Goal: Task Accomplishment & Management: Use online tool/utility

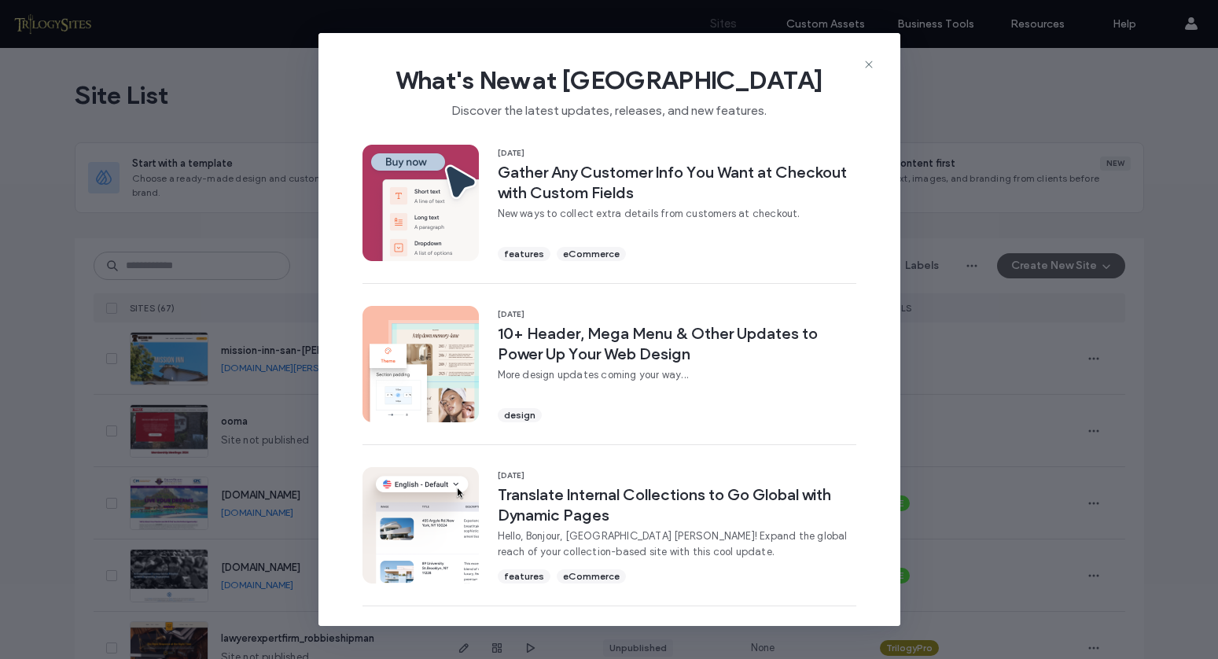
click at [868, 67] on icon at bounding box center [869, 64] width 13 height 13
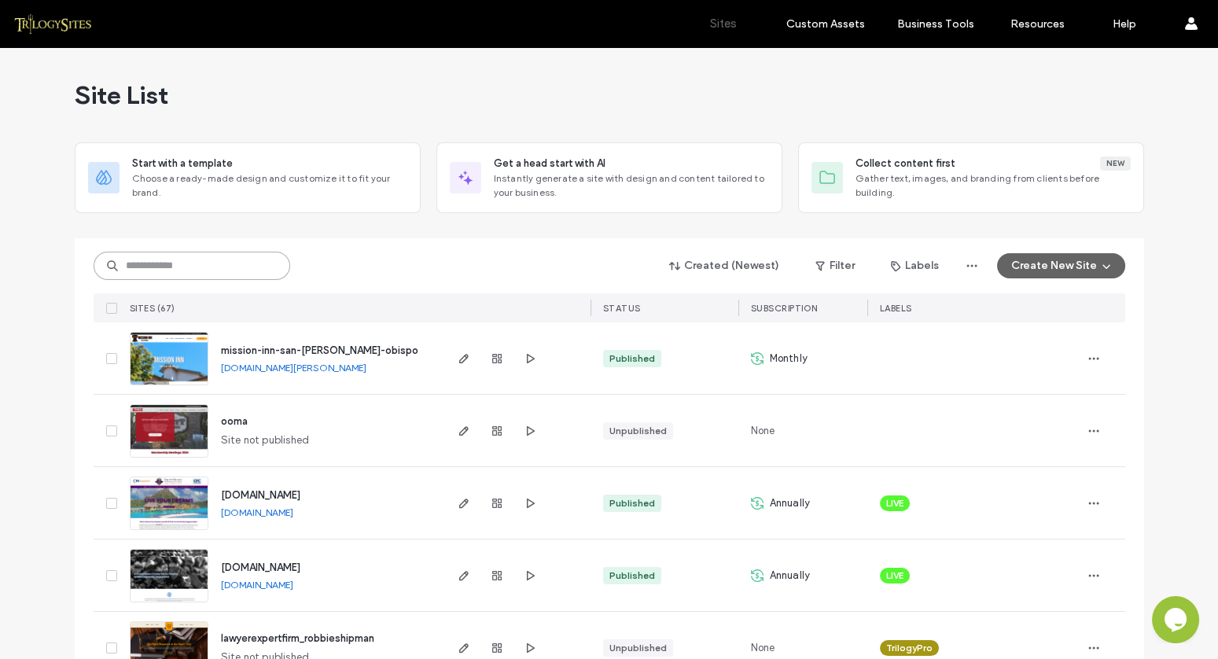
click at [224, 263] on input at bounding box center [192, 266] width 197 height 28
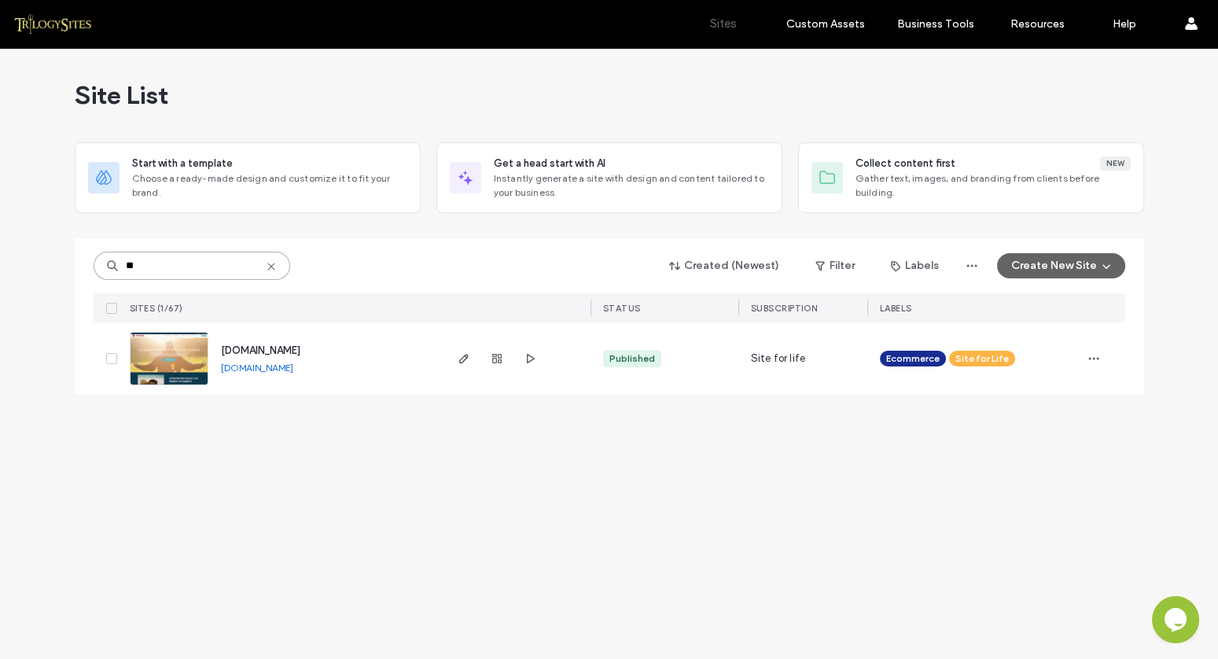
type input "**"
click at [462, 358] on icon "button" at bounding box center [464, 358] width 13 height 13
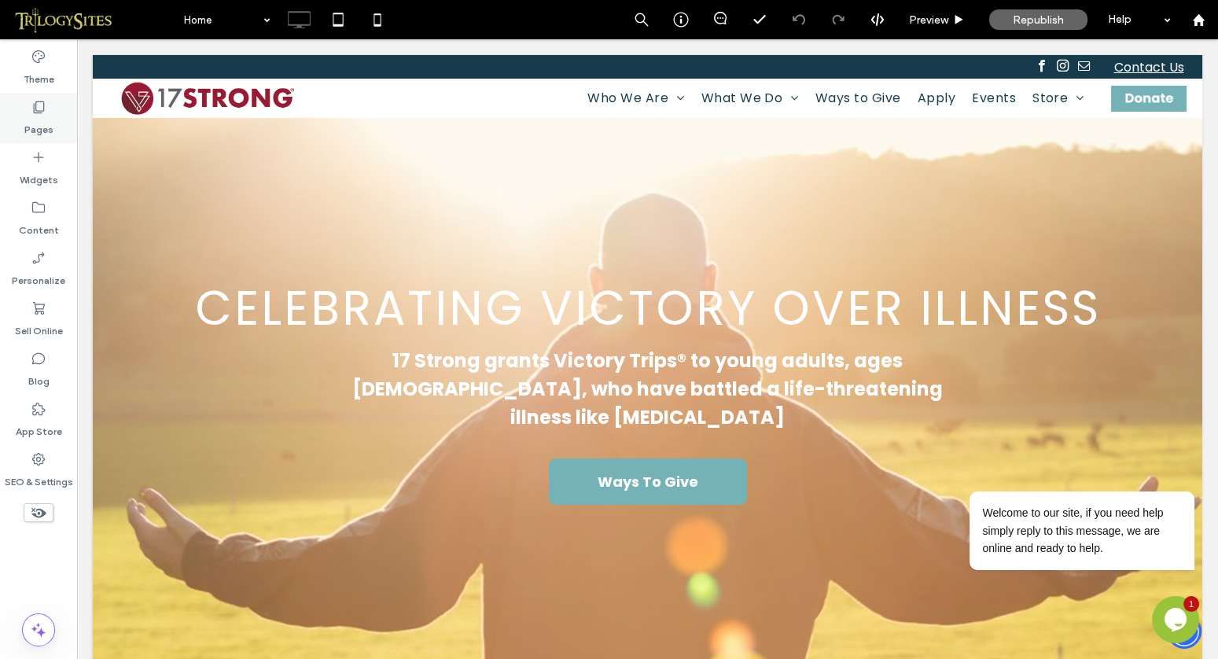
click at [42, 109] on icon at bounding box center [39, 107] width 16 height 16
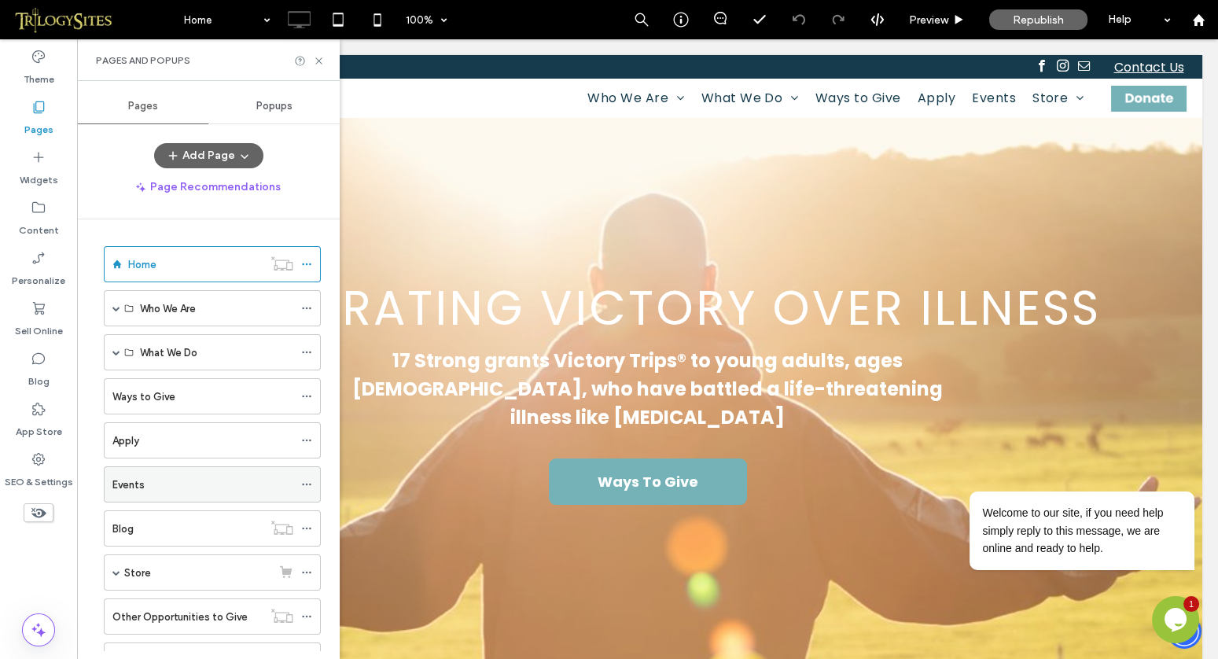
click at [152, 481] on div "Events" at bounding box center [202, 485] width 181 height 17
click at [319, 61] on div at bounding box center [609, 329] width 1218 height 659
click at [316, 58] on div at bounding box center [609, 329] width 1218 height 659
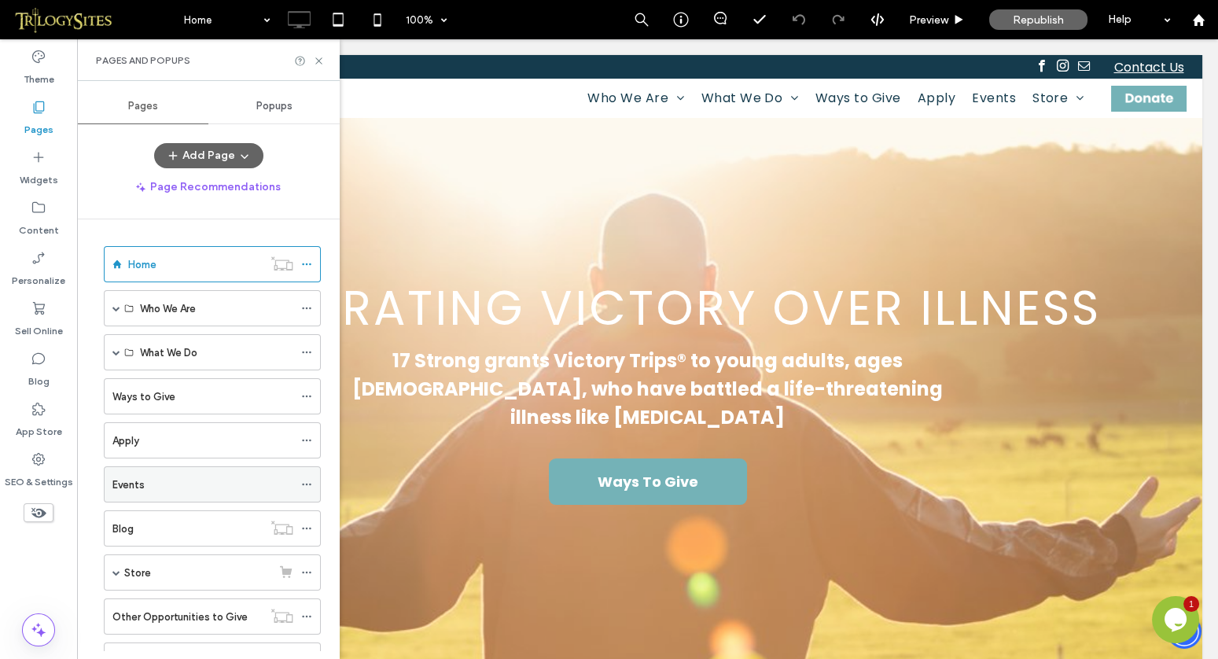
click at [156, 481] on div "Events" at bounding box center [202, 485] width 181 height 17
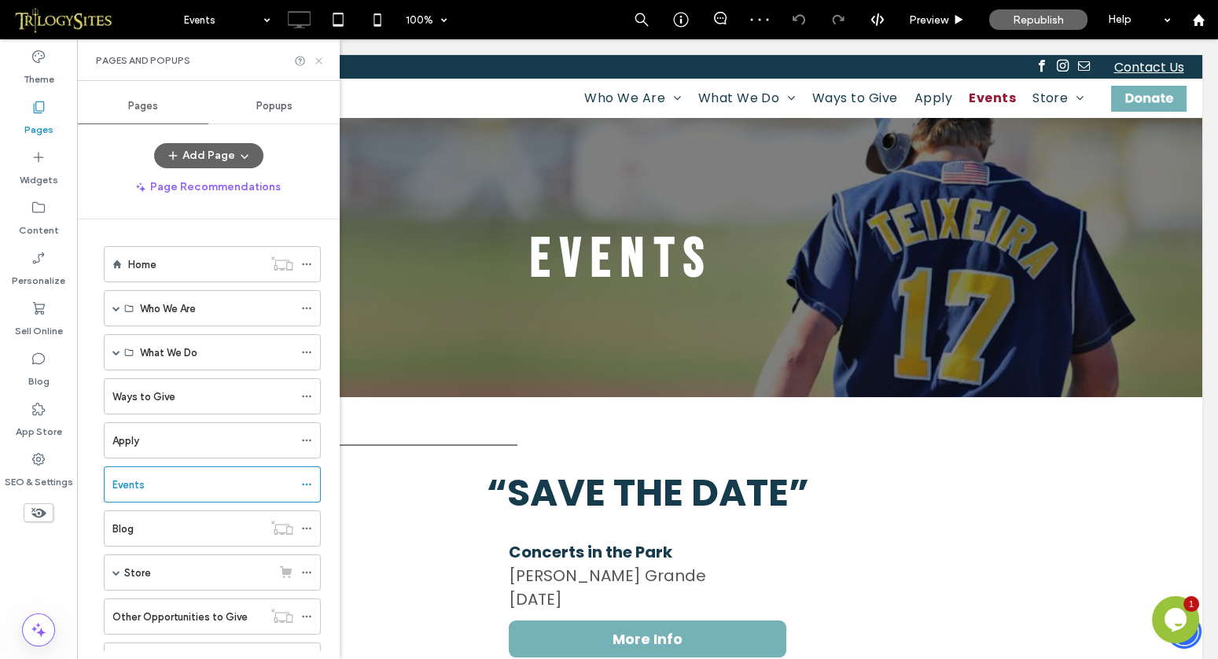
click at [319, 61] on use at bounding box center [318, 60] width 6 height 6
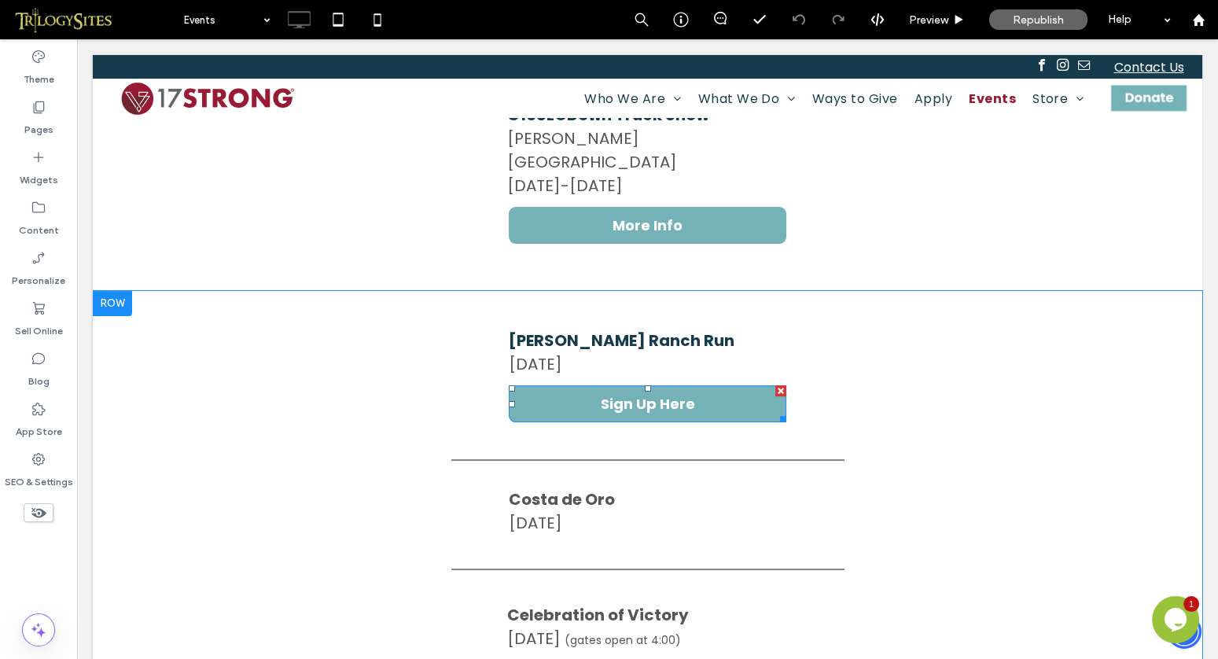
scroll to position [618, 0]
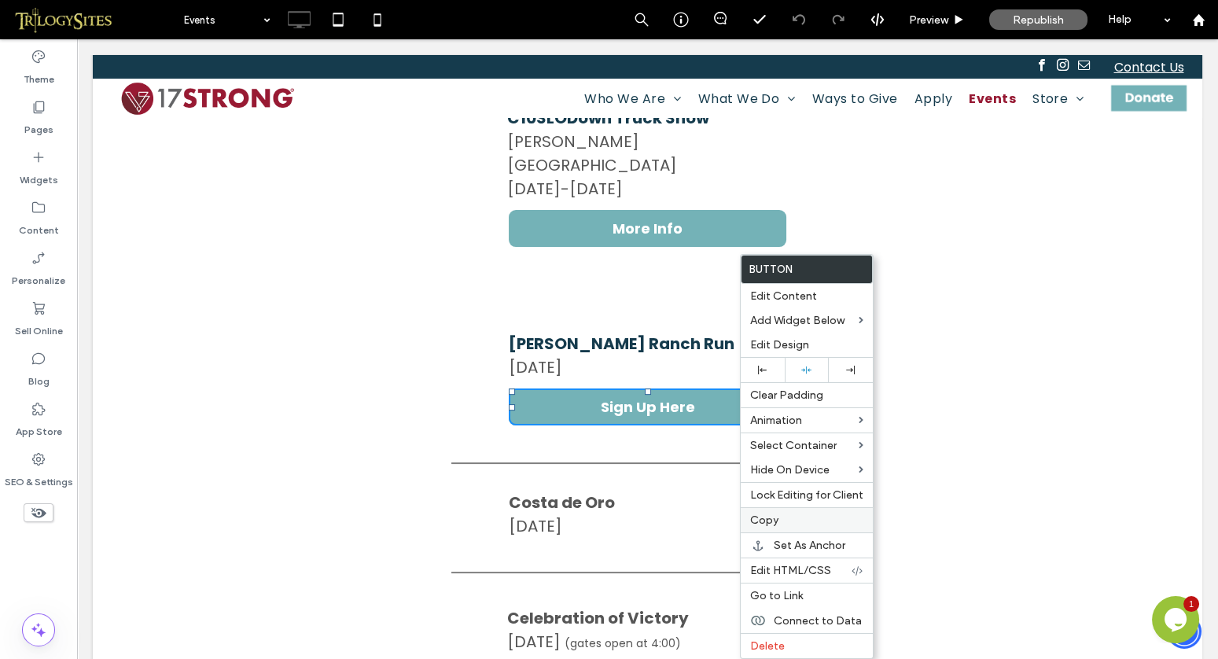
click at [789, 515] on label "Copy" at bounding box center [806, 520] width 113 height 13
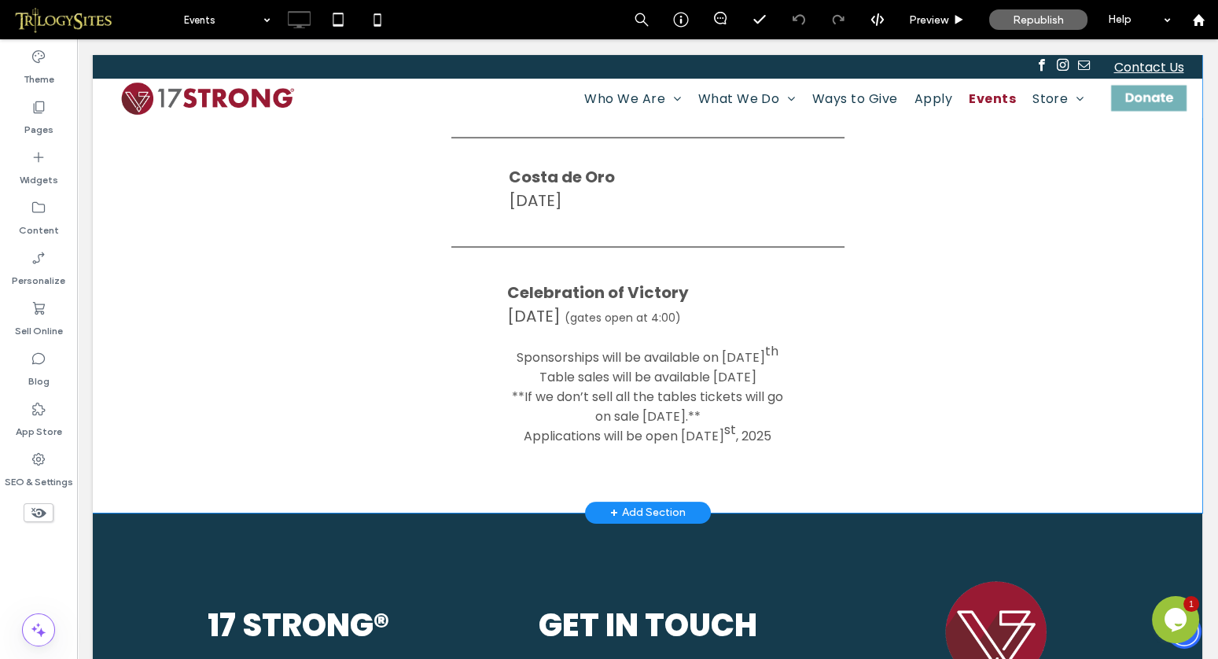
scroll to position [934, 0]
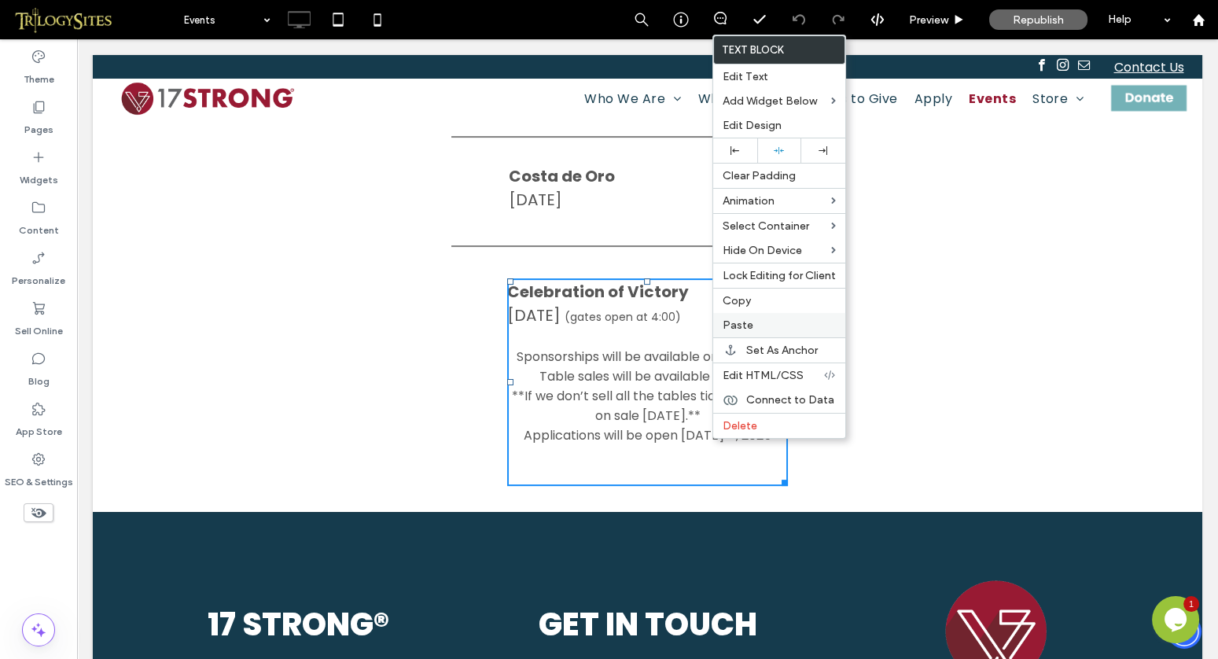
click at [747, 319] on span "Paste" at bounding box center [738, 325] width 31 height 13
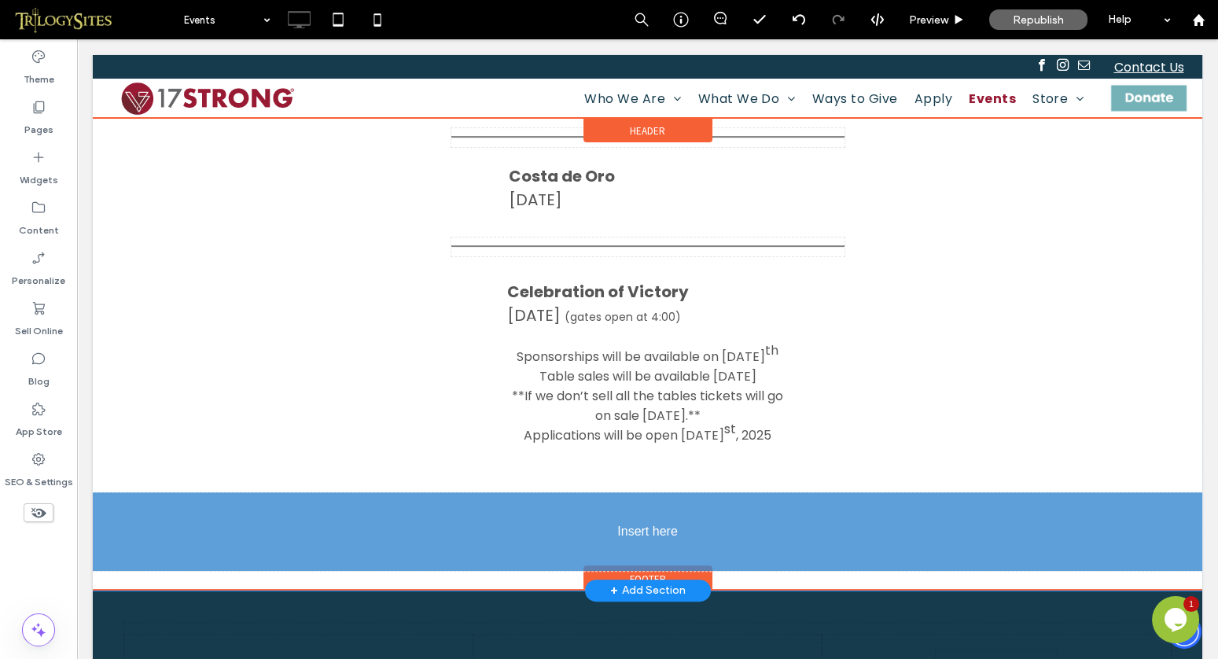
drag, startPoint x: 659, startPoint y: 262, endPoint x: 813, endPoint y: 492, distance: 277.2
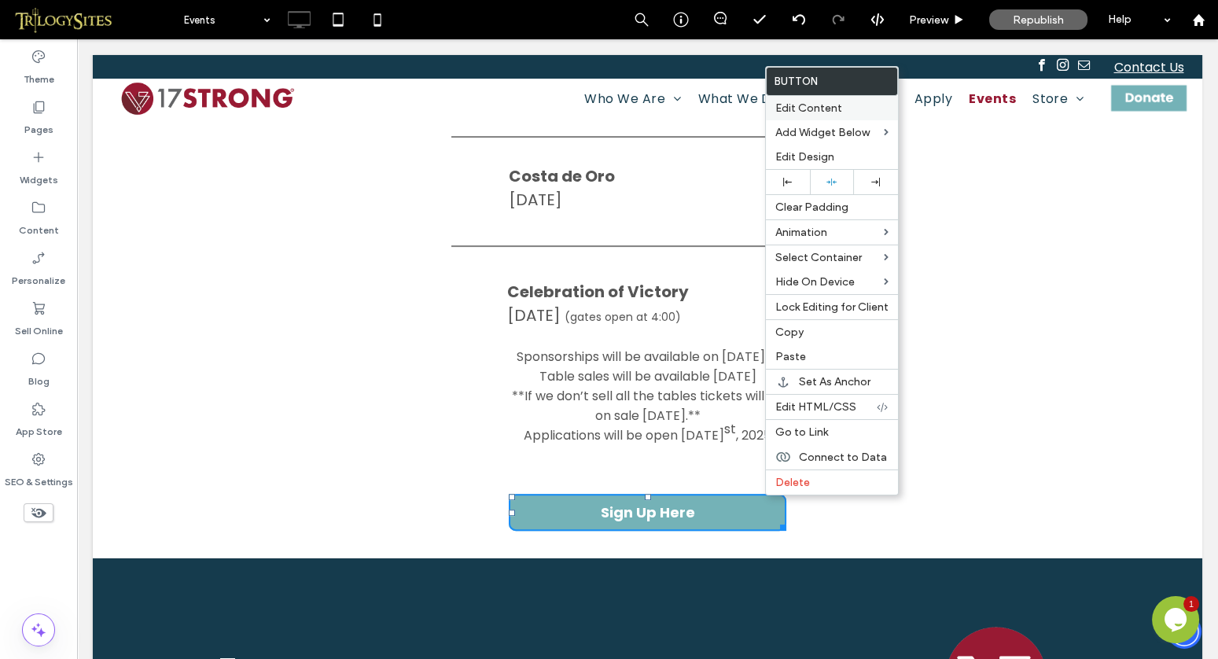
click at [818, 109] on span "Edit Content" at bounding box center [808, 107] width 67 height 13
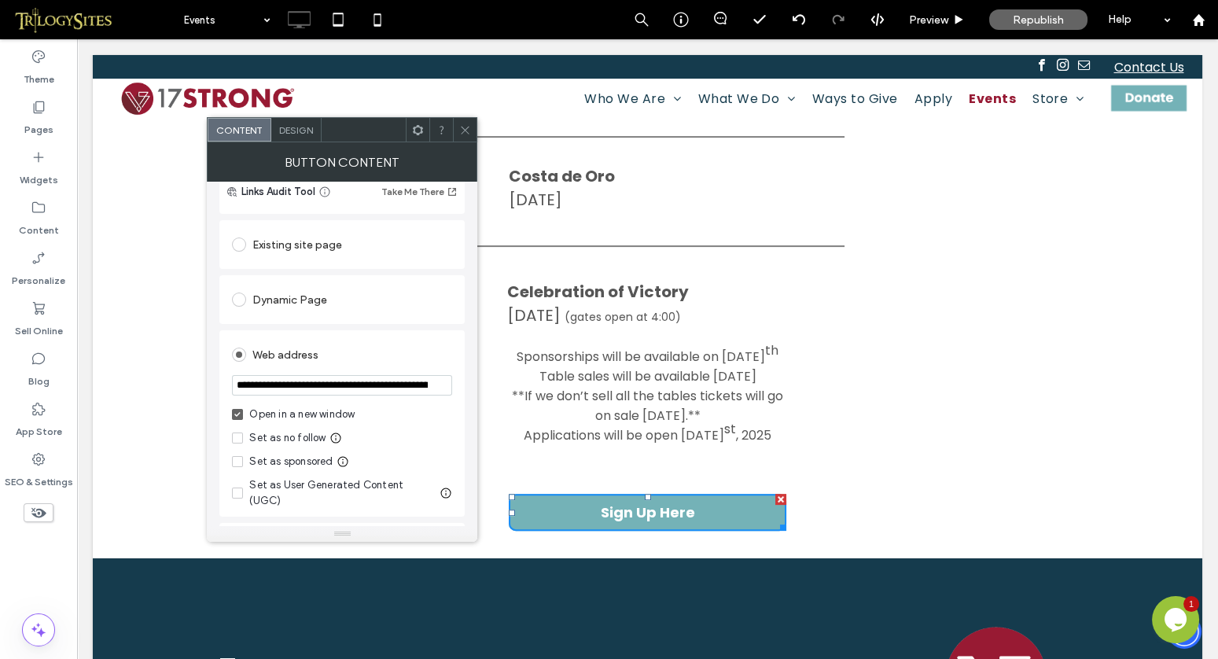
scroll to position [138, 0]
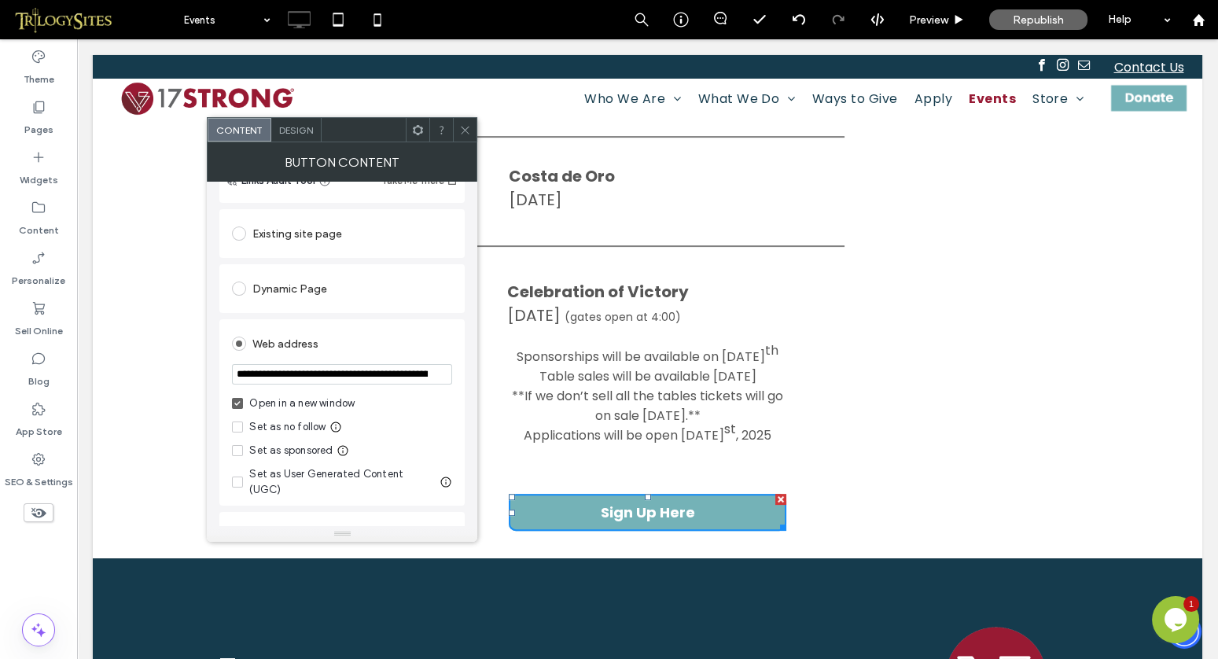
click at [440, 372] on input "**********" at bounding box center [342, 374] width 220 height 20
click at [286, 374] on input "**********" at bounding box center [342, 374] width 220 height 20
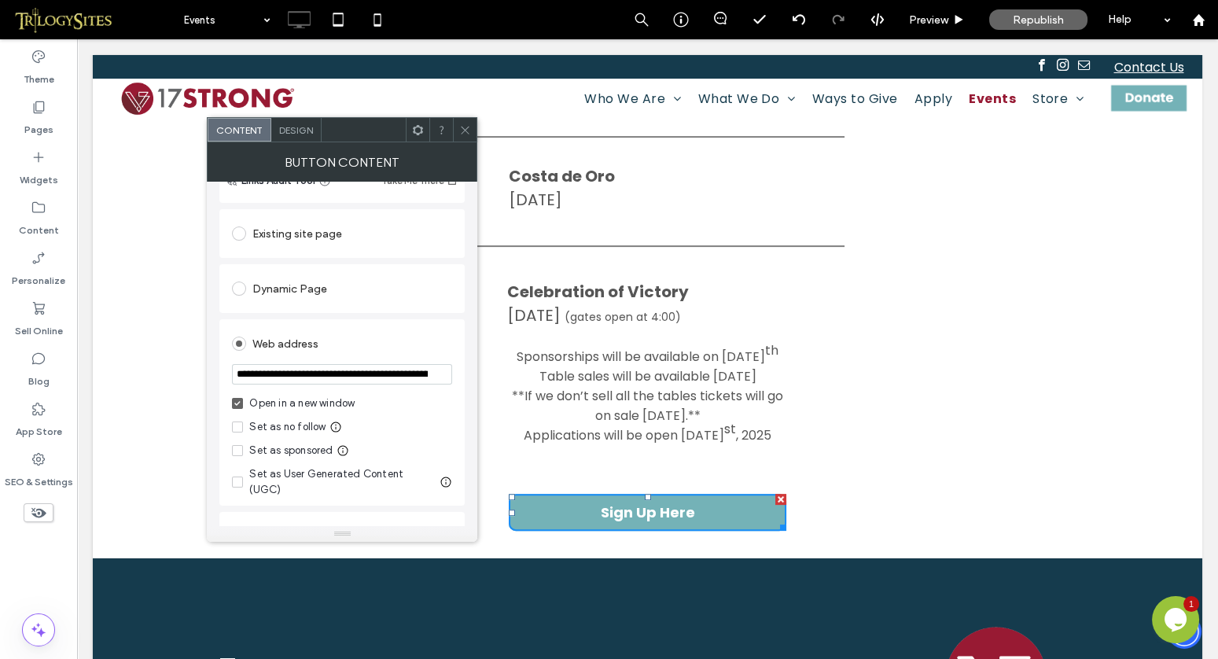
paste input "url"
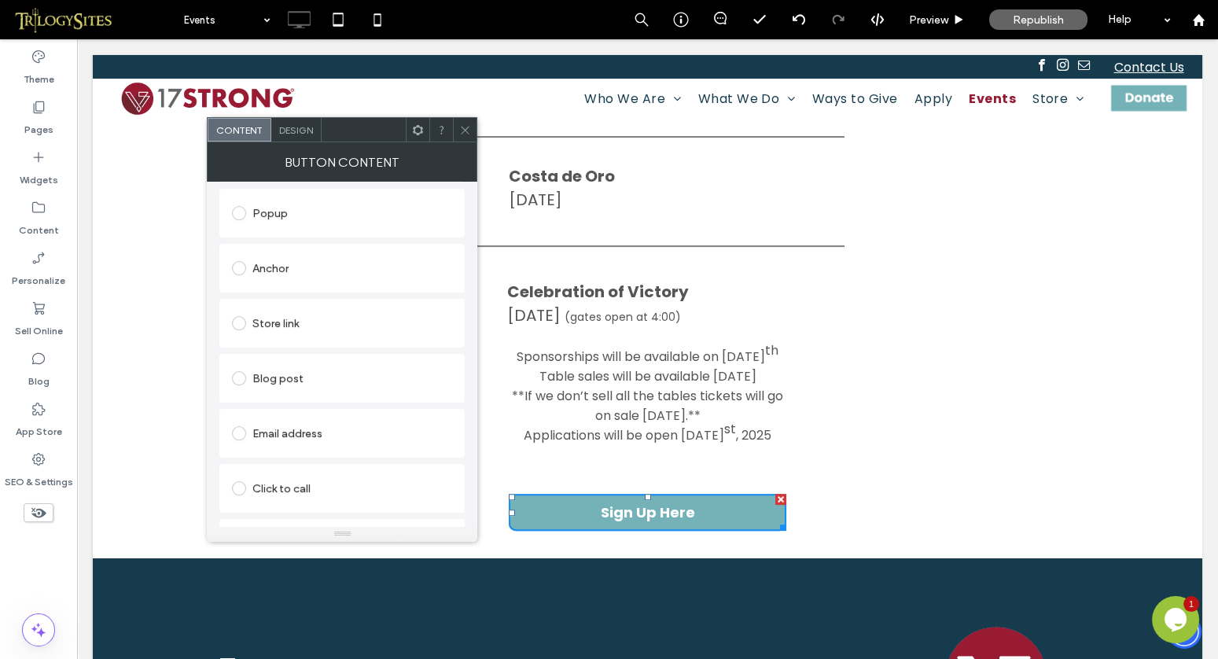
scroll to position [488, 0]
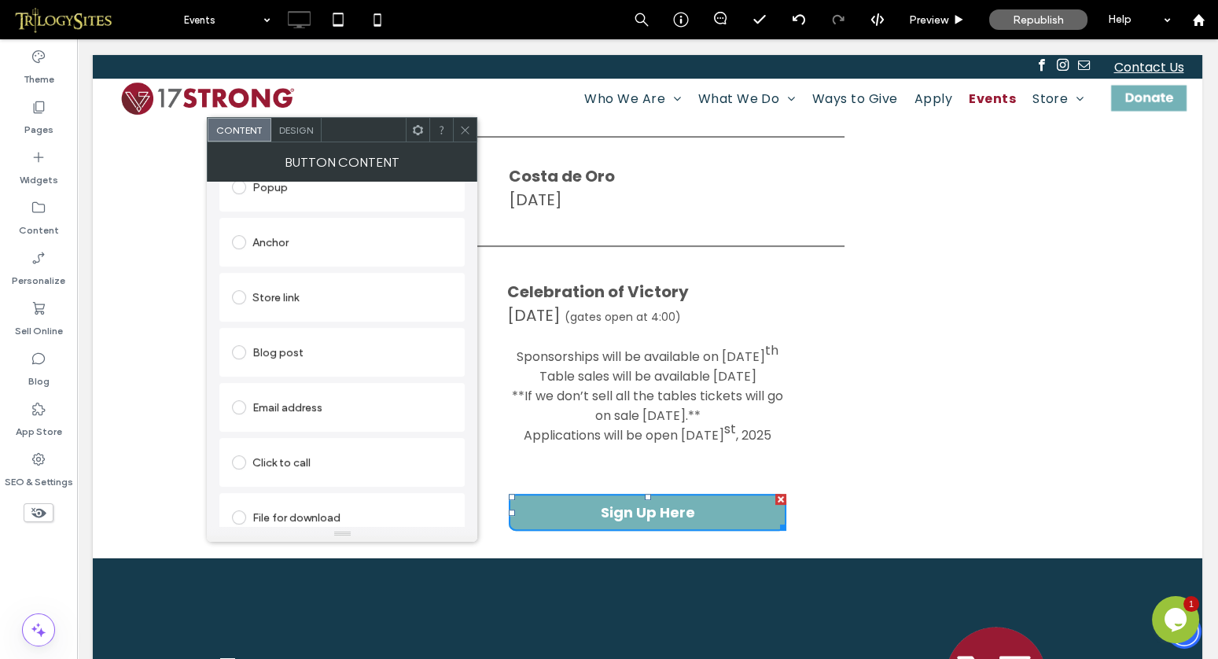
type input "**********"
click at [468, 131] on icon at bounding box center [465, 130] width 12 height 12
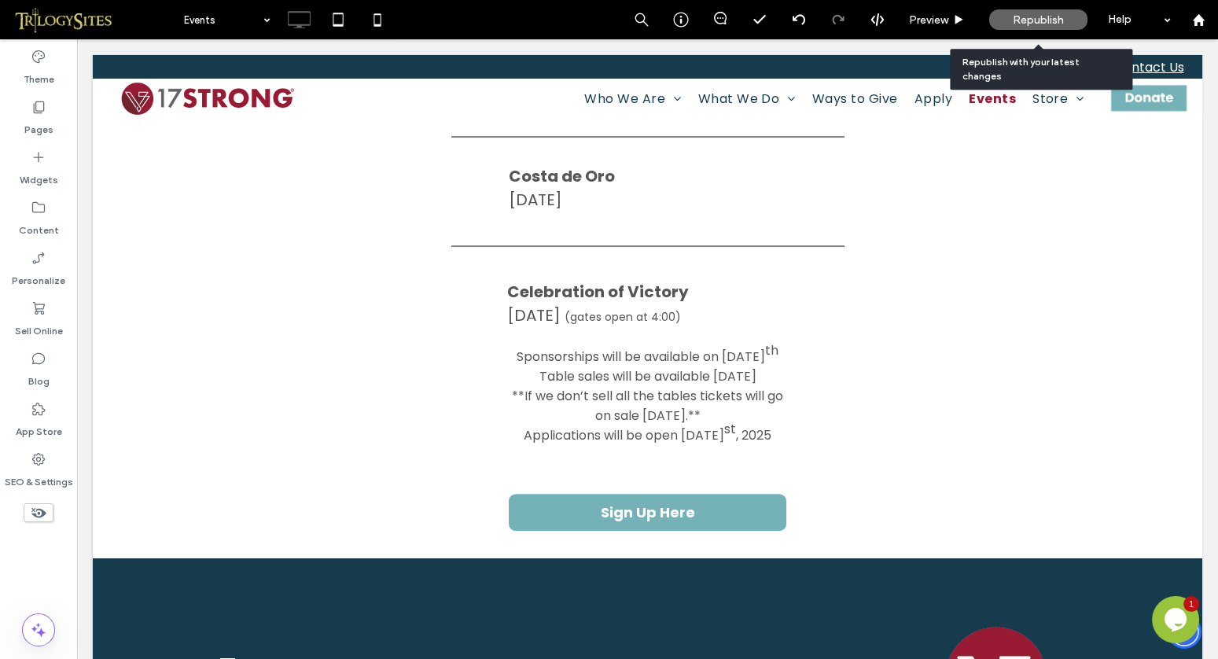
click at [1051, 20] on span "Republish" at bounding box center [1038, 19] width 51 height 13
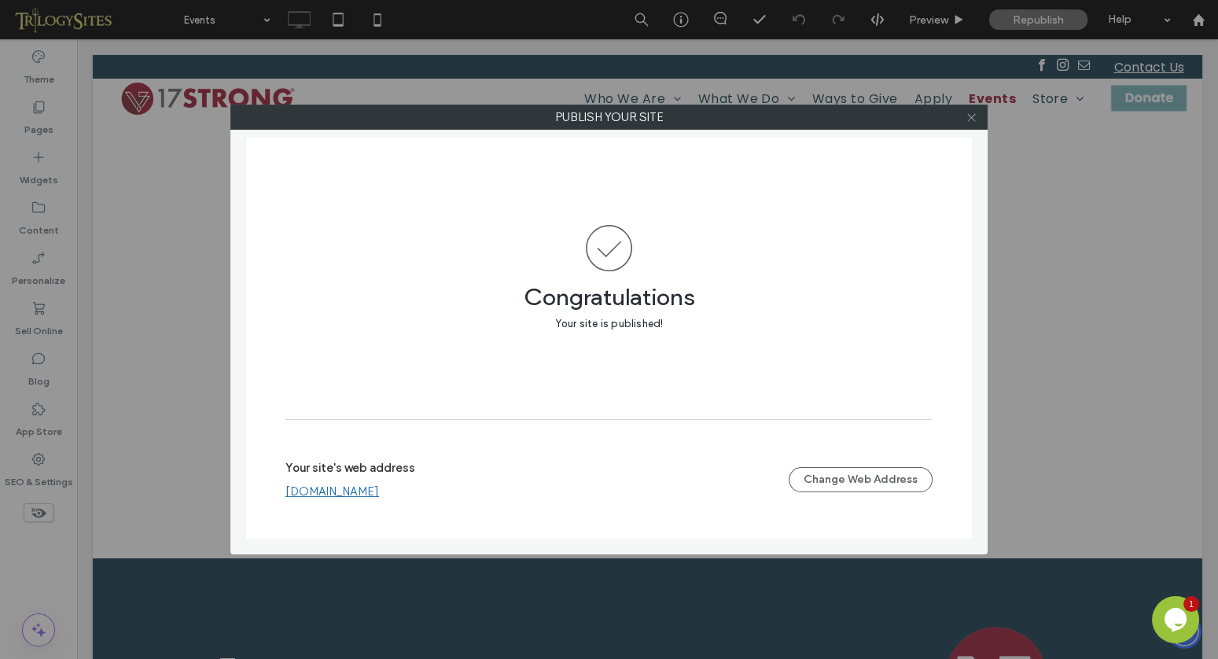
click at [972, 117] on use at bounding box center [971, 117] width 8 height 8
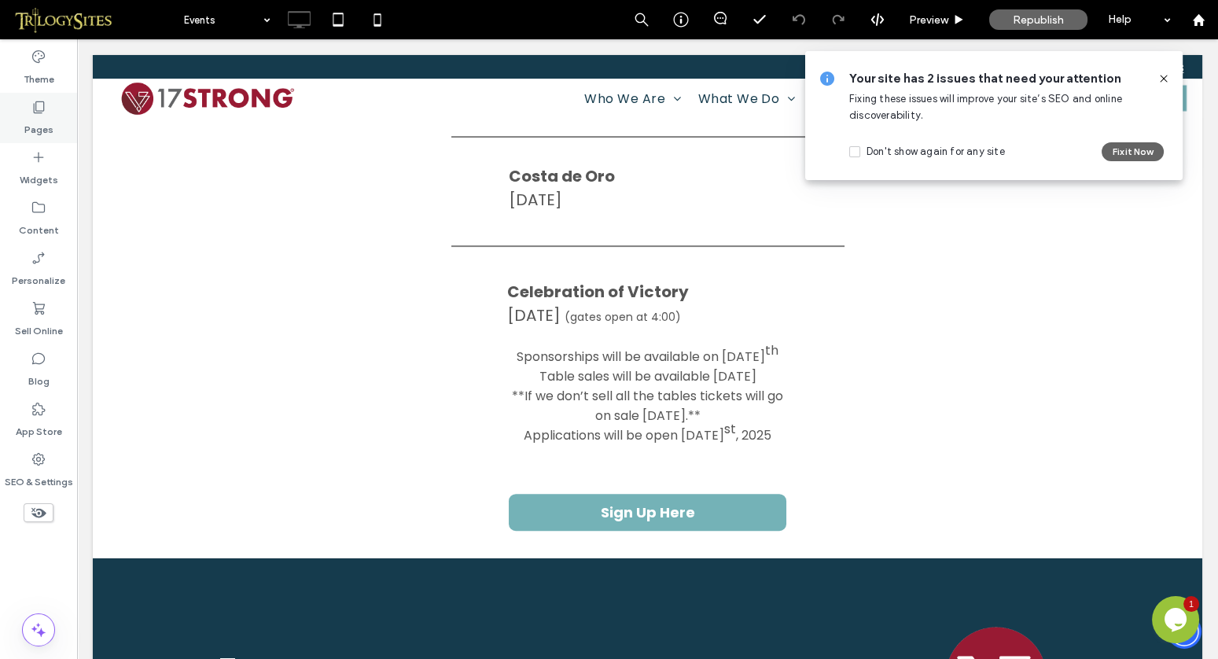
click at [40, 105] on icon at bounding box center [39, 107] width 16 height 16
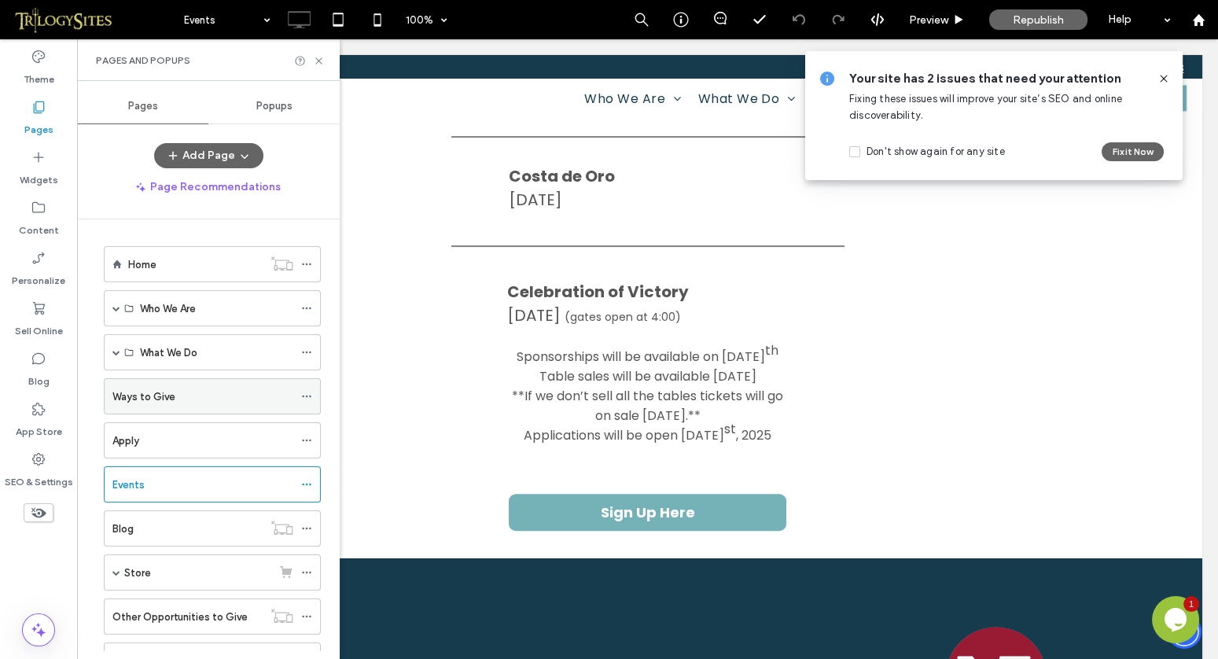
click at [149, 392] on label "Ways to Give" at bounding box center [143, 397] width 63 height 28
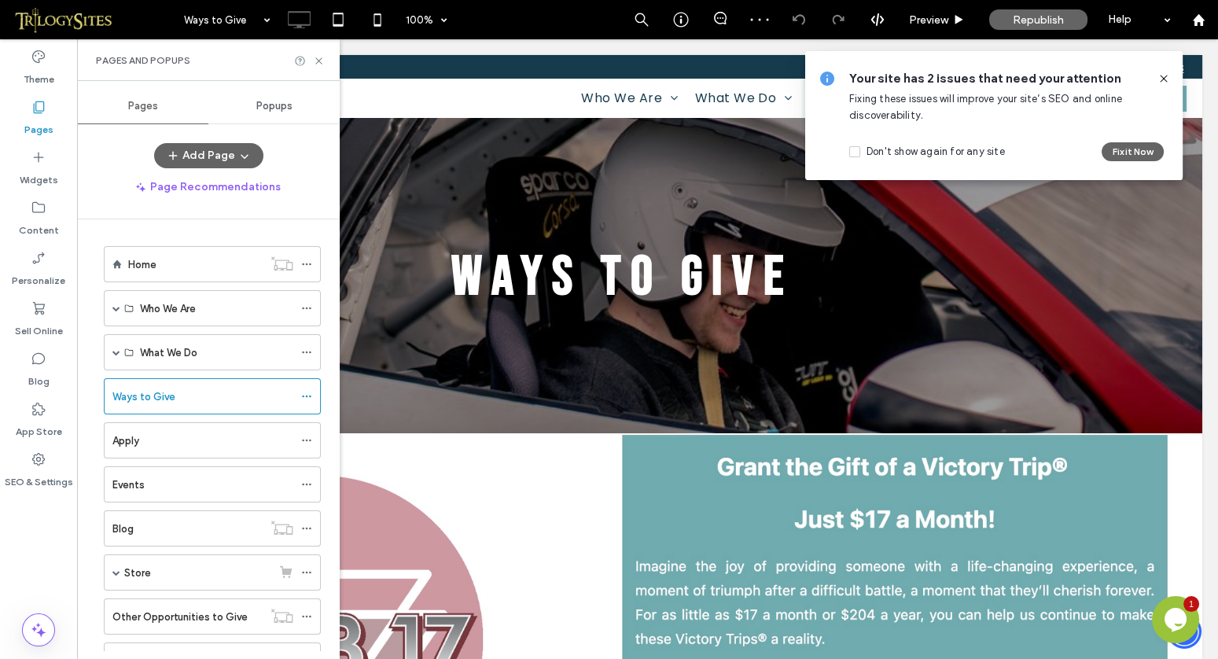
click at [1164, 78] on use at bounding box center [1163, 78] width 7 height 7
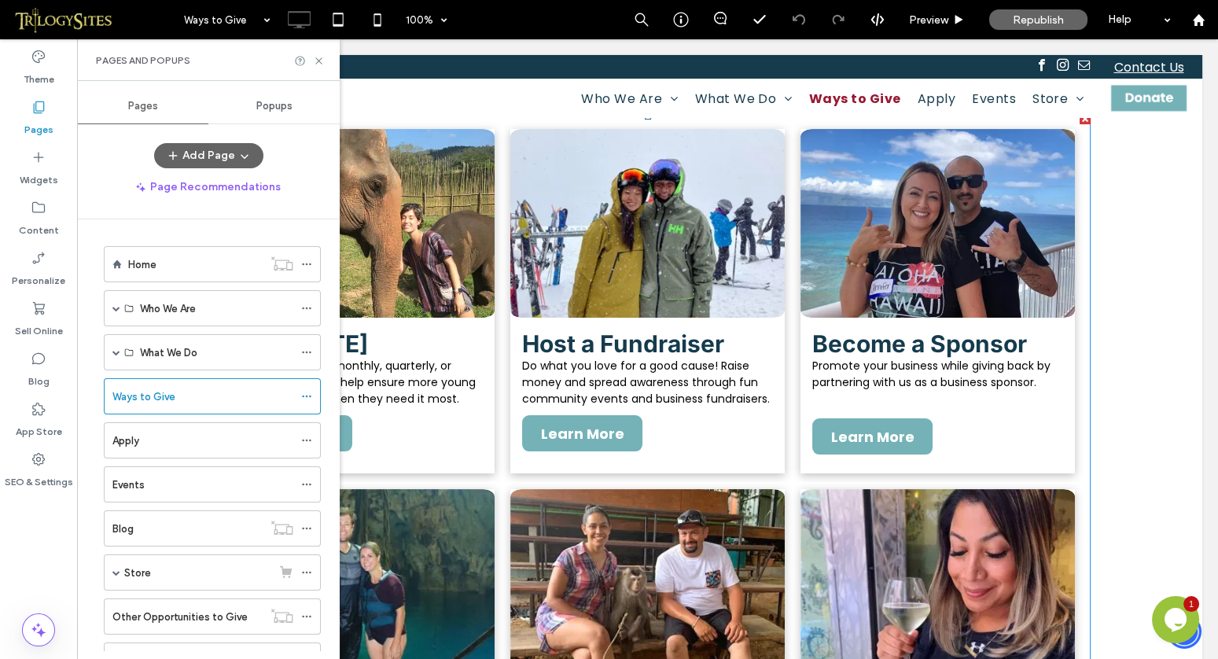
scroll to position [870, 0]
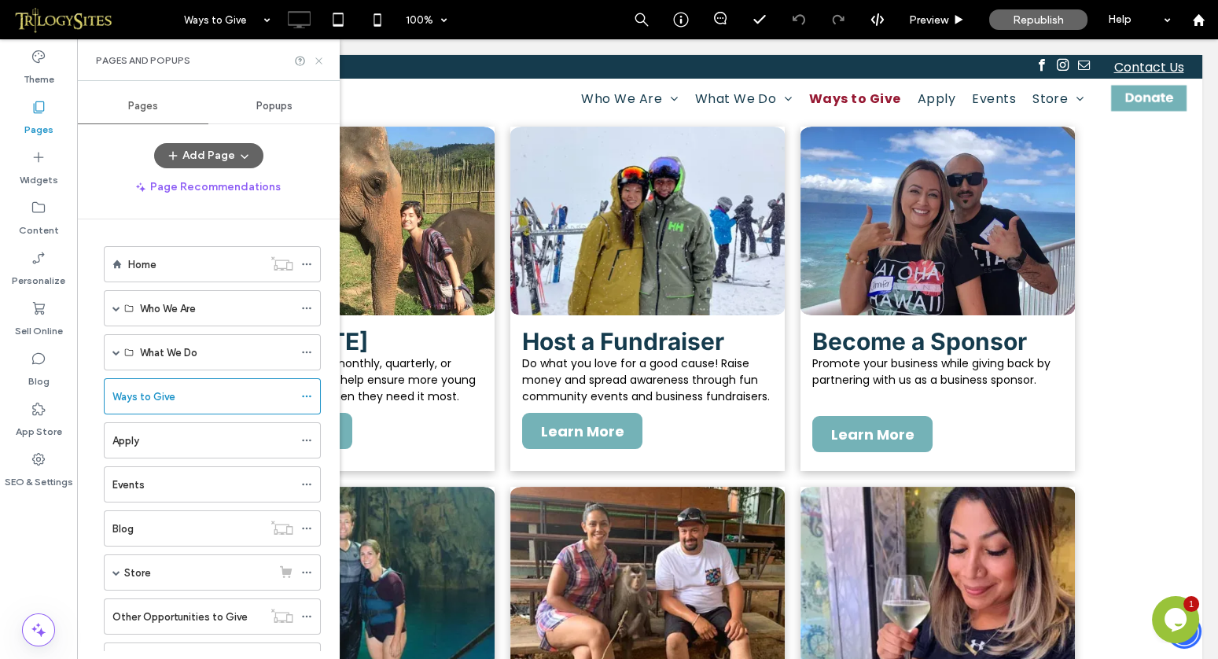
click at [318, 58] on icon at bounding box center [319, 61] width 12 height 12
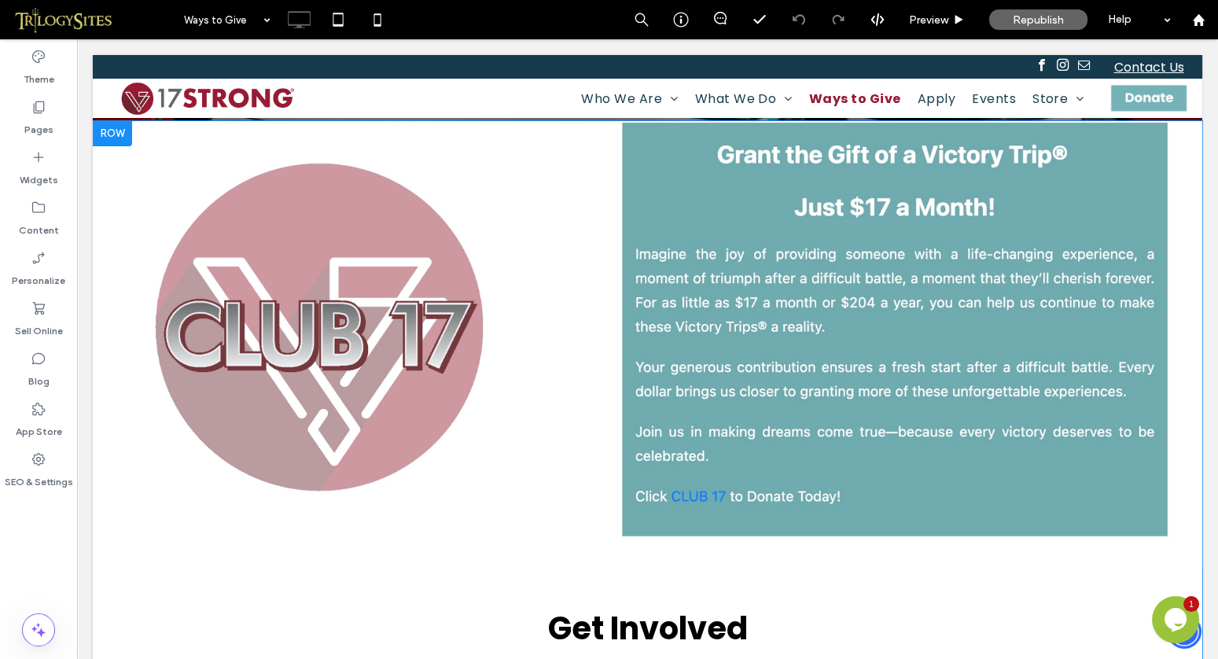
scroll to position [0, 0]
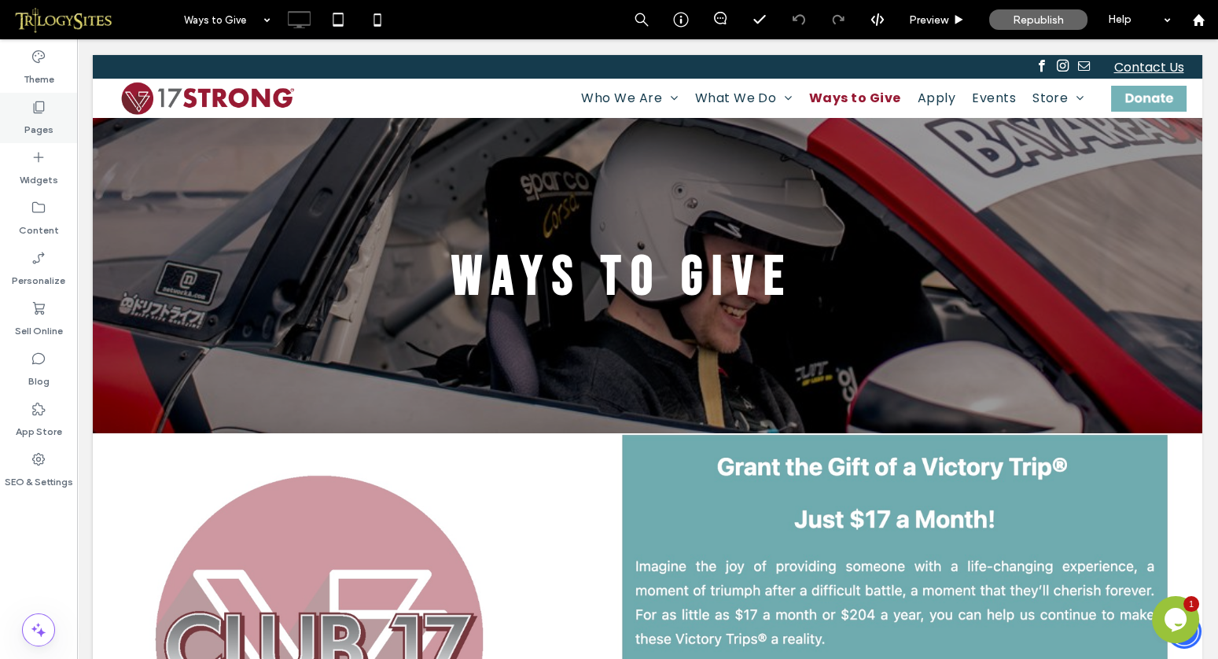
click at [38, 112] on icon at bounding box center [39, 107] width 16 height 16
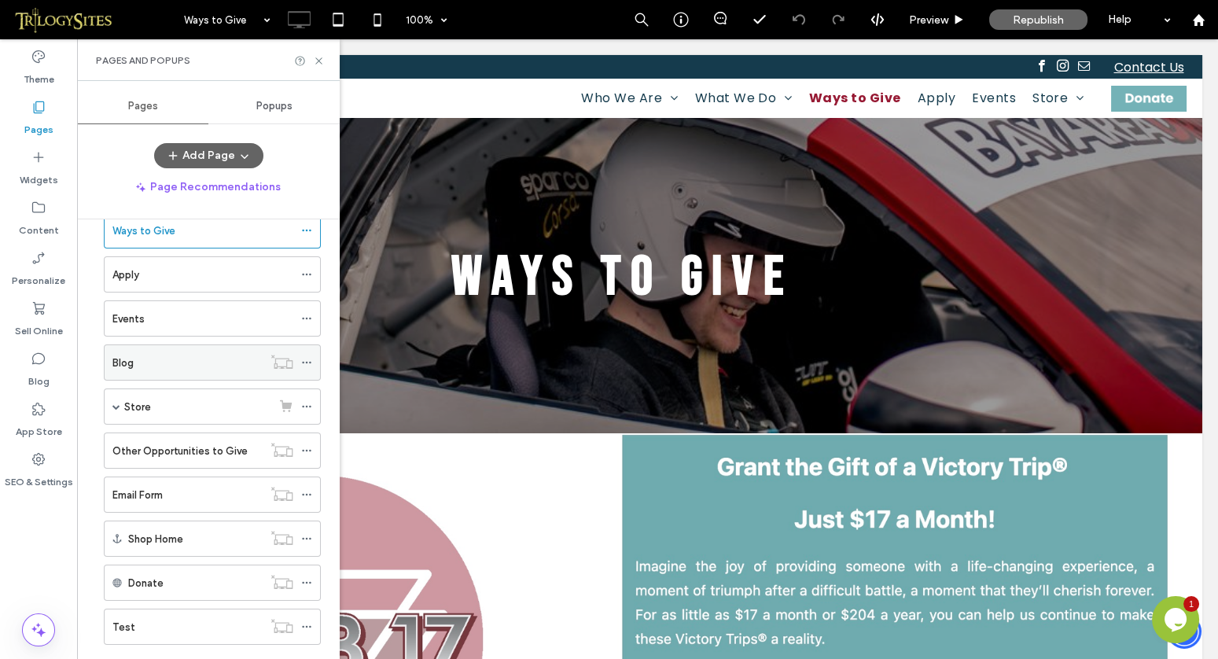
scroll to position [189, 0]
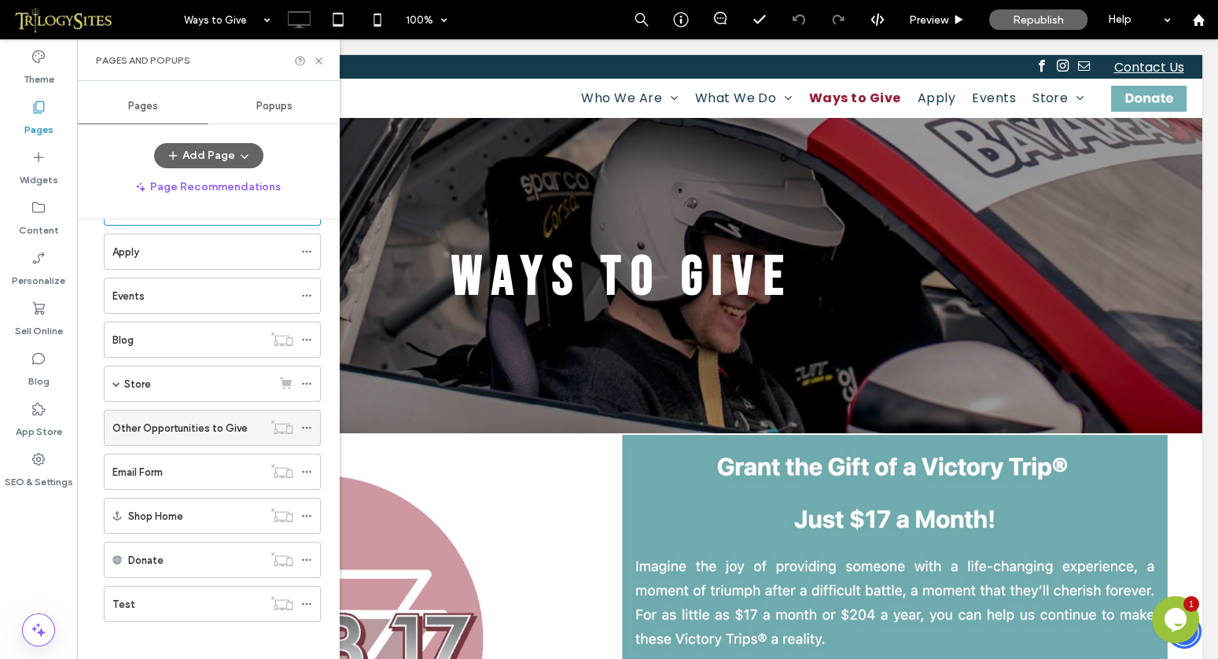
click at [203, 420] on label "Other Opportunities to Give" at bounding box center [179, 428] width 135 height 28
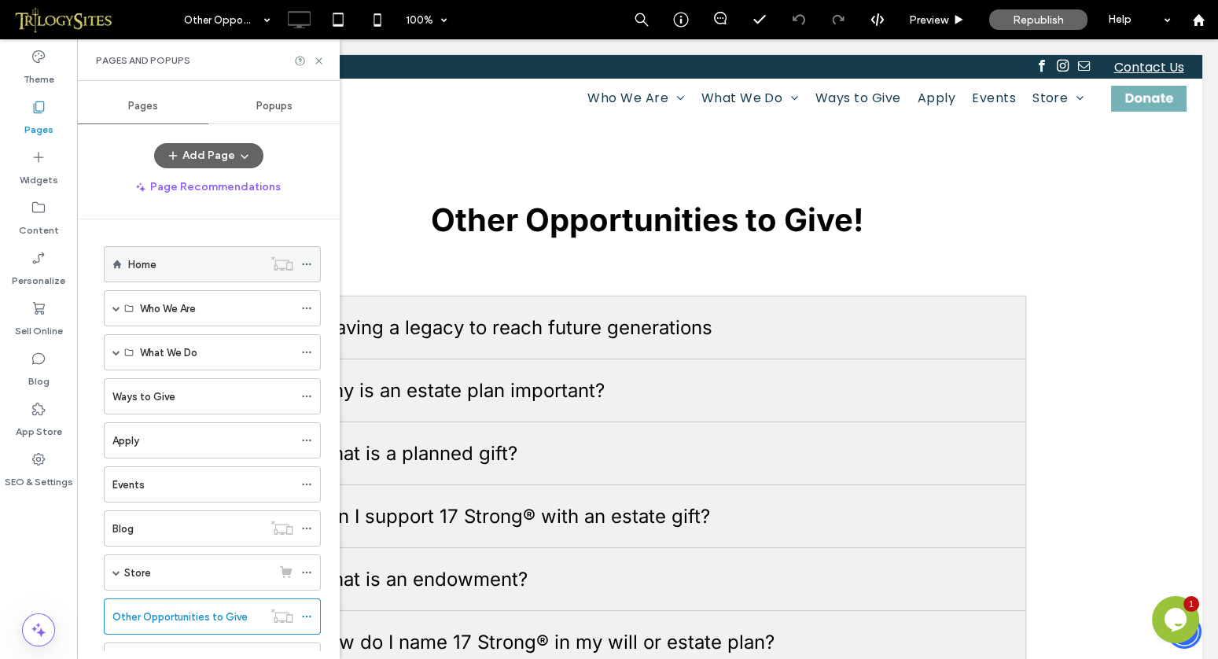
click at [145, 259] on label "Home" at bounding box center [142, 265] width 28 height 28
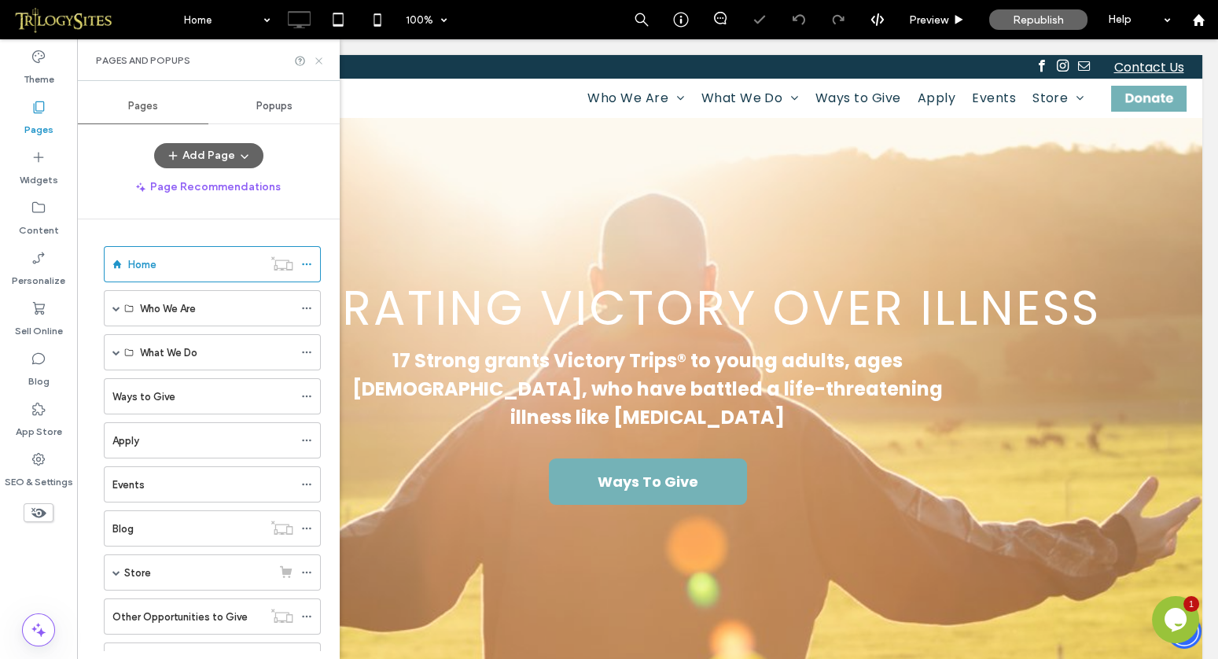
click at [321, 59] on icon at bounding box center [319, 61] width 12 height 12
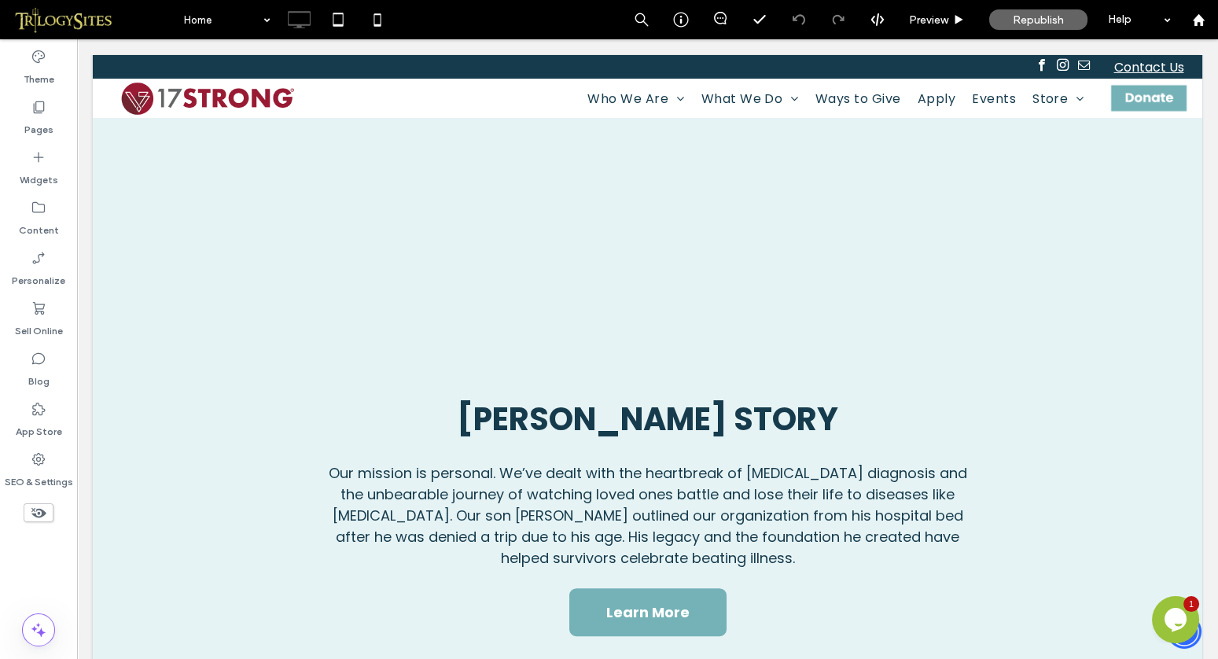
scroll to position [1184, 0]
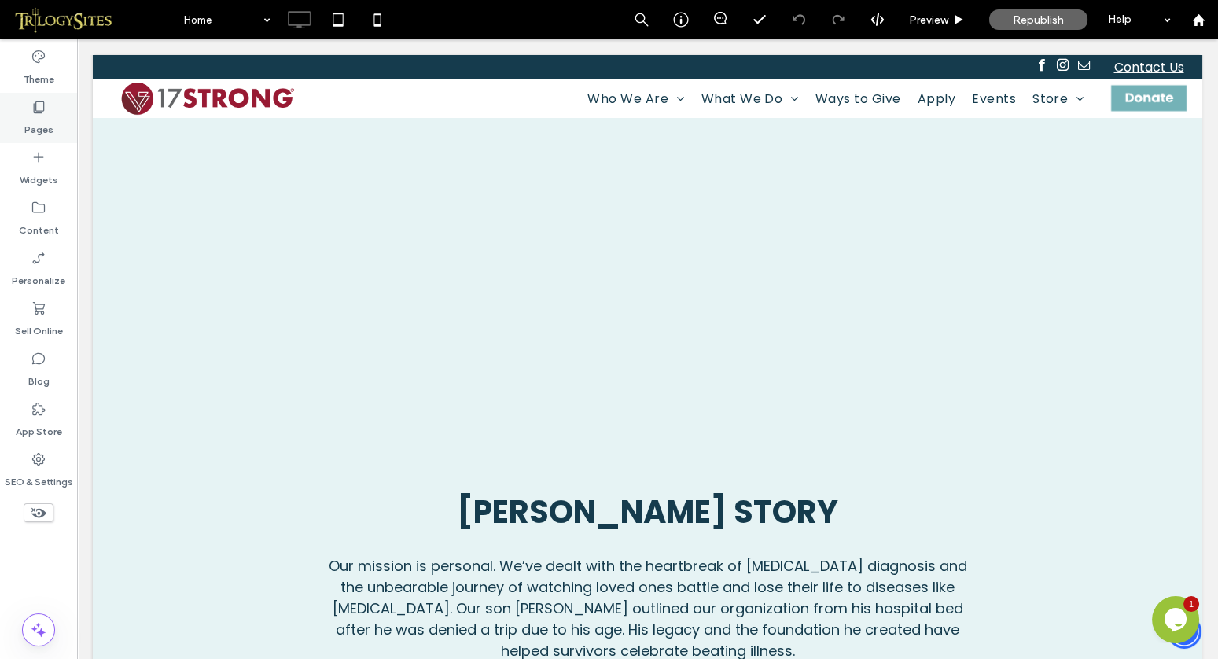
click at [41, 105] on icon at bounding box center [39, 107] width 16 height 16
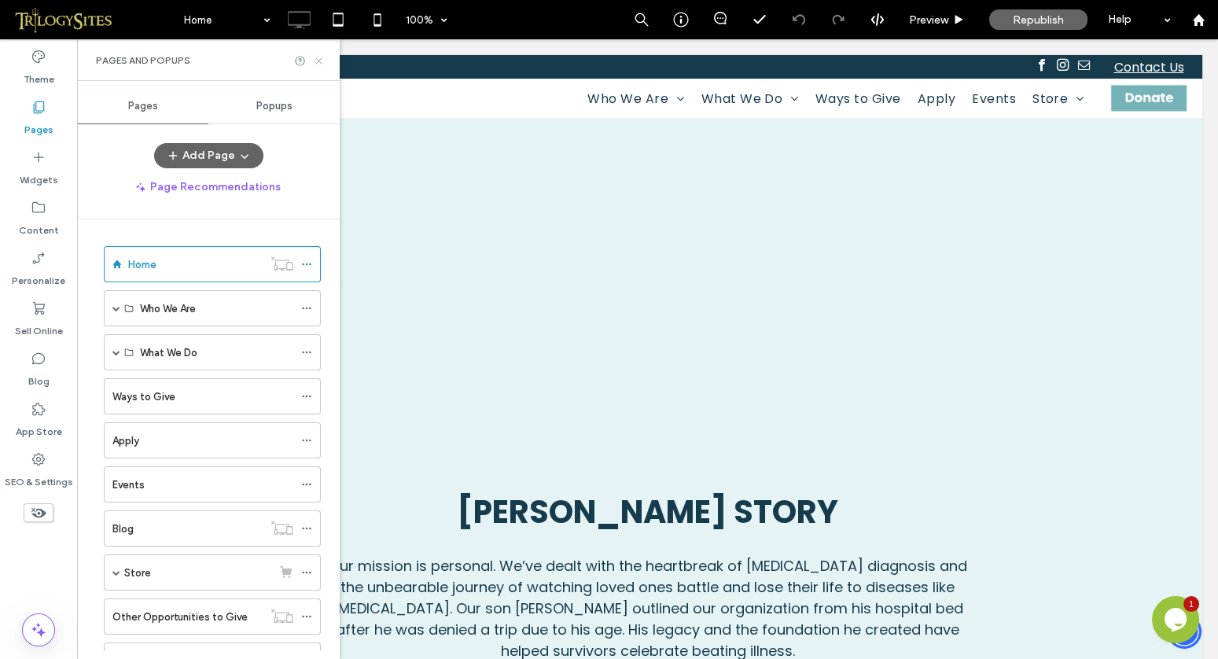
click at [319, 61] on use at bounding box center [318, 60] width 6 height 6
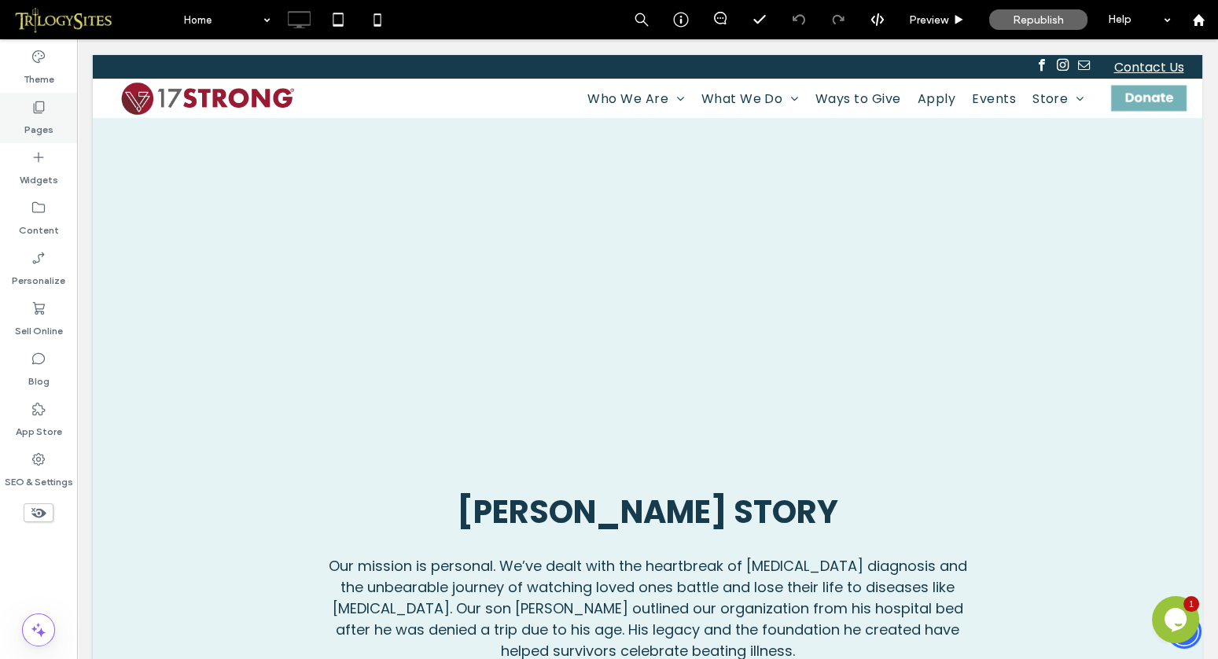
click at [43, 109] on use at bounding box center [39, 107] width 11 height 12
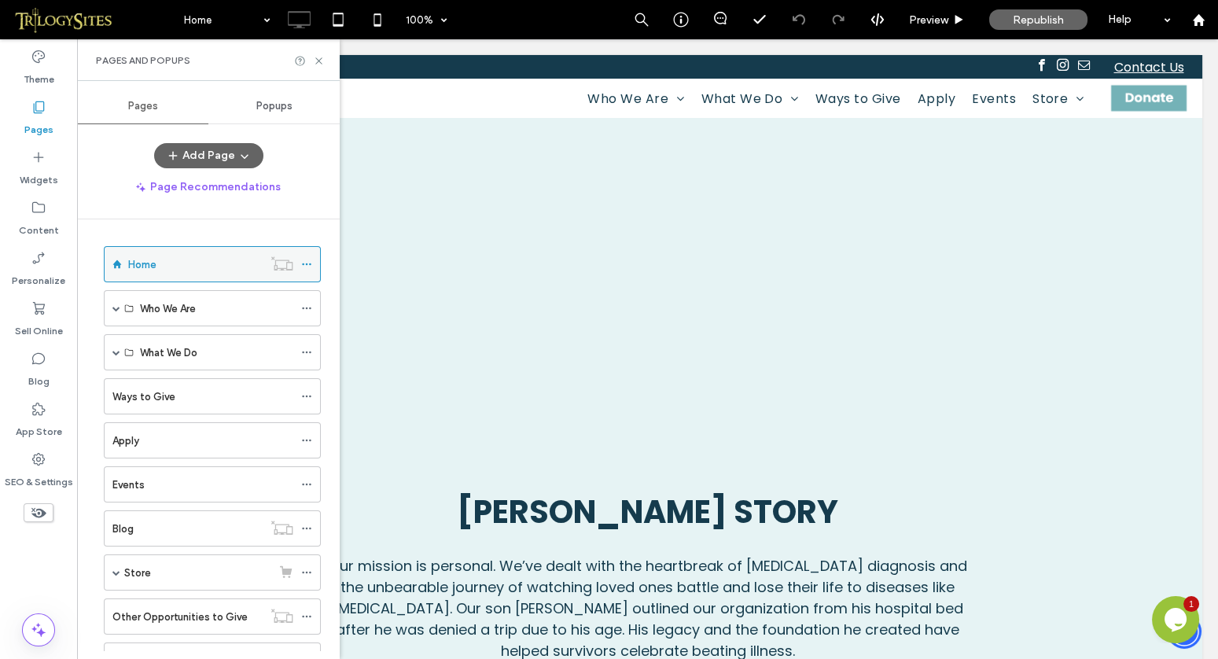
click at [157, 264] on div "Home" at bounding box center [195, 264] width 134 height 17
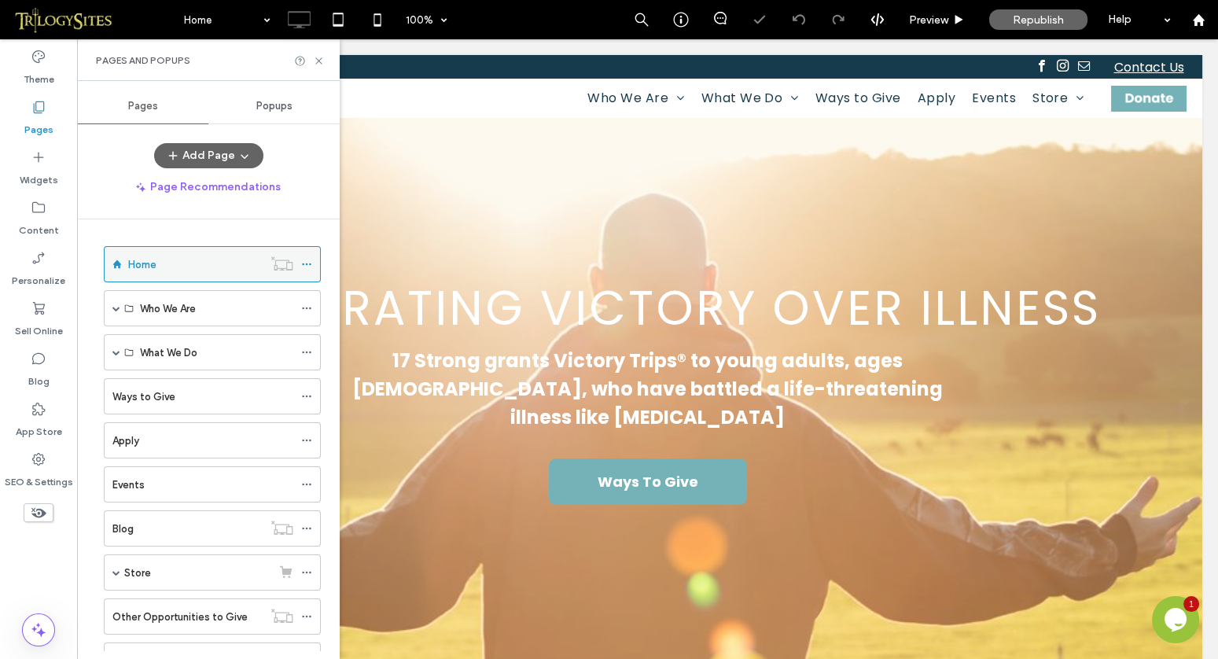
scroll to position [0, 0]
click at [133, 478] on label "Events" at bounding box center [128, 485] width 32 height 28
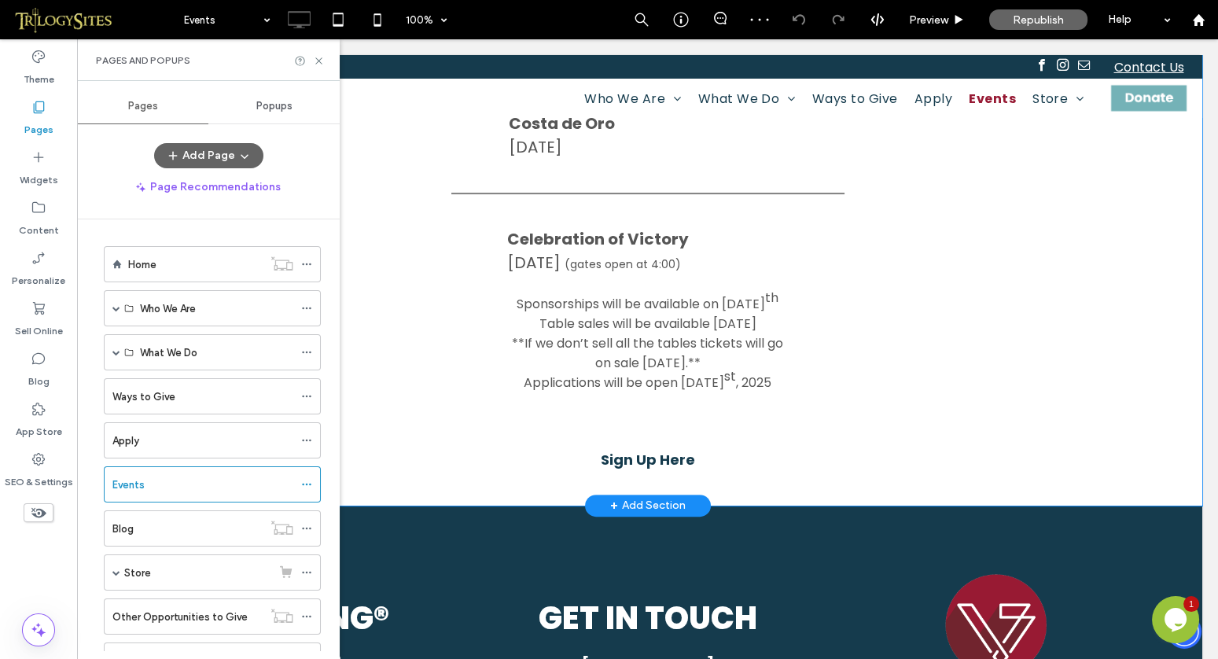
scroll to position [1000, 0]
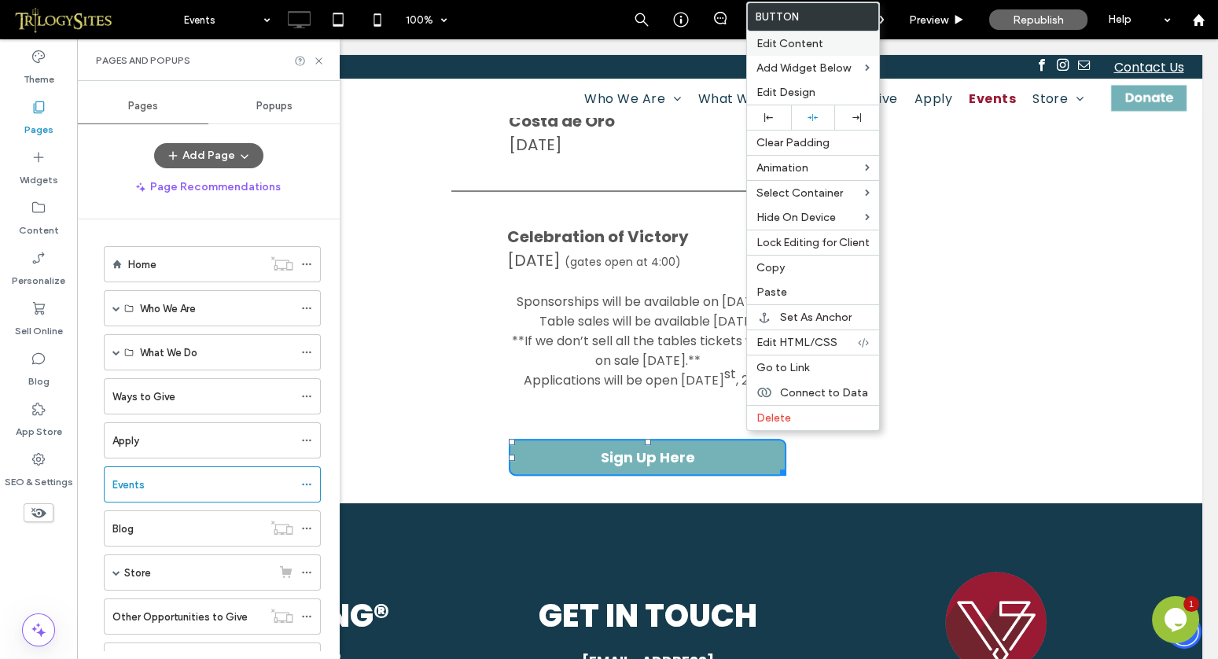
click at [817, 45] on span "Edit Content" at bounding box center [790, 43] width 67 height 13
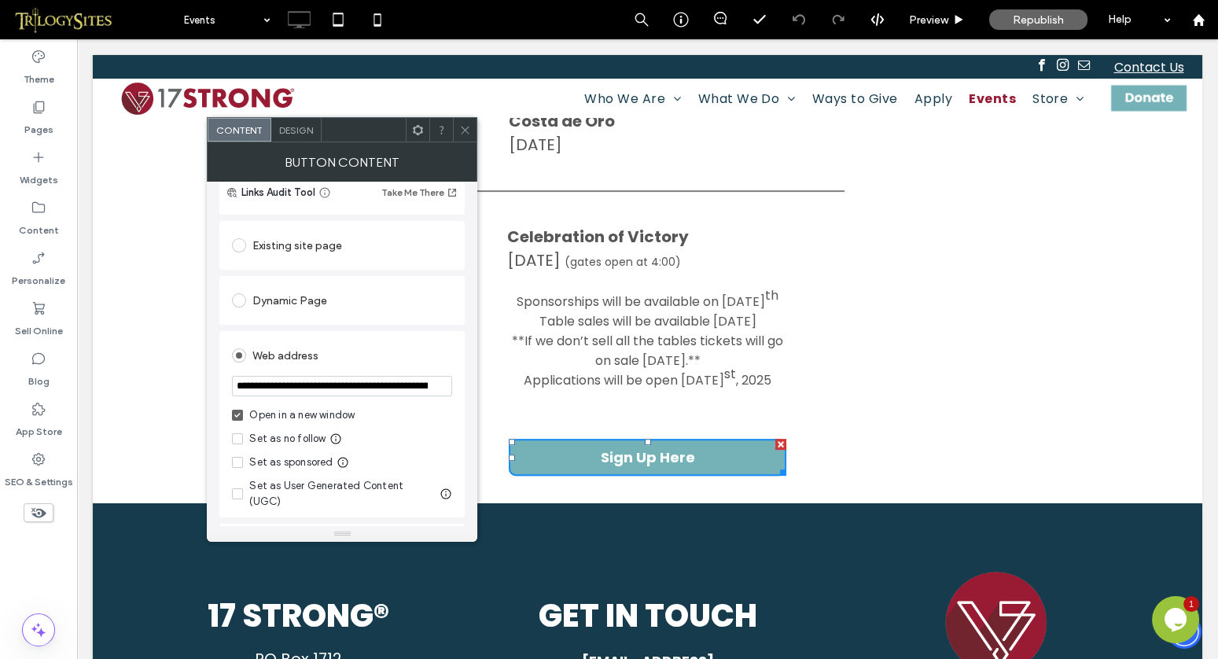
scroll to position [130, 0]
click at [430, 382] on input "**********" at bounding box center [342, 383] width 220 height 20
click at [436, 382] on input "**********" at bounding box center [342, 383] width 220 height 20
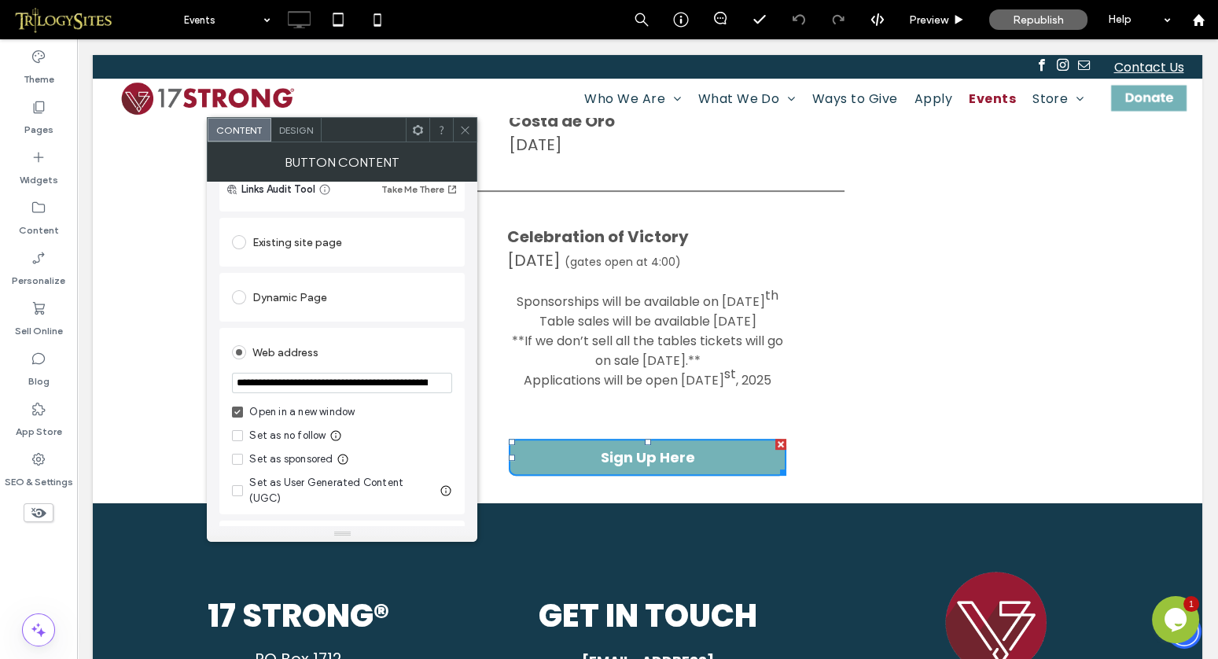
click at [436, 382] on input "**********" at bounding box center [342, 383] width 220 height 20
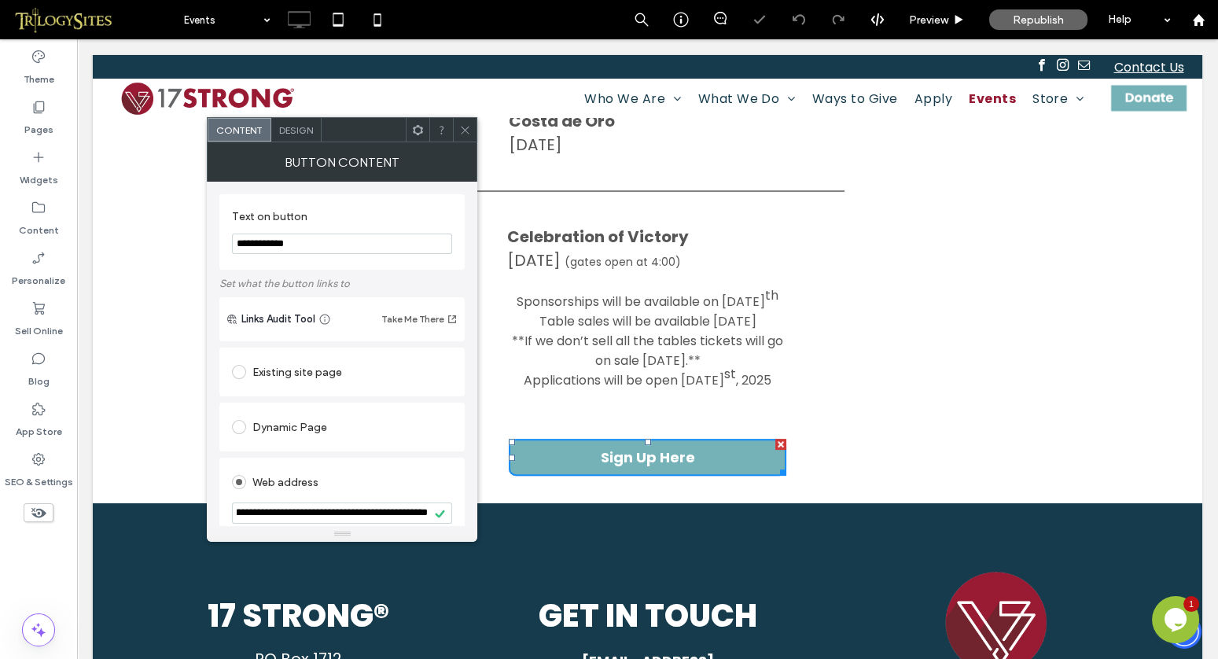
scroll to position [0, 0]
click at [466, 127] on use at bounding box center [466, 130] width 8 height 8
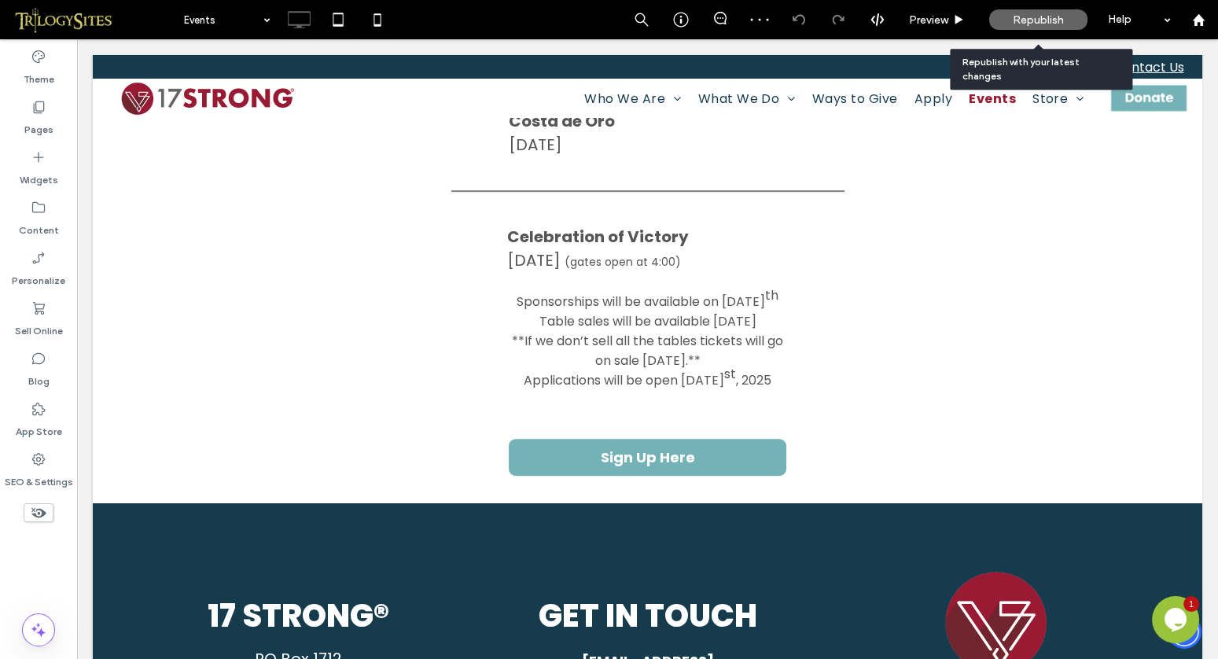
click at [1047, 23] on span "Republish" at bounding box center [1038, 19] width 51 height 13
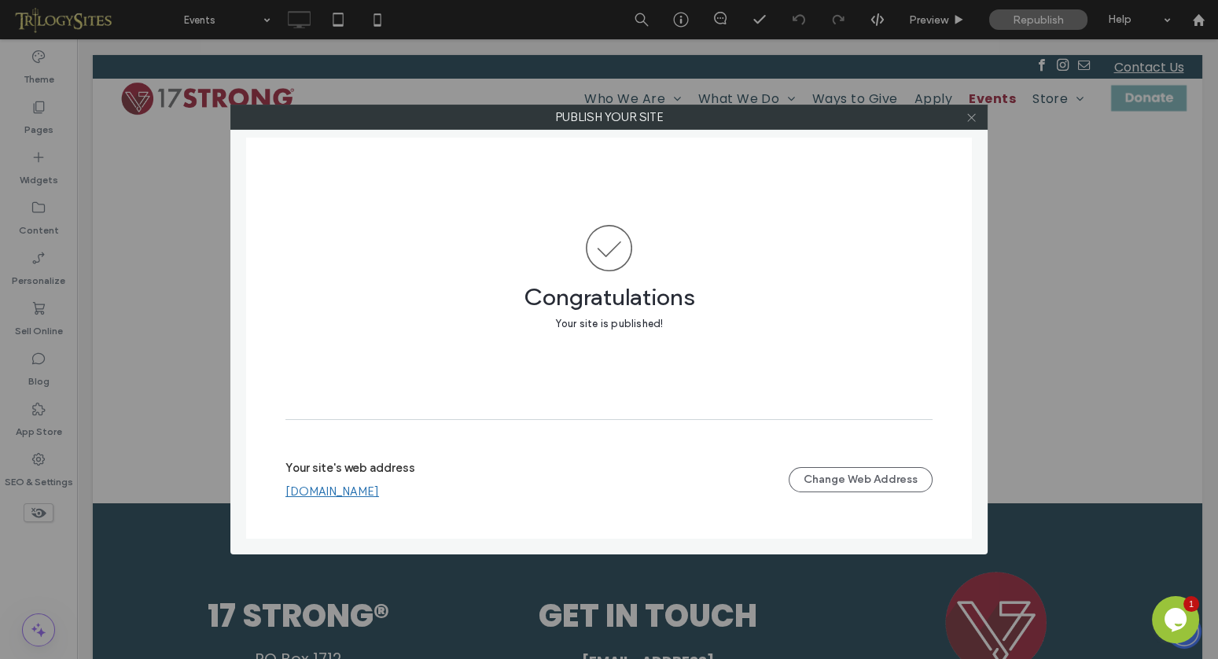
click at [974, 112] on icon at bounding box center [972, 118] width 12 height 12
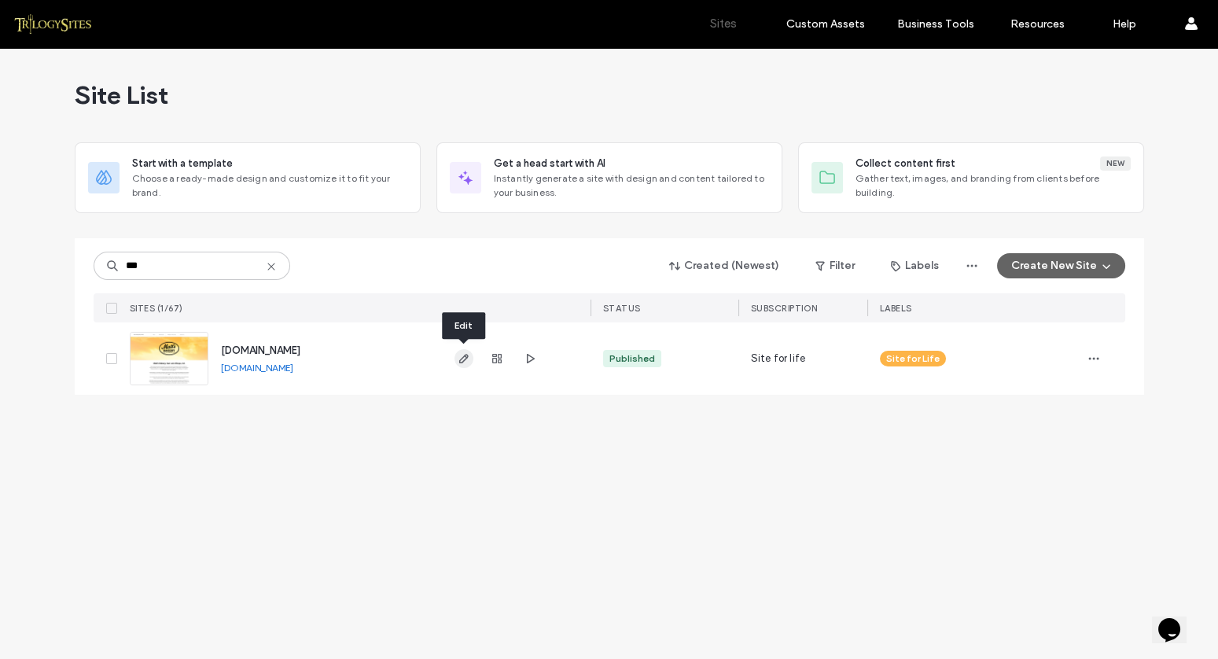
type input "***"
click at [466, 357] on use "button" at bounding box center [462, 358] width 9 height 9
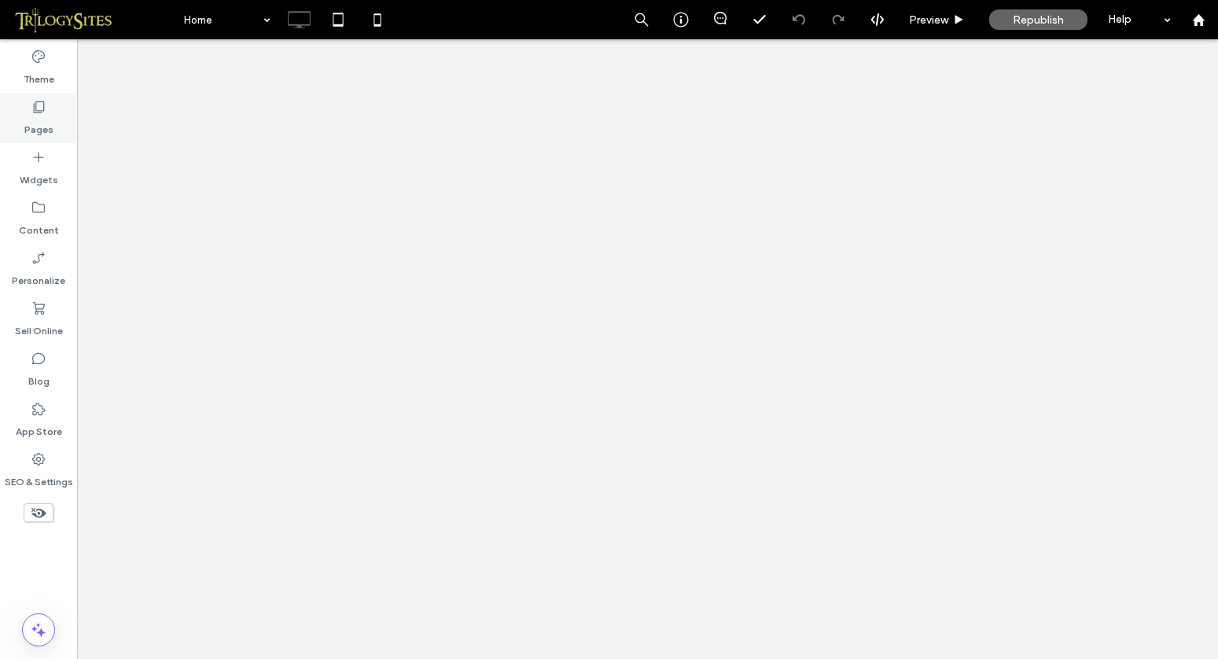
click at [39, 105] on icon at bounding box center [39, 107] width 16 height 16
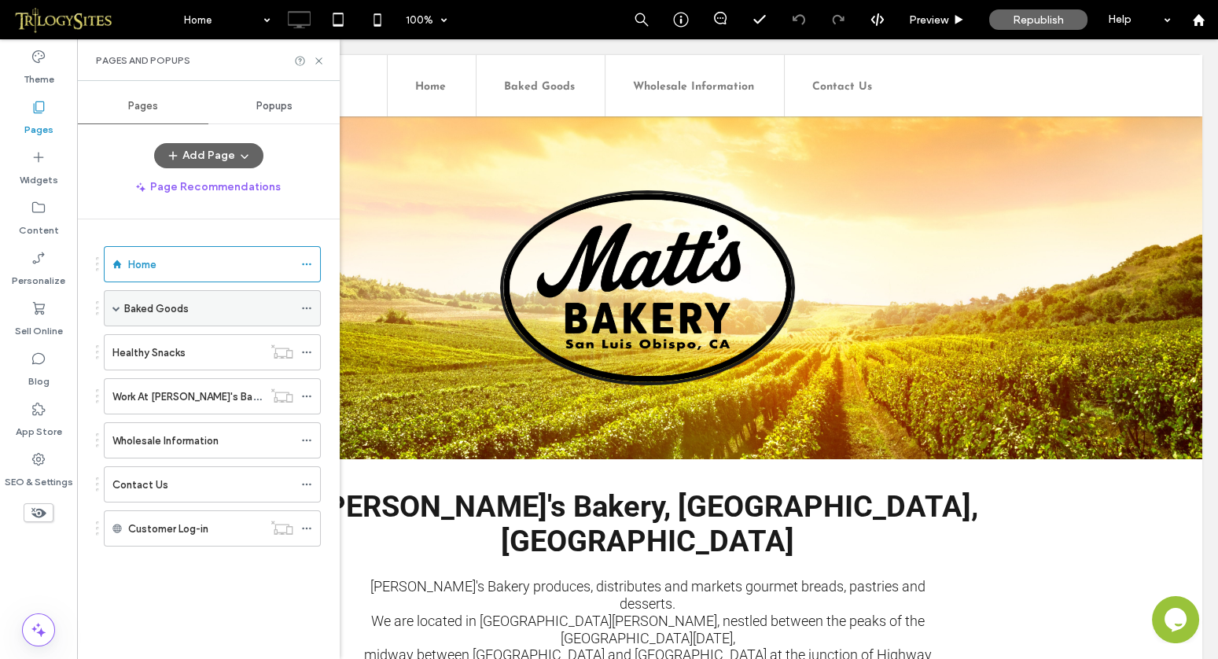
click at [160, 305] on label "Baked Goods" at bounding box center [156, 309] width 64 height 28
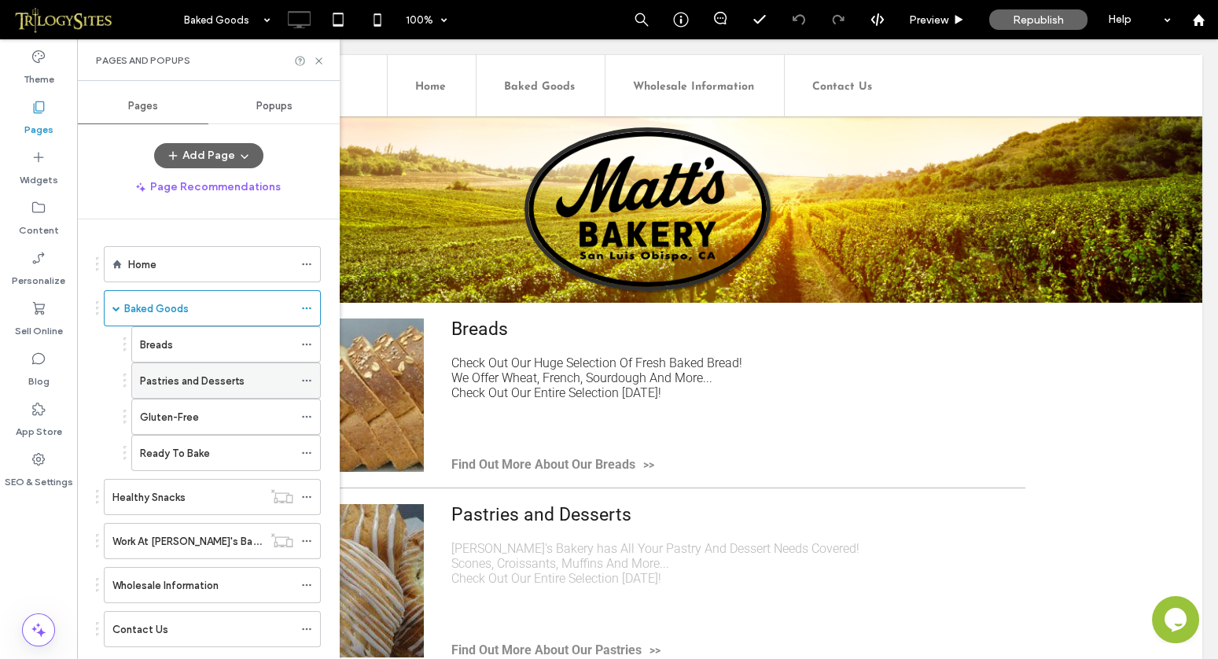
click at [203, 377] on label "Pastries and Desserts" at bounding box center [192, 381] width 105 height 28
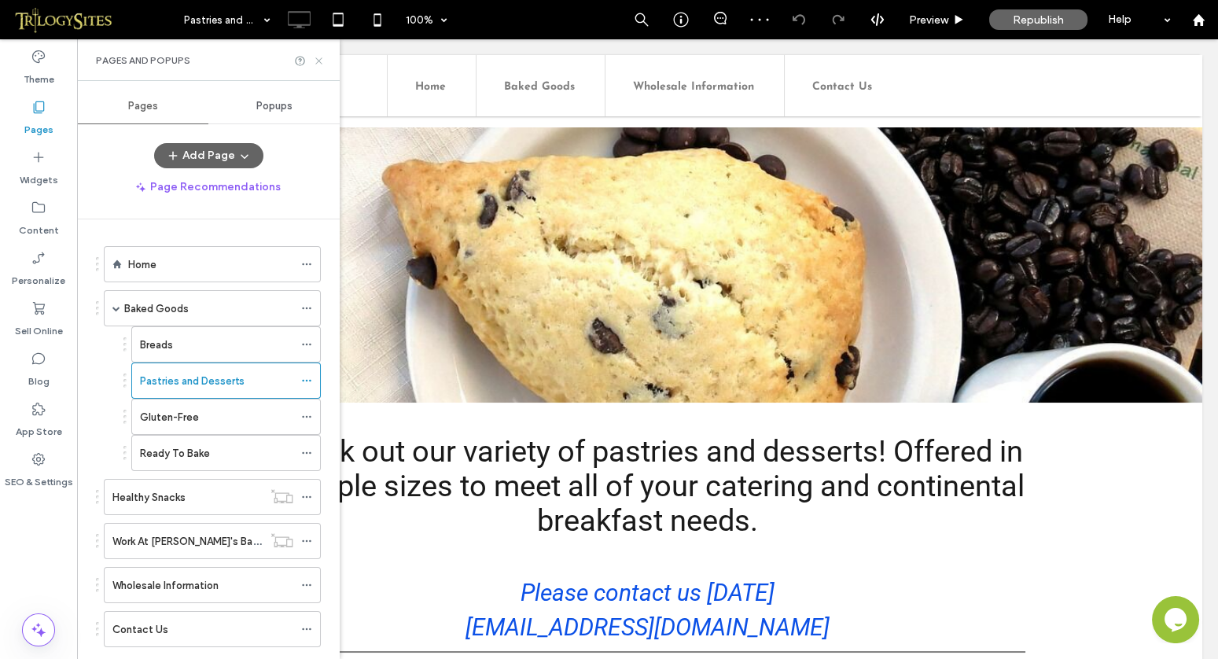
click at [319, 61] on use at bounding box center [318, 60] width 6 height 6
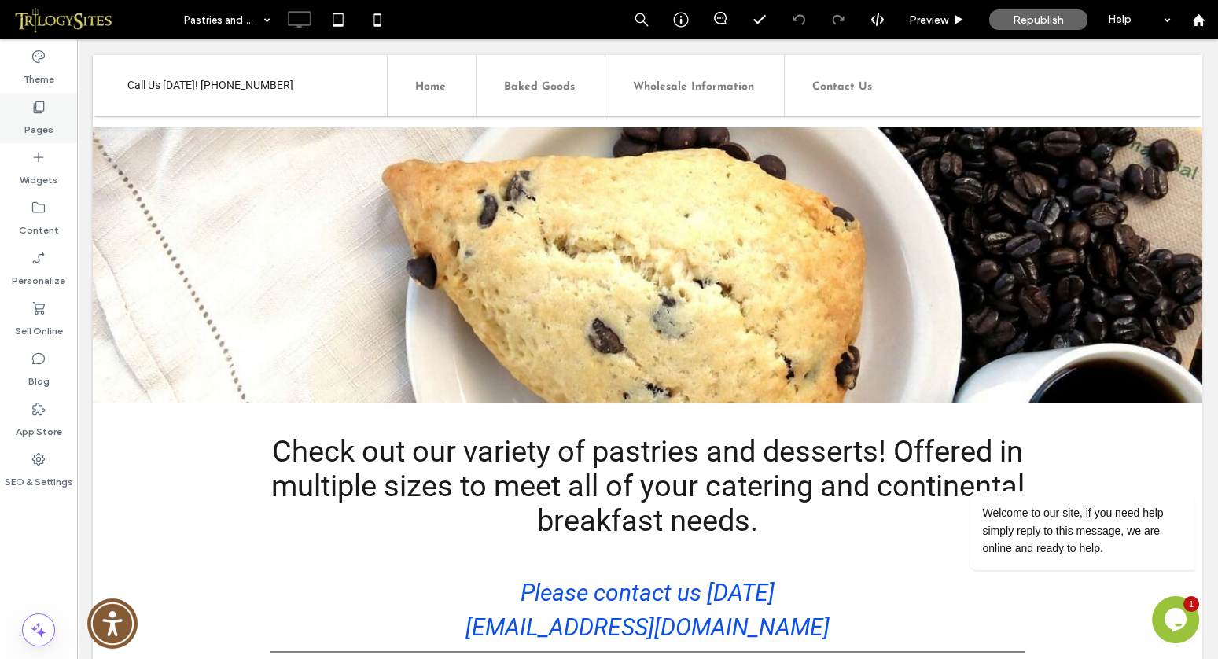
click at [42, 107] on icon at bounding box center [39, 107] width 16 height 16
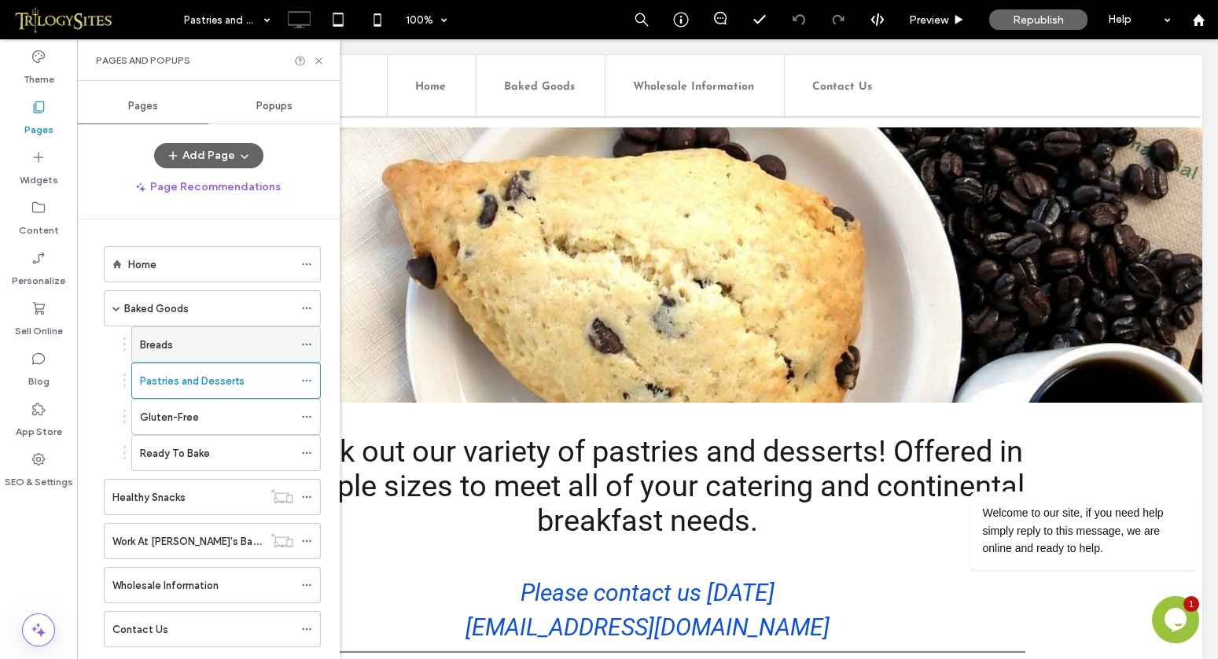
click at [182, 338] on div "Breads" at bounding box center [216, 345] width 153 height 17
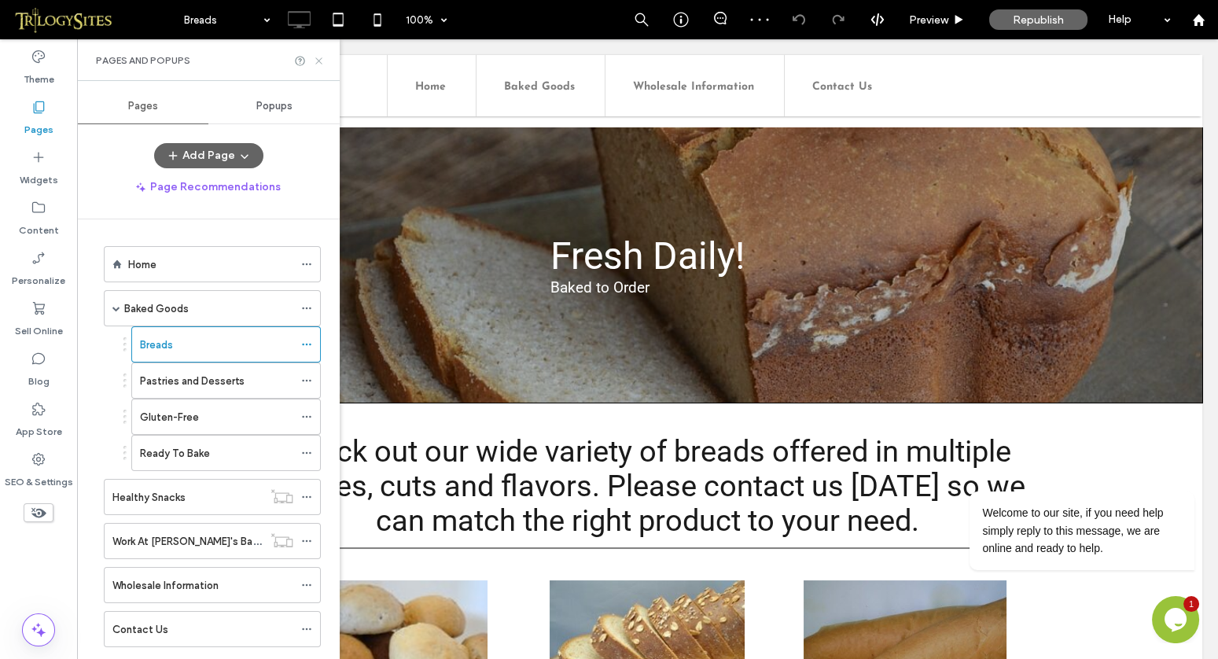
click at [321, 62] on icon at bounding box center [319, 61] width 12 height 12
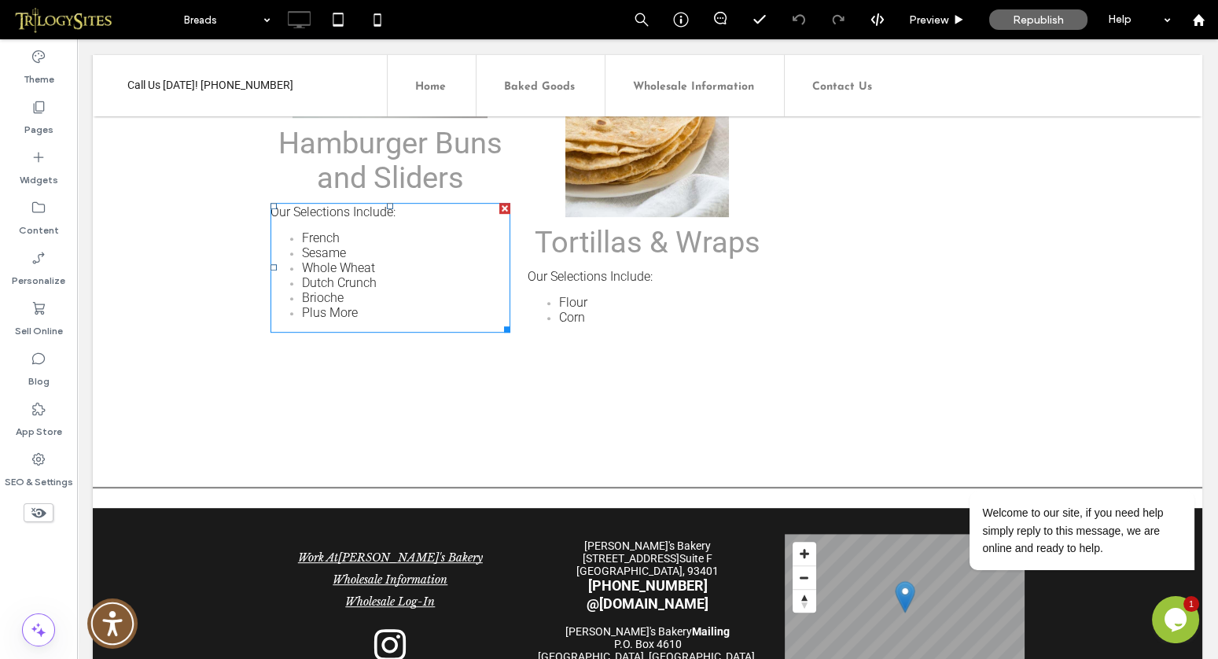
scroll to position [1696, 0]
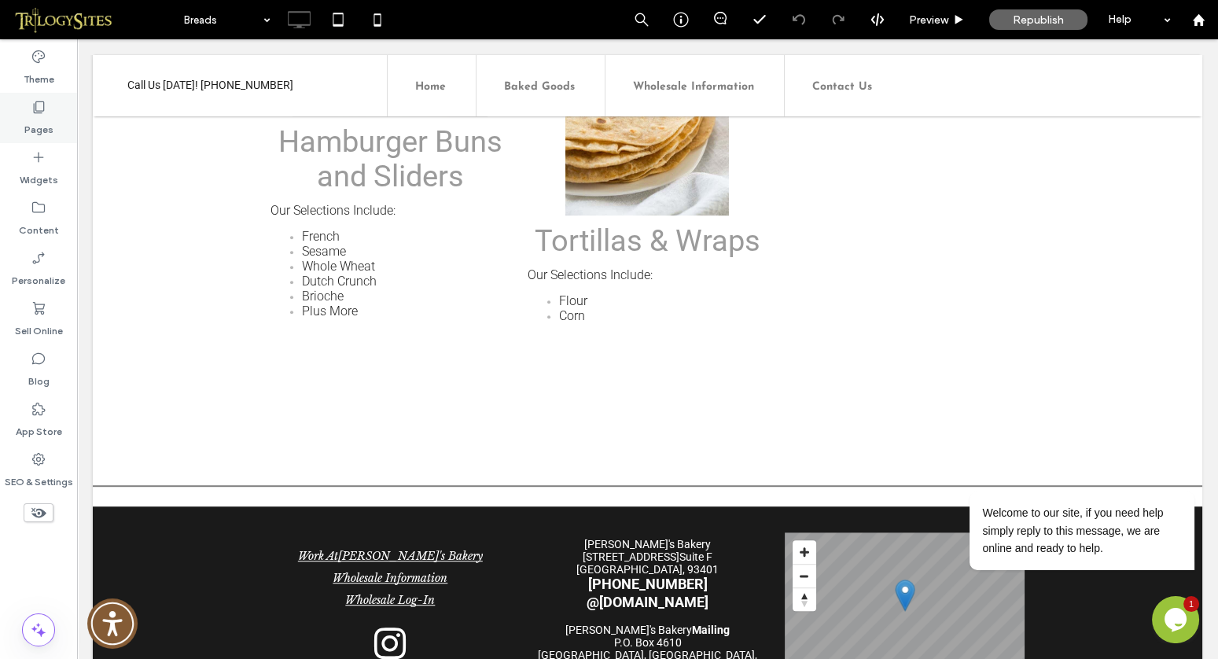
click at [42, 109] on icon at bounding box center [39, 107] width 16 height 16
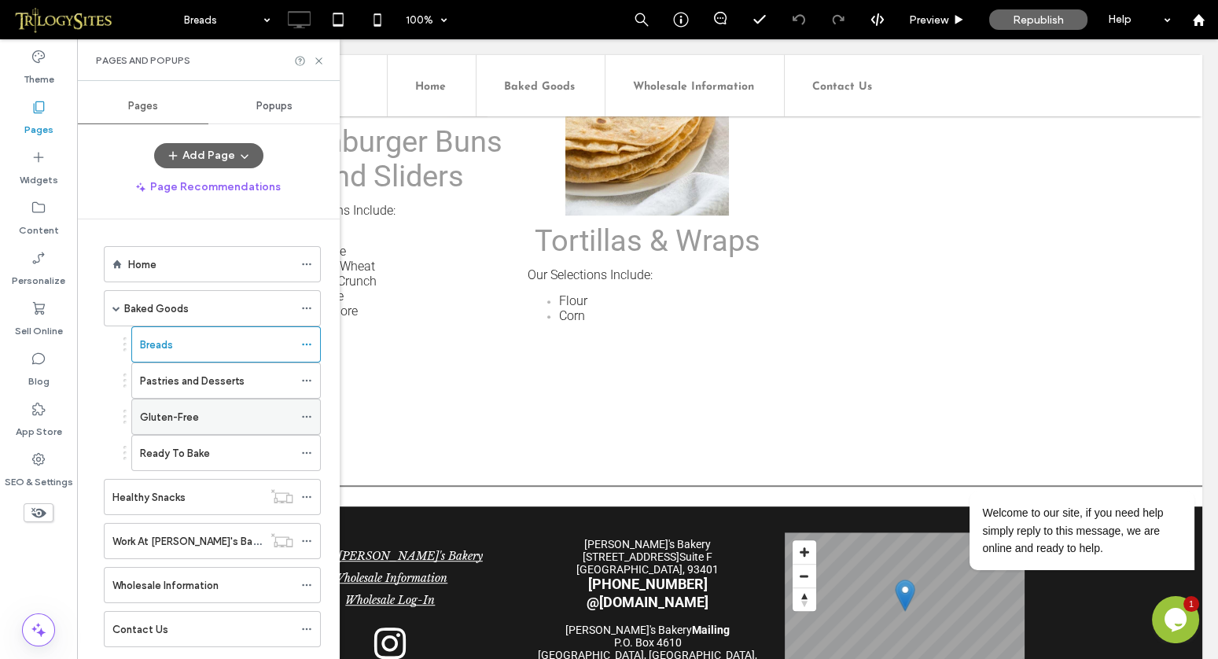
click at [191, 408] on label "Gluten-Free" at bounding box center [169, 417] width 59 height 28
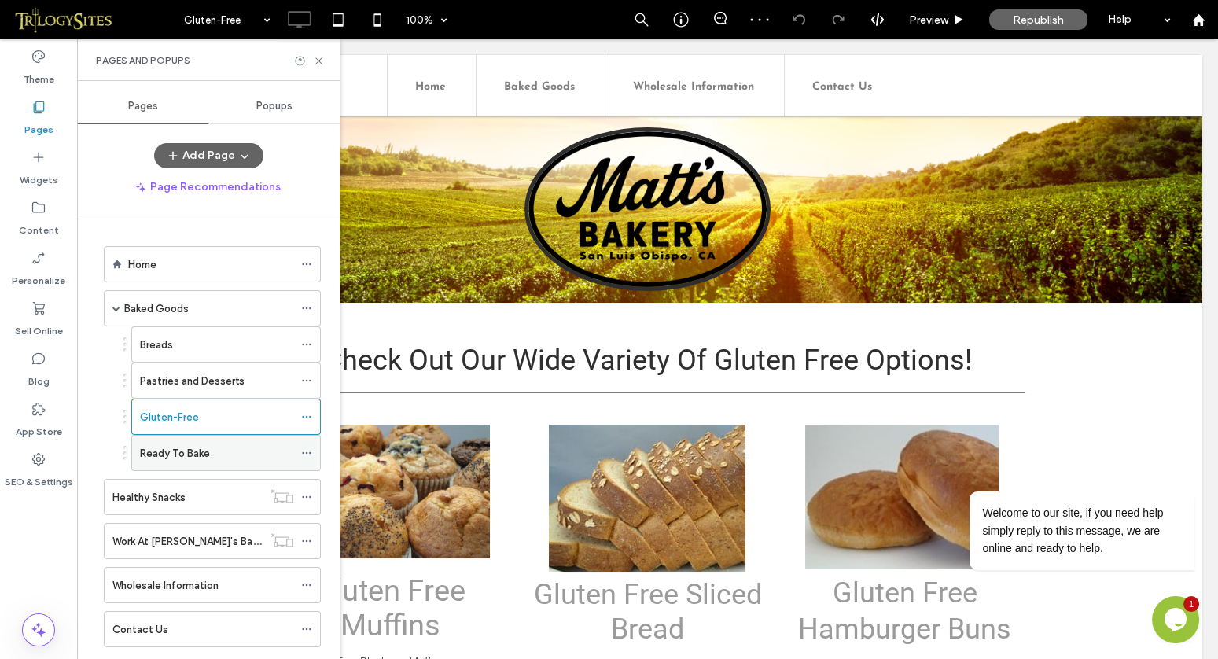
click at [186, 447] on label "Ready To Bake" at bounding box center [175, 454] width 70 height 28
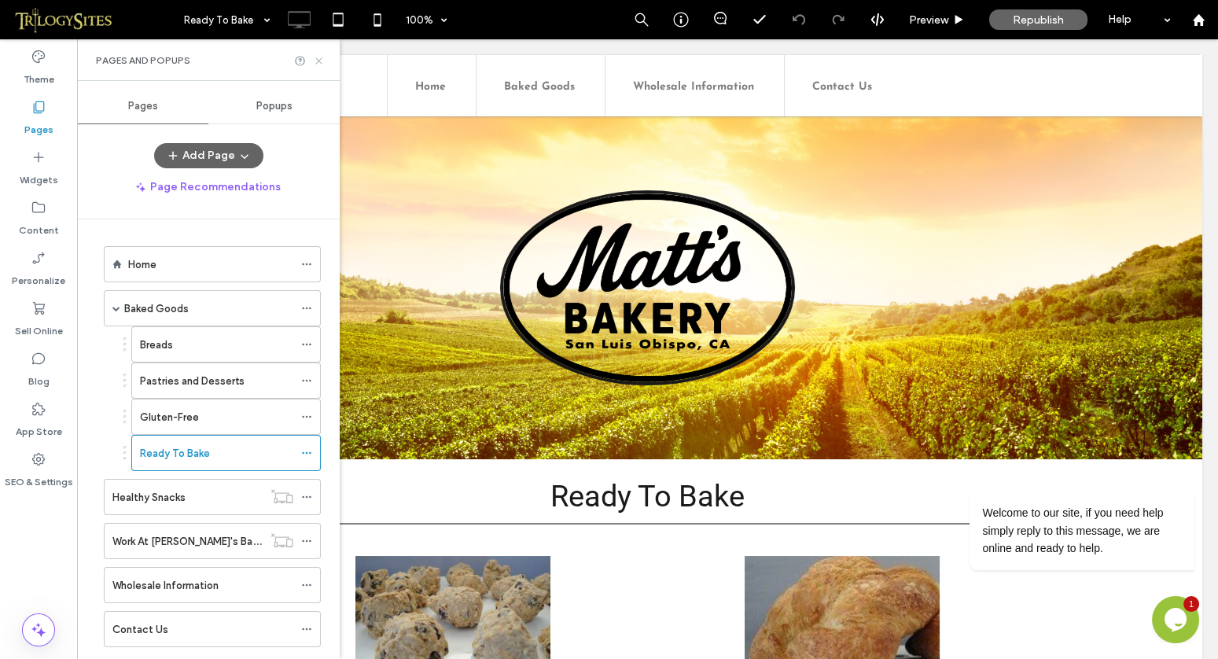
click at [321, 61] on icon at bounding box center [319, 61] width 12 height 12
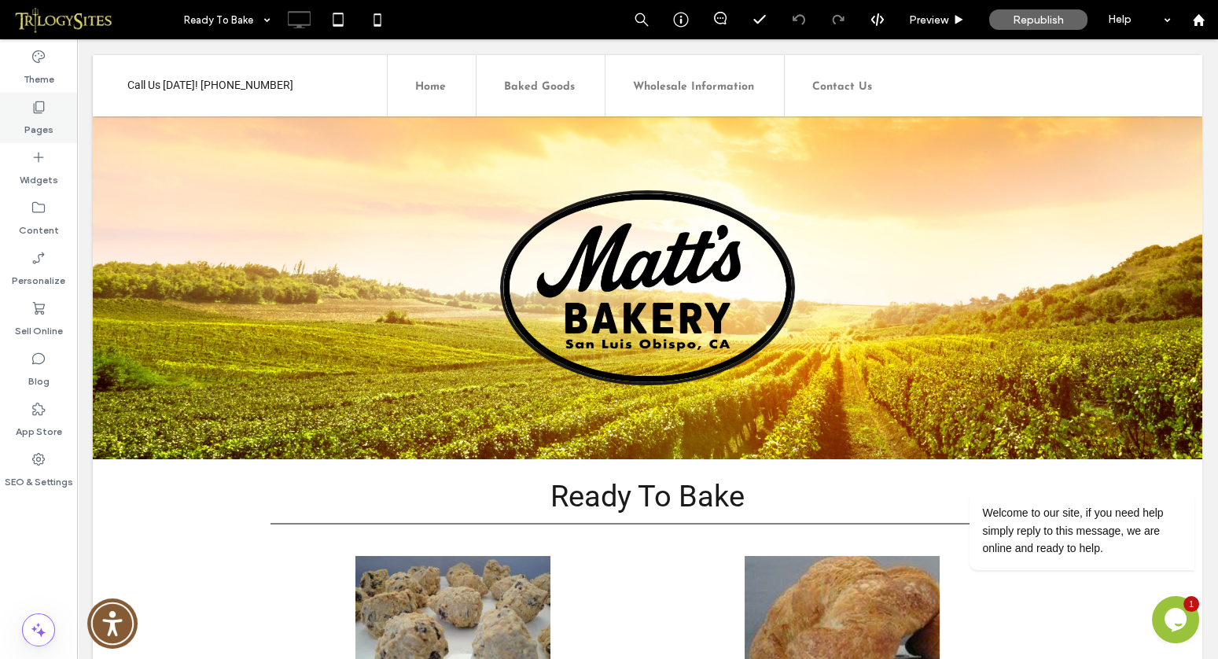
click at [45, 107] on icon at bounding box center [39, 107] width 16 height 16
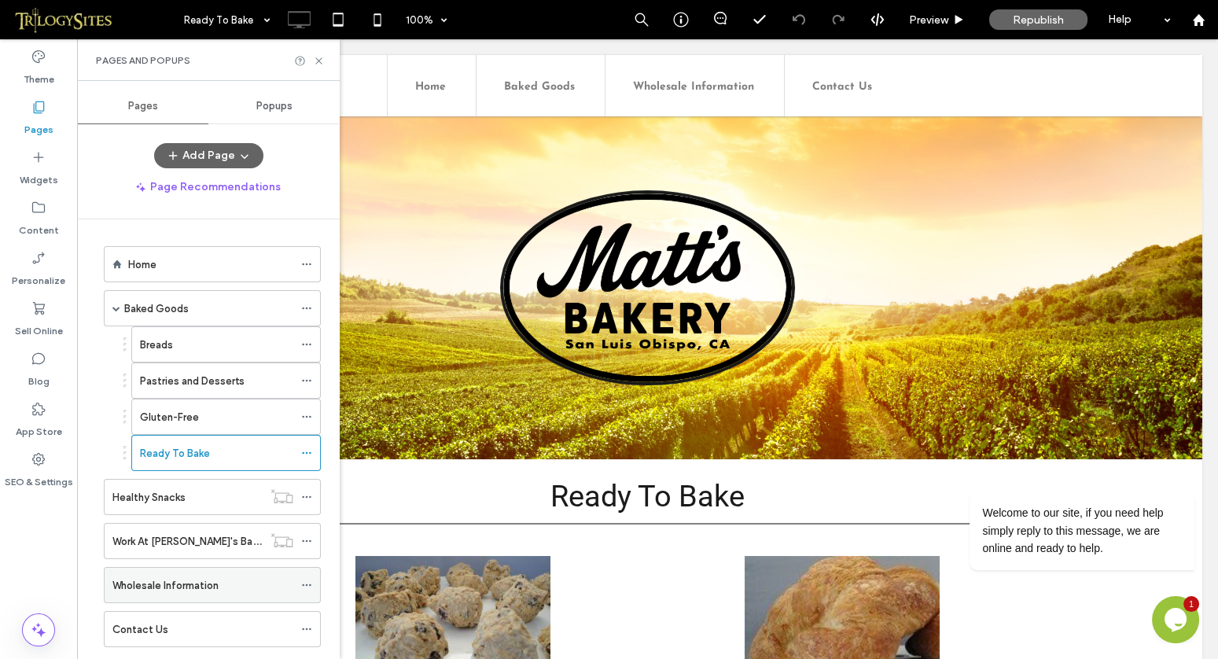
click at [197, 579] on label "Wholesale Information" at bounding box center [165, 586] width 106 height 28
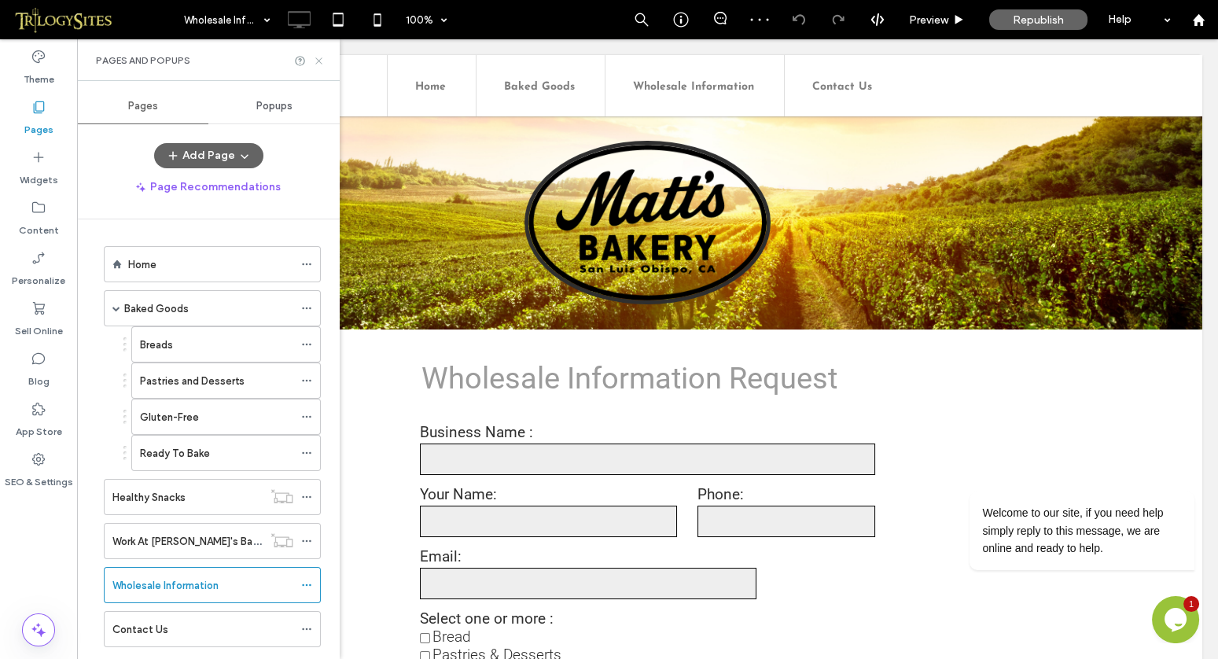
click at [322, 59] on icon at bounding box center [319, 61] width 12 height 12
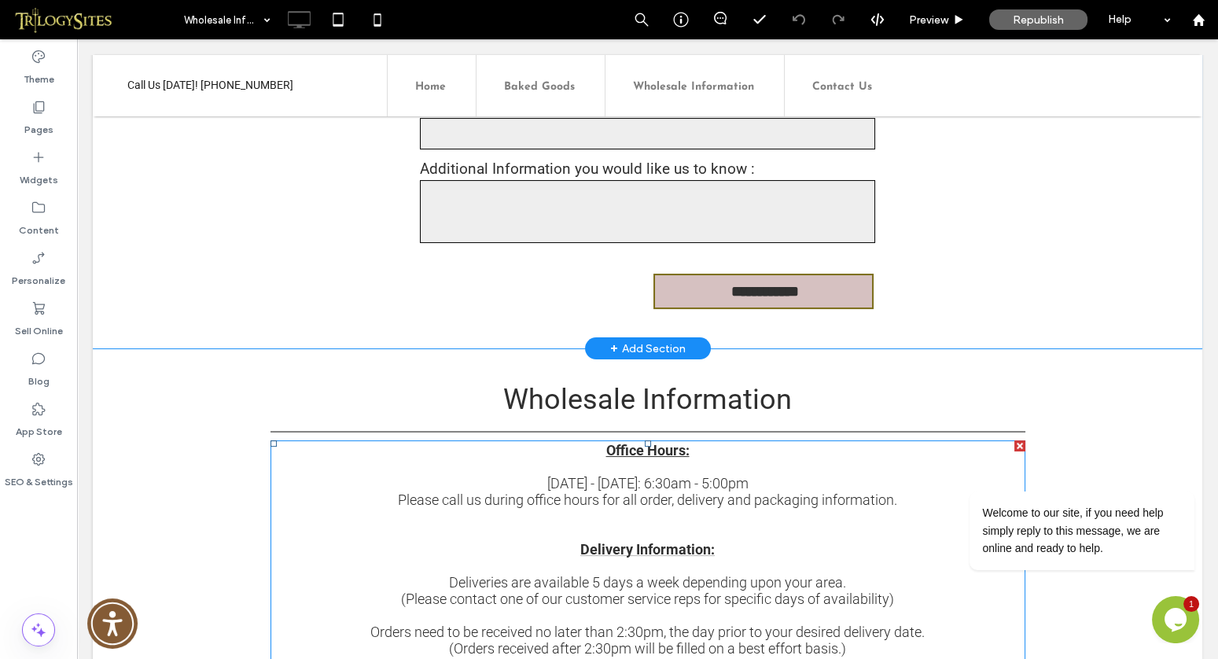
scroll to position [614, 0]
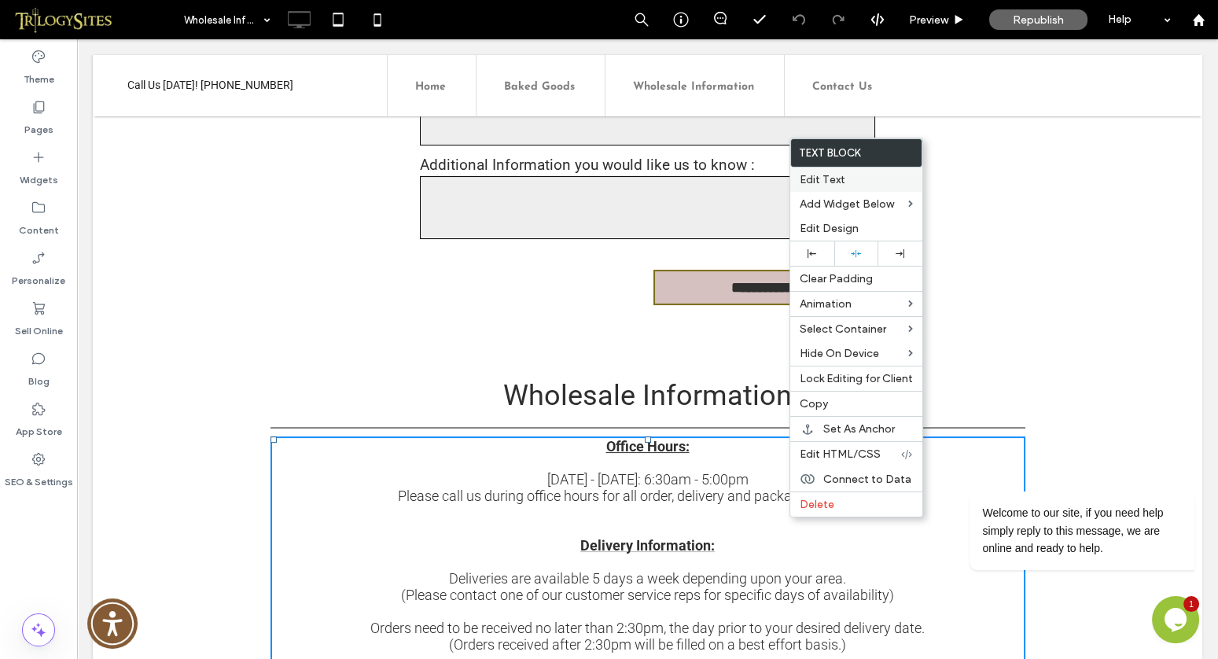
click at [833, 176] on span "Edit Text" at bounding box center [823, 179] width 46 height 13
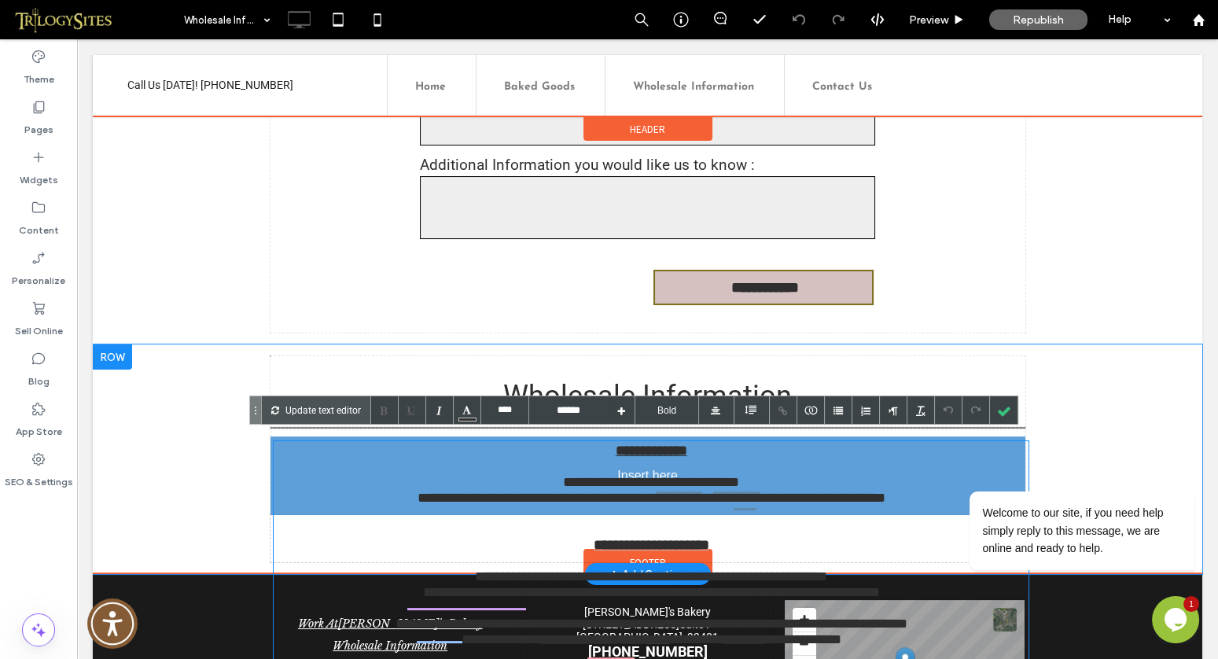
drag, startPoint x: 537, startPoint y: 473, endPoint x: 407, endPoint y: 476, distance: 129.8
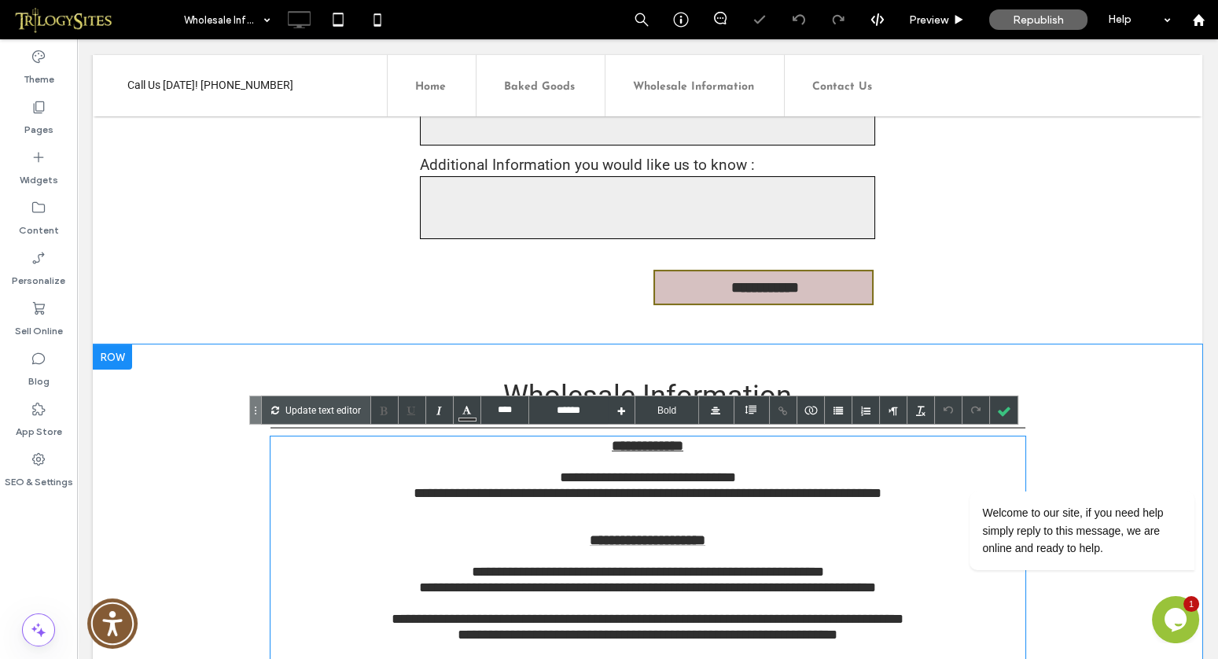
click at [560, 474] on font "**********" at bounding box center [648, 477] width 176 height 14
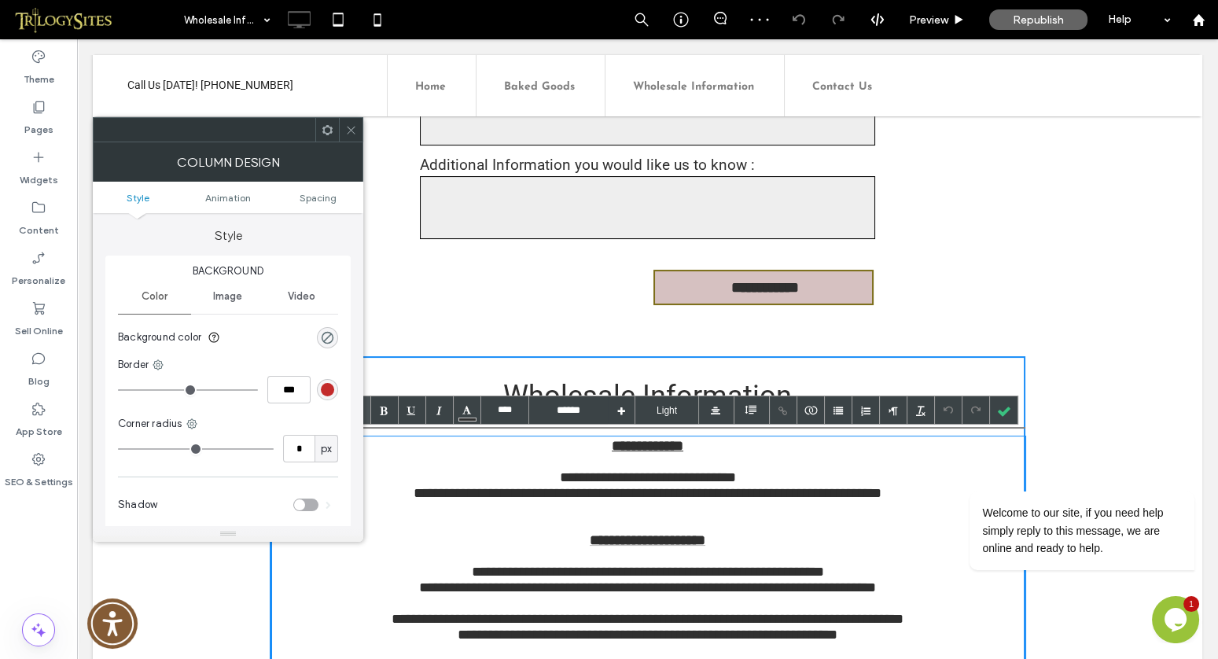
click at [560, 472] on font "**********" at bounding box center [648, 477] width 176 height 14
drag, startPoint x: 539, startPoint y: 472, endPoint x: 760, endPoint y: 472, distance: 220.2
click at [760, 472] on div "**********" at bounding box center [648, 478] width 755 height 16
paste div "To enrich screen reader interactions, please activate Accessibility in Grammarl…"
click at [646, 474] on span "**********" at bounding box center [647, 477] width 193 height 14
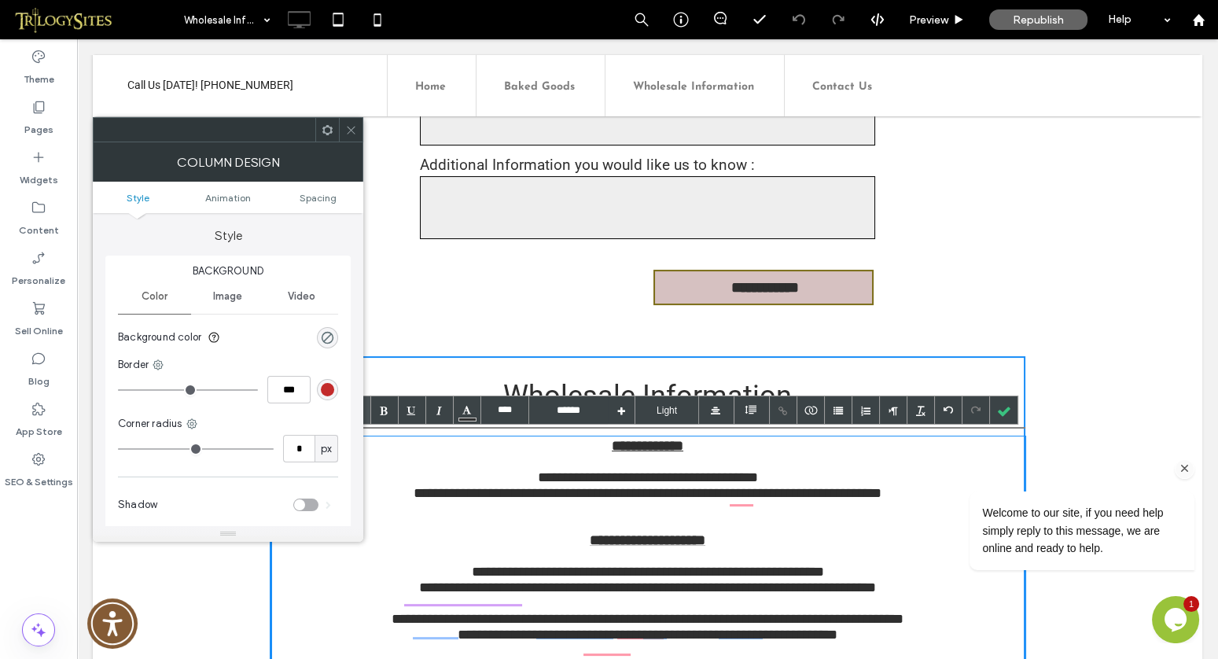
click at [1002, 411] on div "Welcome to our site, if you need help simply reply to this message, we are onli…" at bounding box center [1060, 465] width 283 height 239
click at [1003, 414] on div "Welcome to our site, if you need help simply reply to this message, we are onli…" at bounding box center [1060, 465] width 283 height 239
click at [352, 130] on icon at bounding box center [351, 130] width 12 height 12
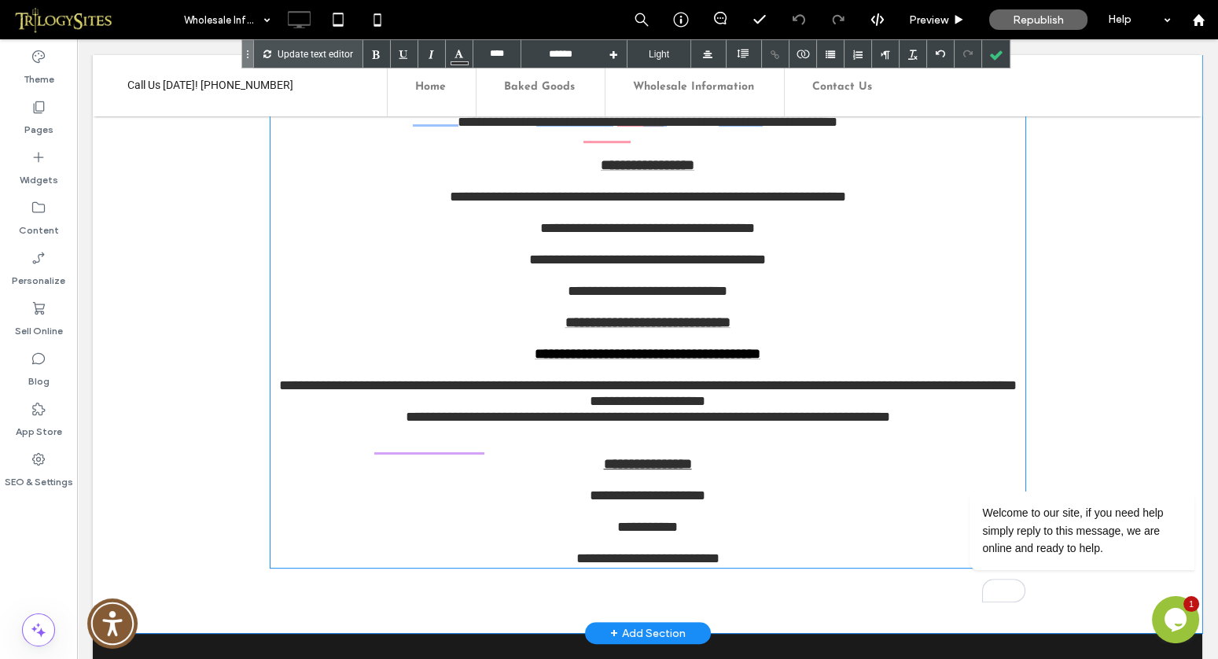
scroll to position [1131, 0]
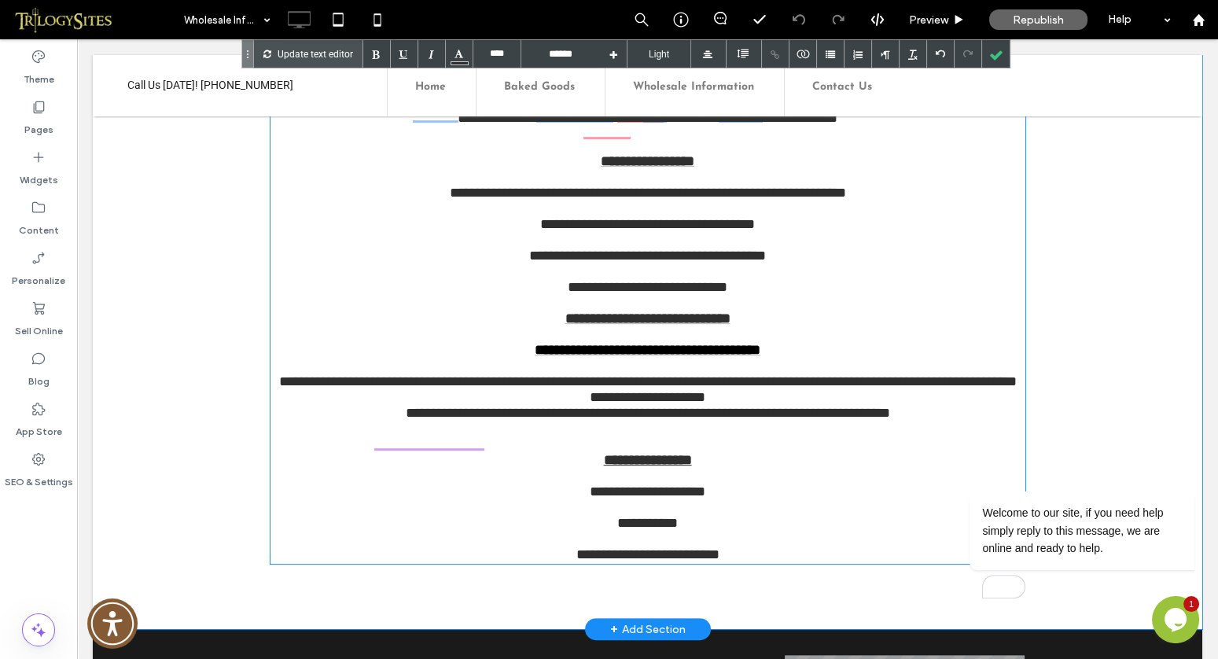
click at [462, 468] on div "**********" at bounding box center [648, 460] width 755 height 16
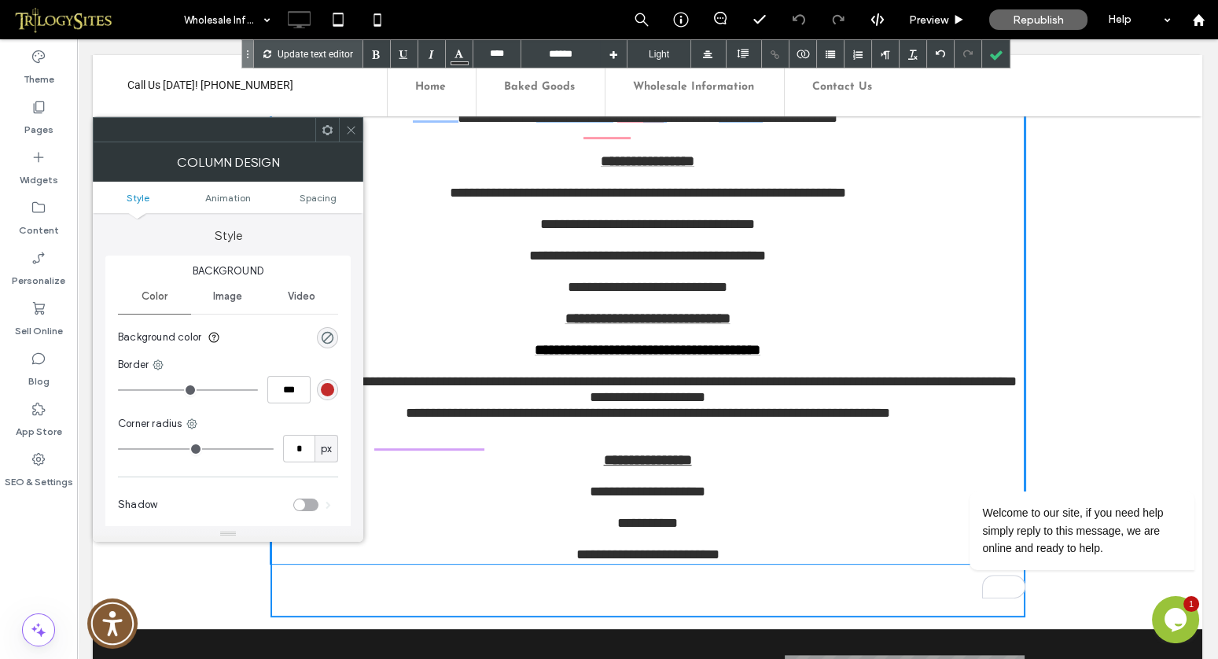
click at [353, 131] on use at bounding box center [351, 130] width 8 height 8
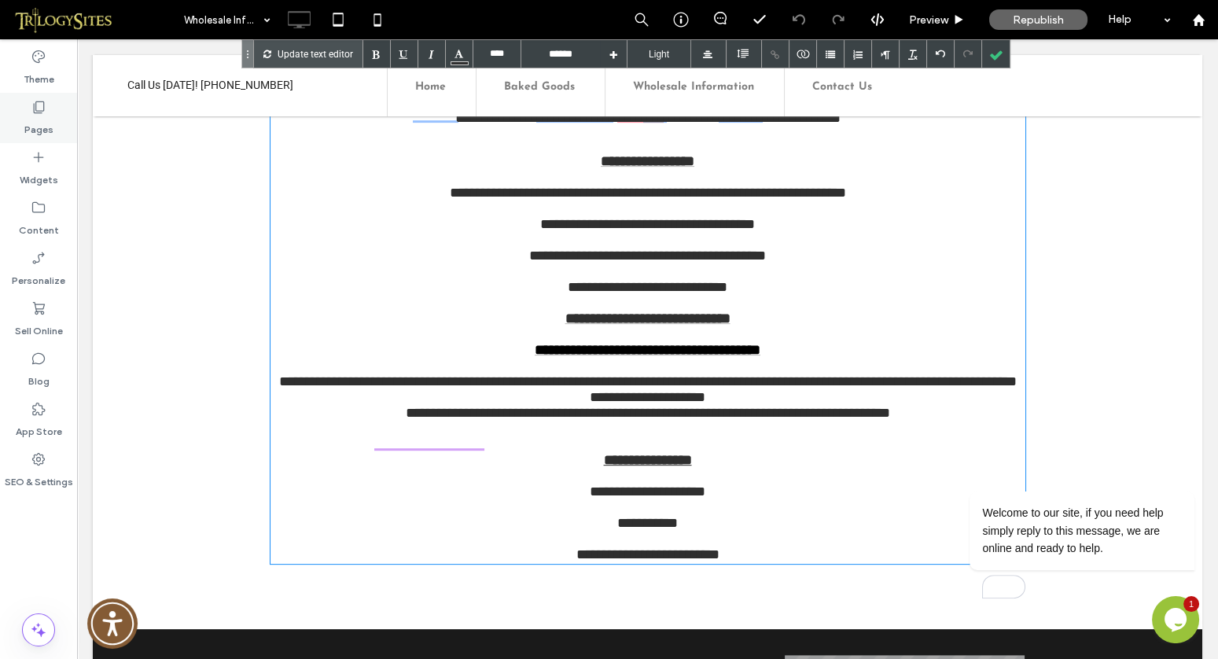
click at [45, 110] on icon at bounding box center [39, 107] width 16 height 16
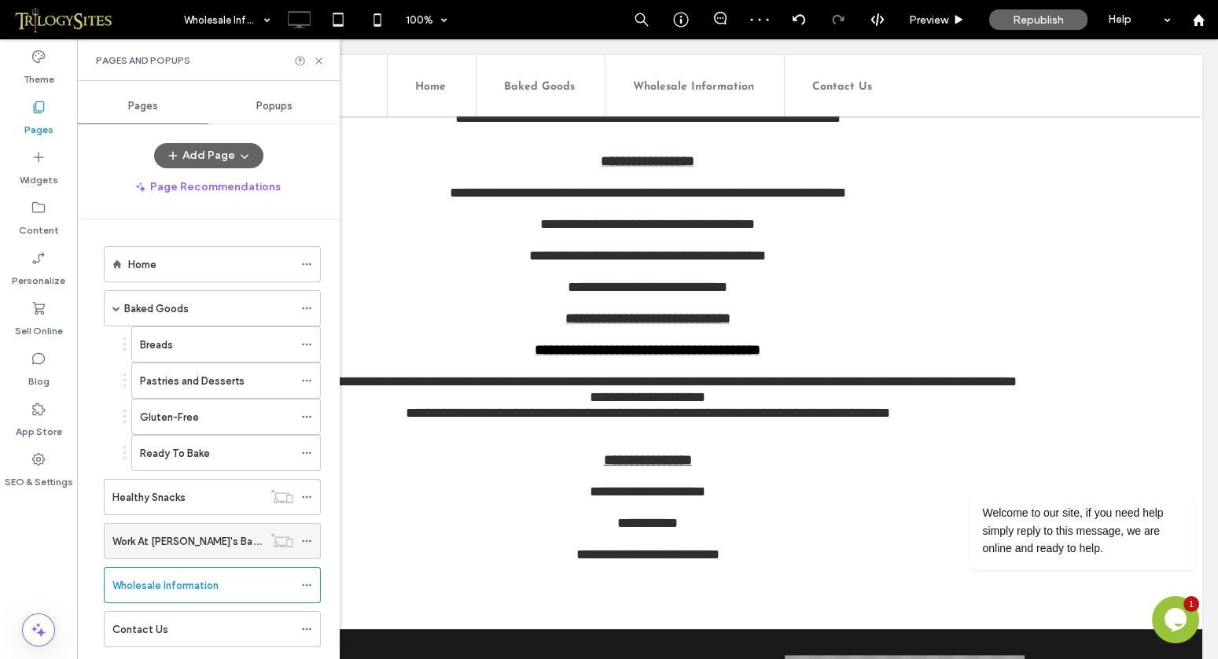
click at [189, 532] on label "Work At [PERSON_NAME]'s Bakery" at bounding box center [192, 542] width 160 height 28
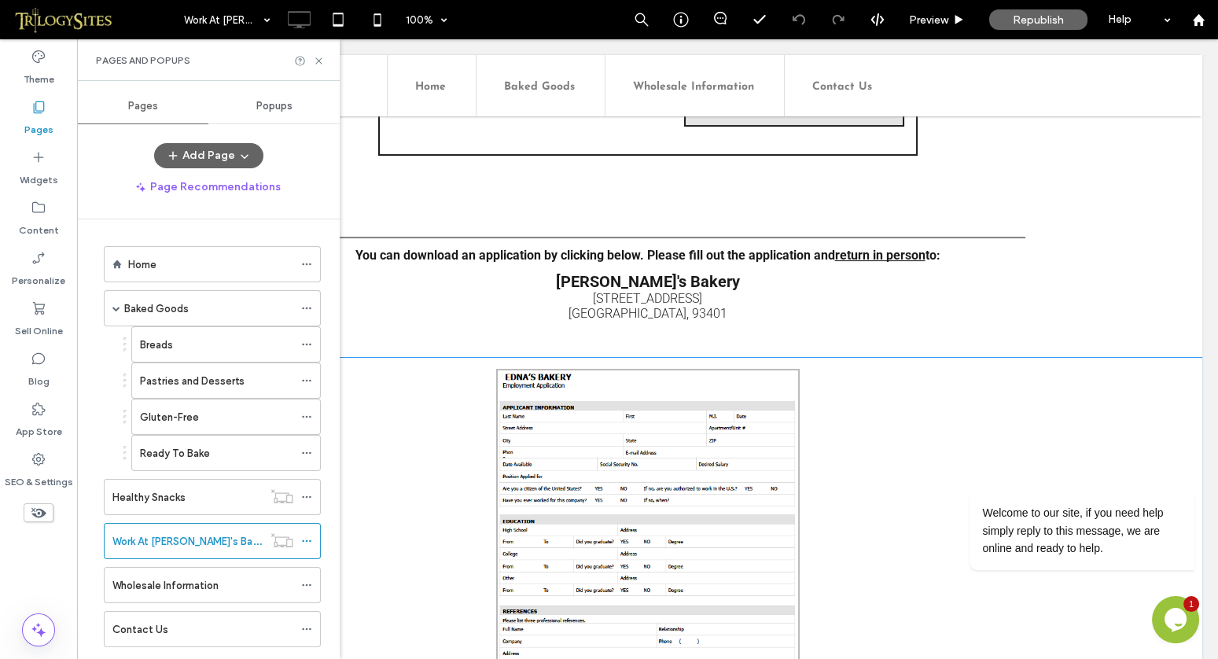
scroll to position [808, 0]
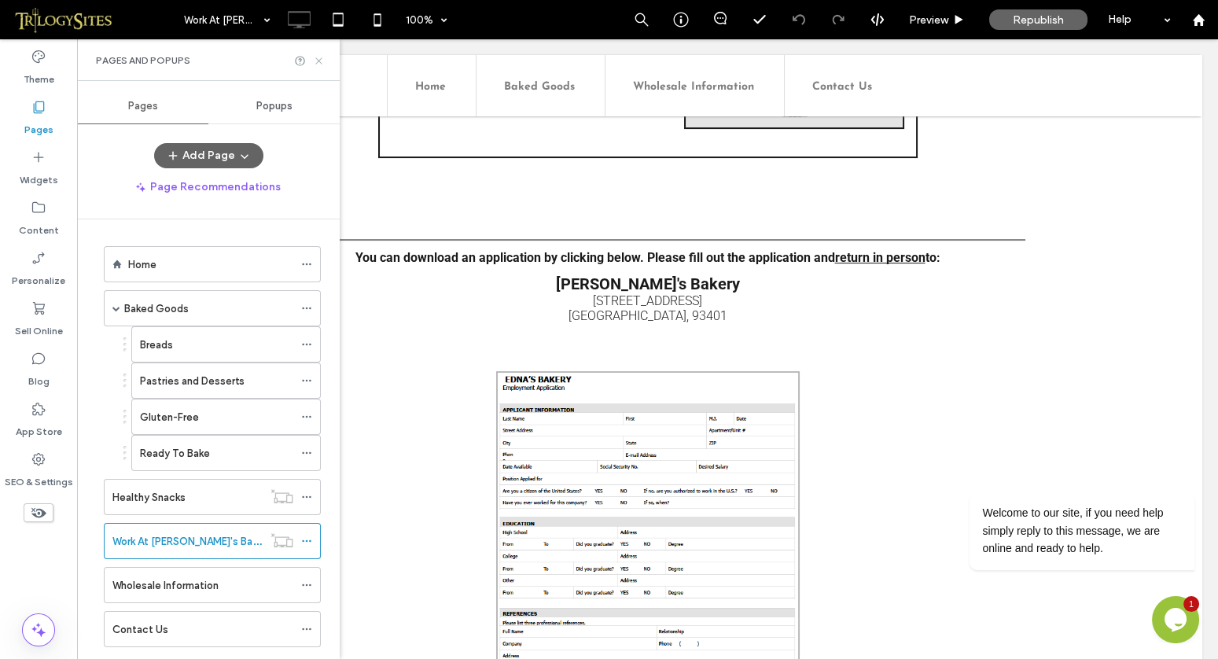
click at [317, 59] on use at bounding box center [318, 60] width 6 height 6
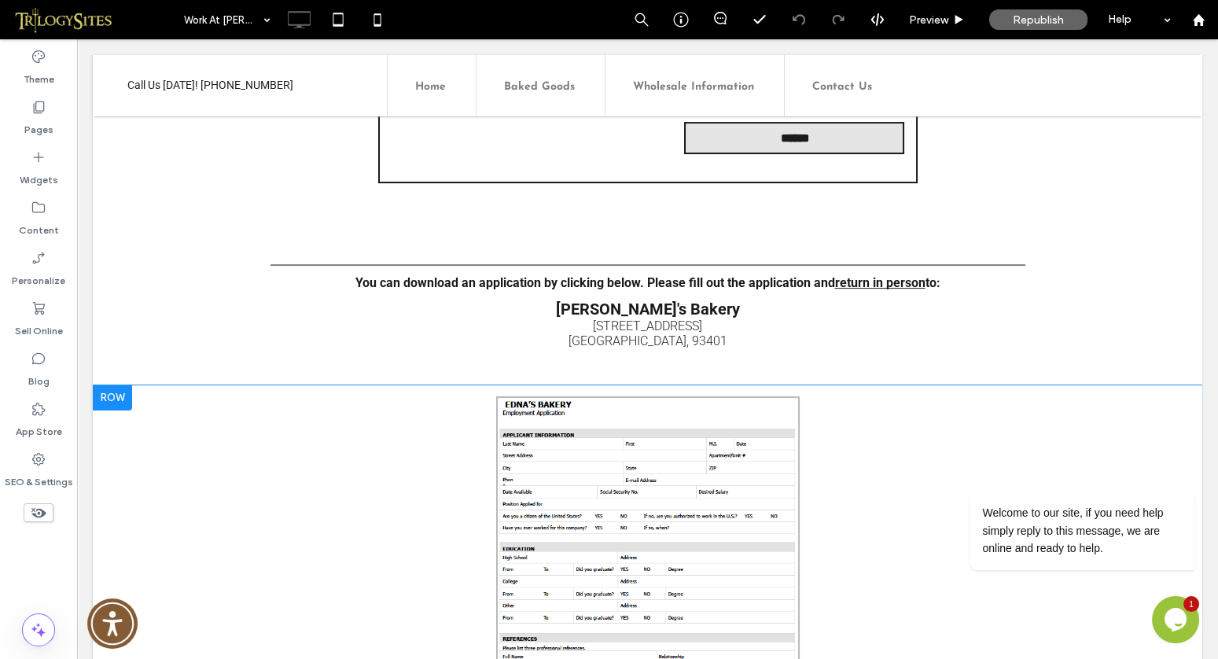
scroll to position [786, 0]
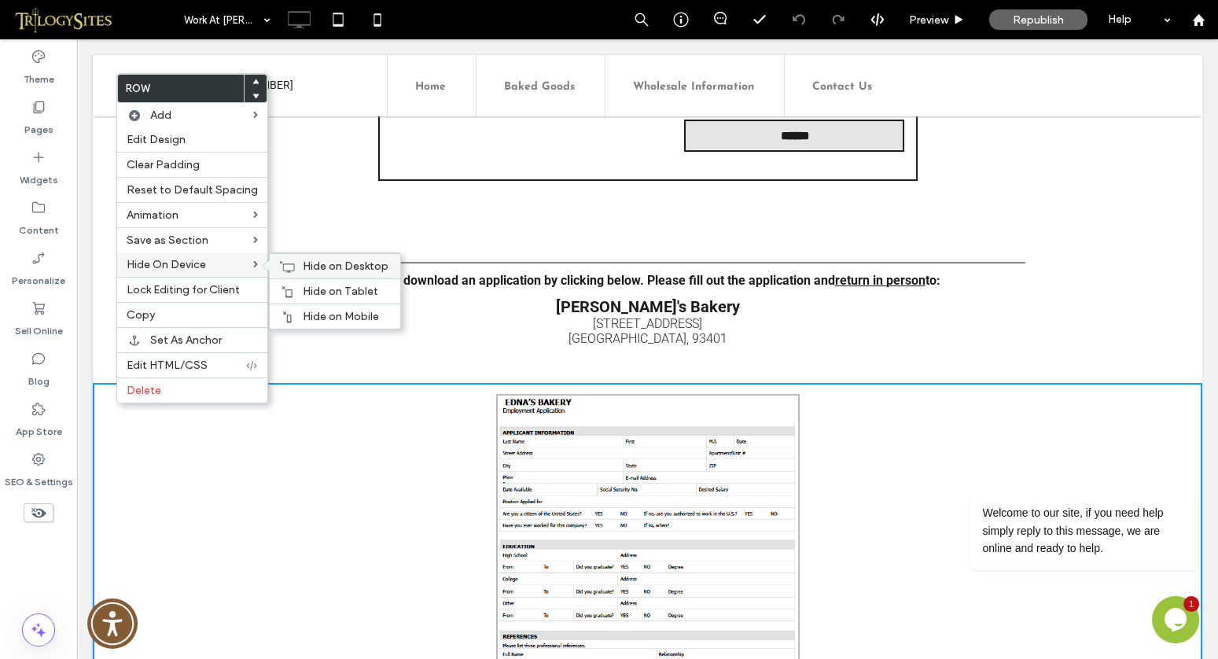
click at [311, 260] on span "Hide on Desktop" at bounding box center [346, 266] width 86 height 13
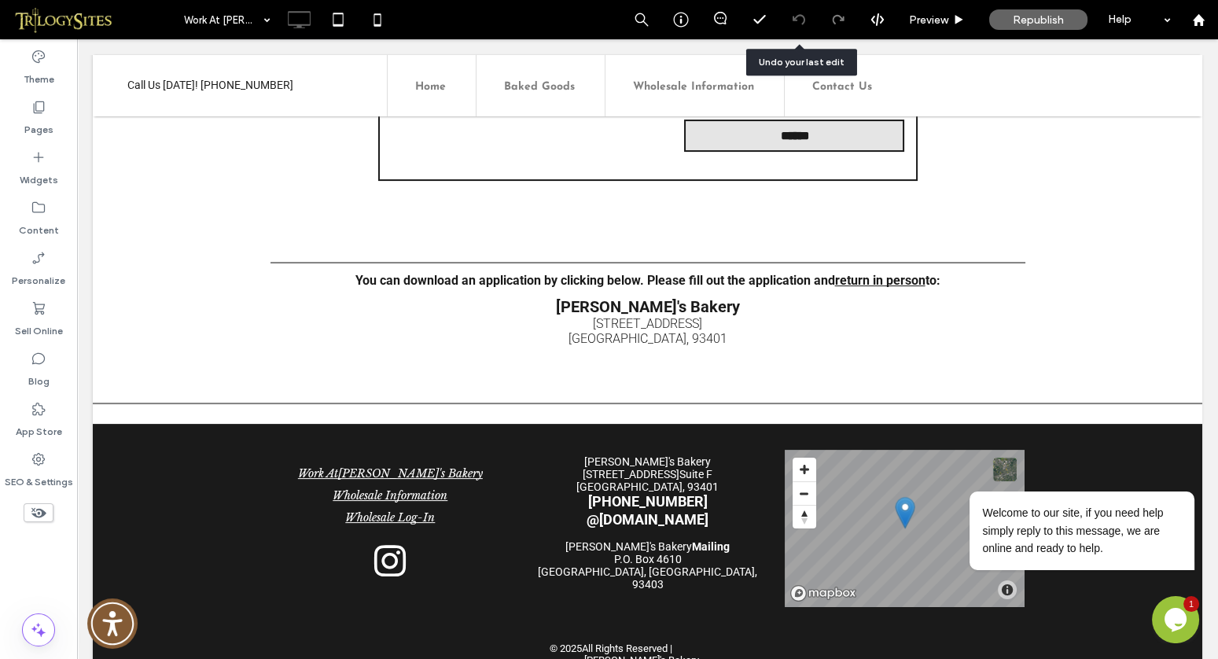
click at [796, 22] on icon at bounding box center [799, 19] width 13 height 13
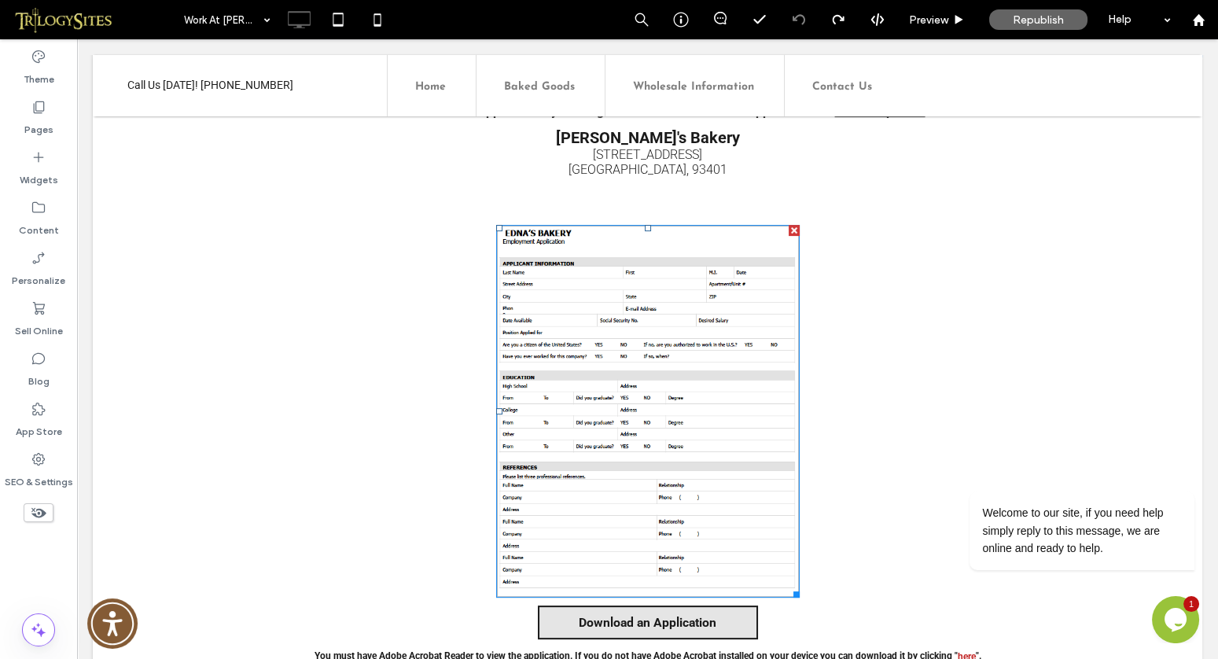
scroll to position [952, 0]
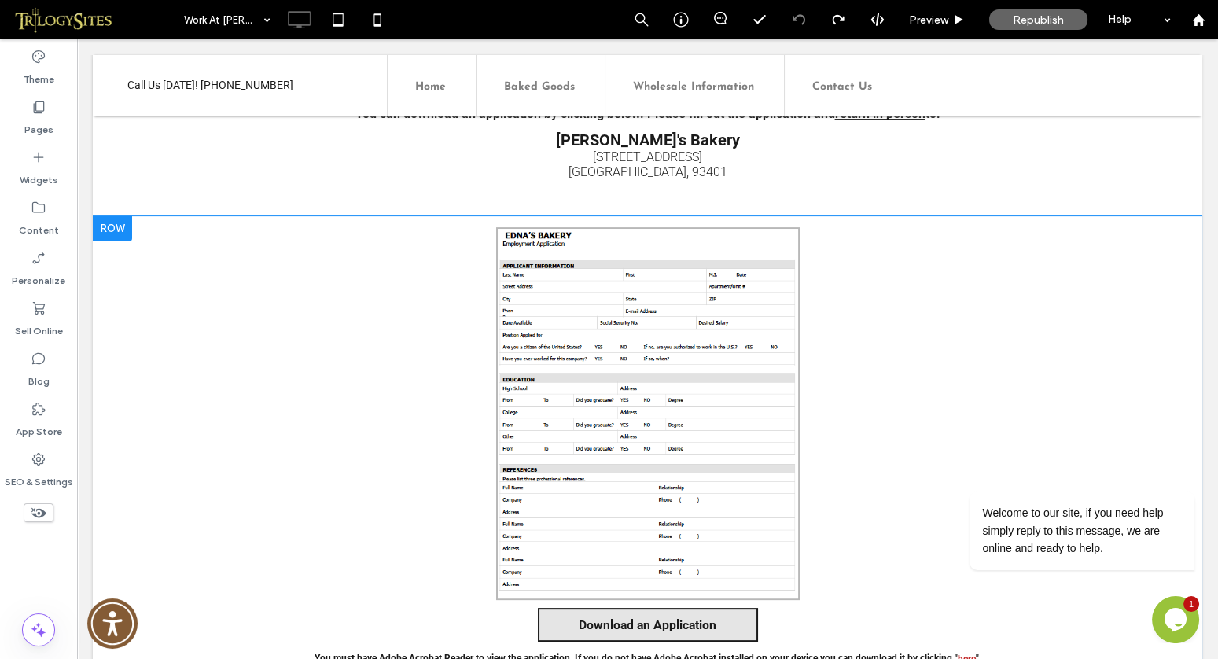
click at [111, 233] on div at bounding box center [112, 228] width 39 height 25
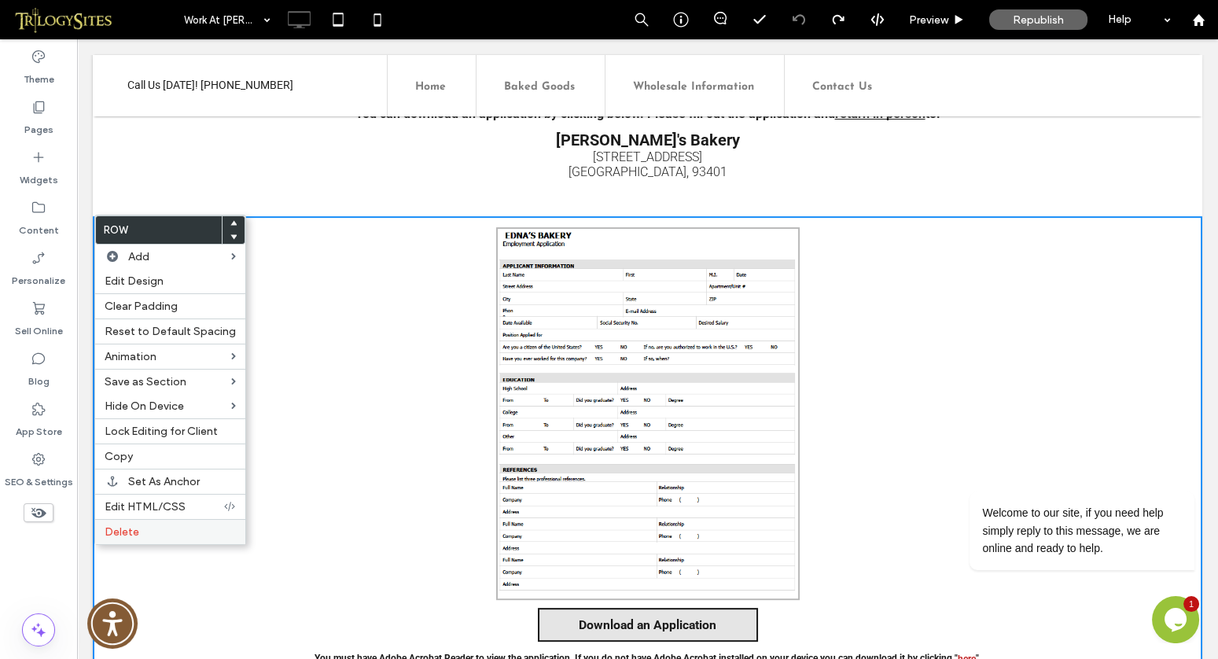
click at [138, 525] on label "Delete" at bounding box center [170, 531] width 131 height 13
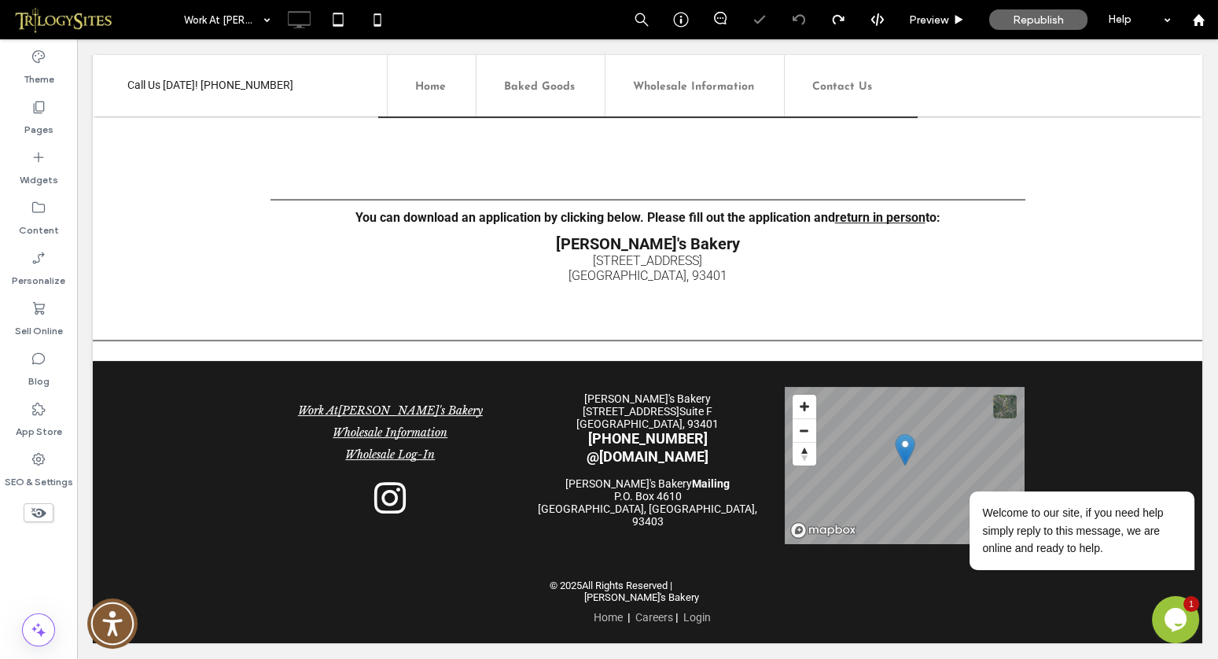
scroll to position [835, 0]
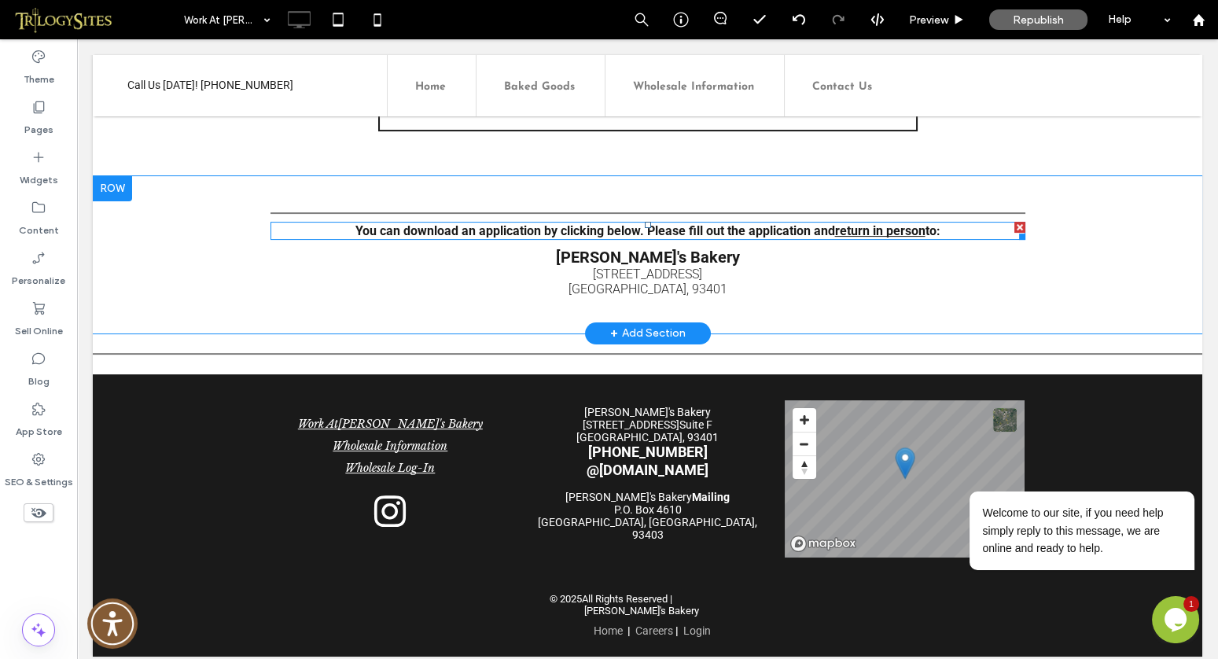
click at [1018, 224] on div at bounding box center [1020, 227] width 11 height 11
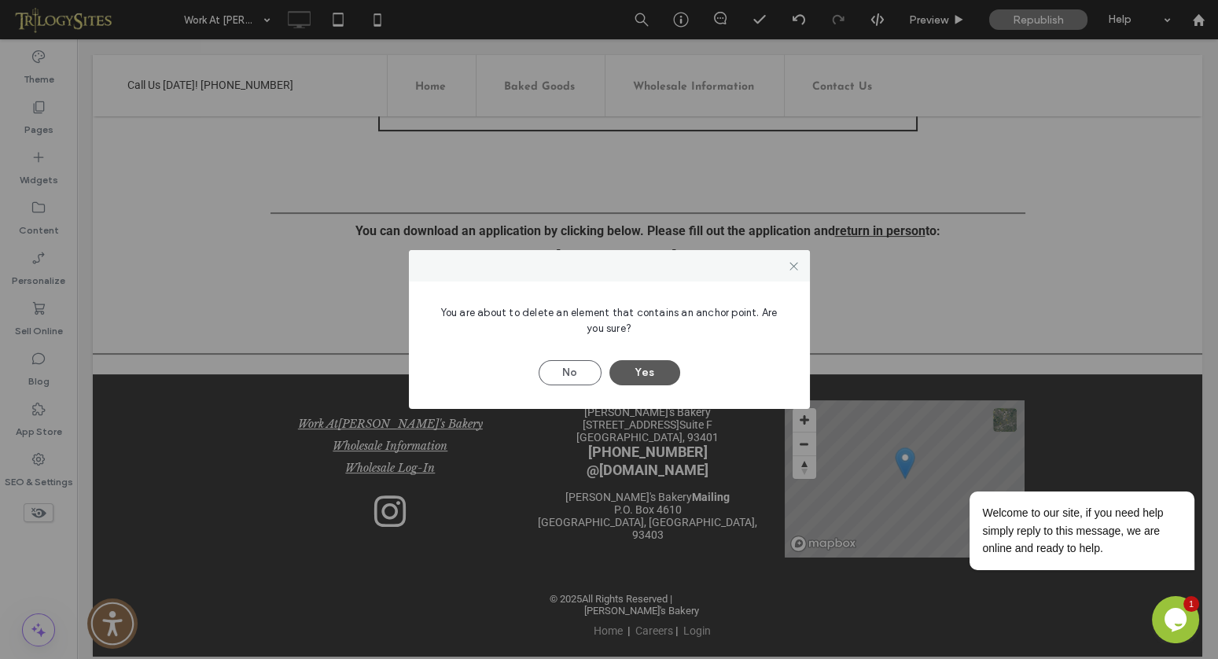
click at [654, 372] on button "Yes" at bounding box center [644, 372] width 71 height 25
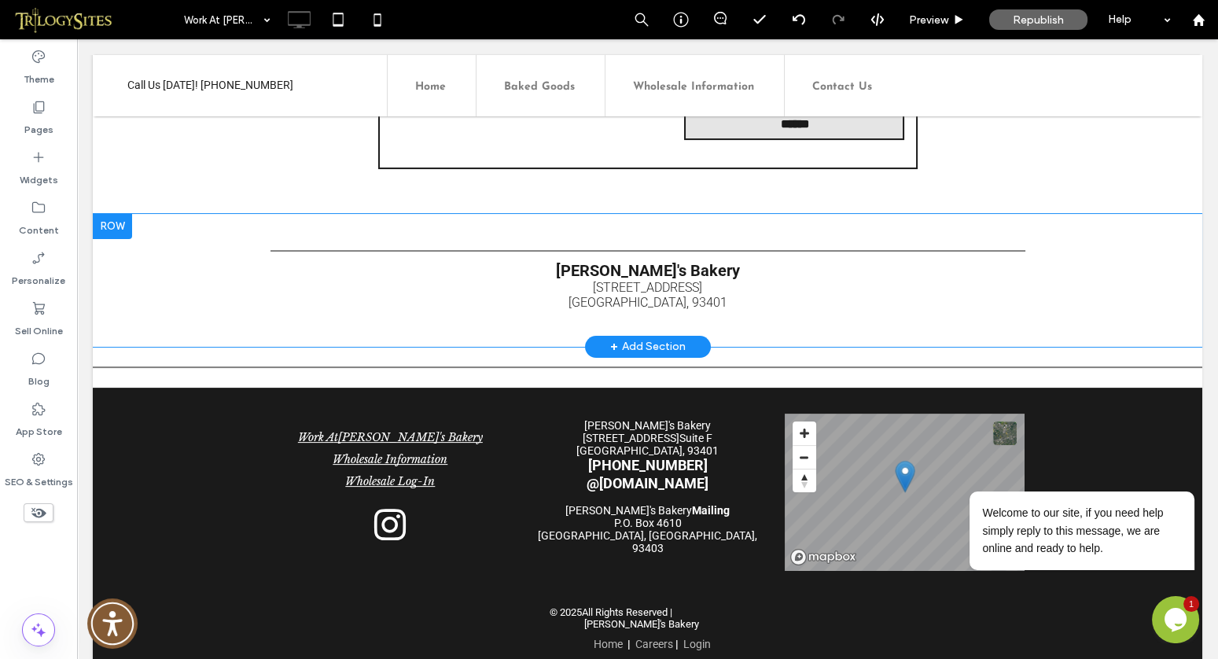
scroll to position [812, 0]
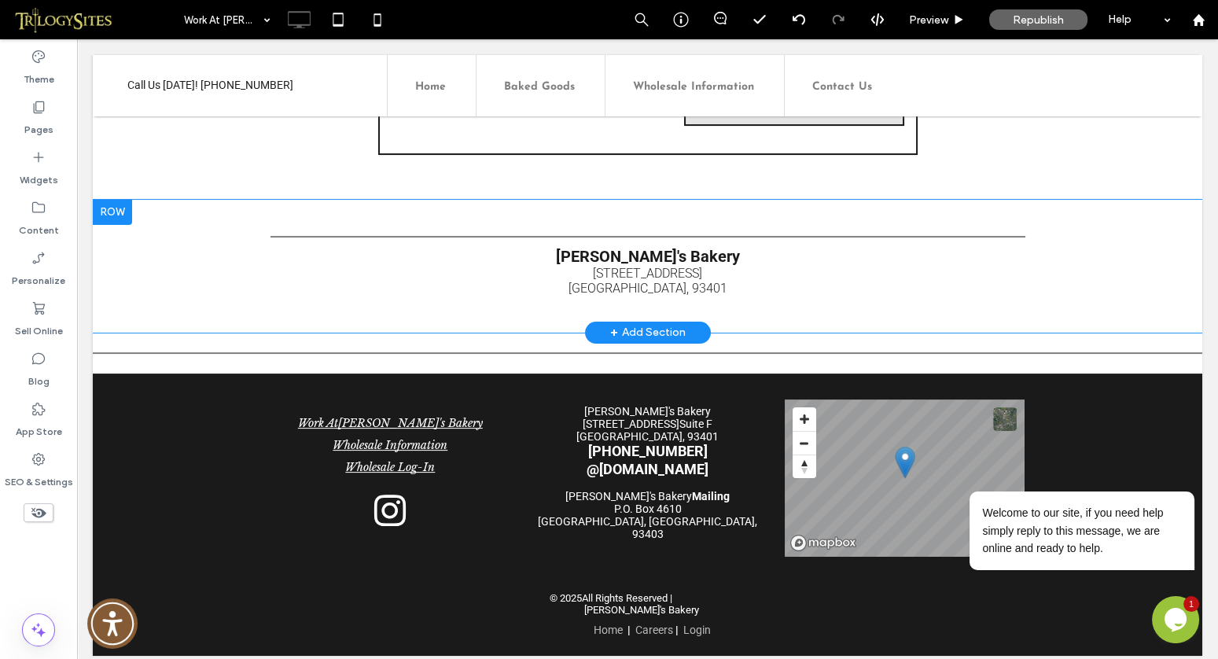
click at [116, 209] on div at bounding box center [112, 212] width 39 height 25
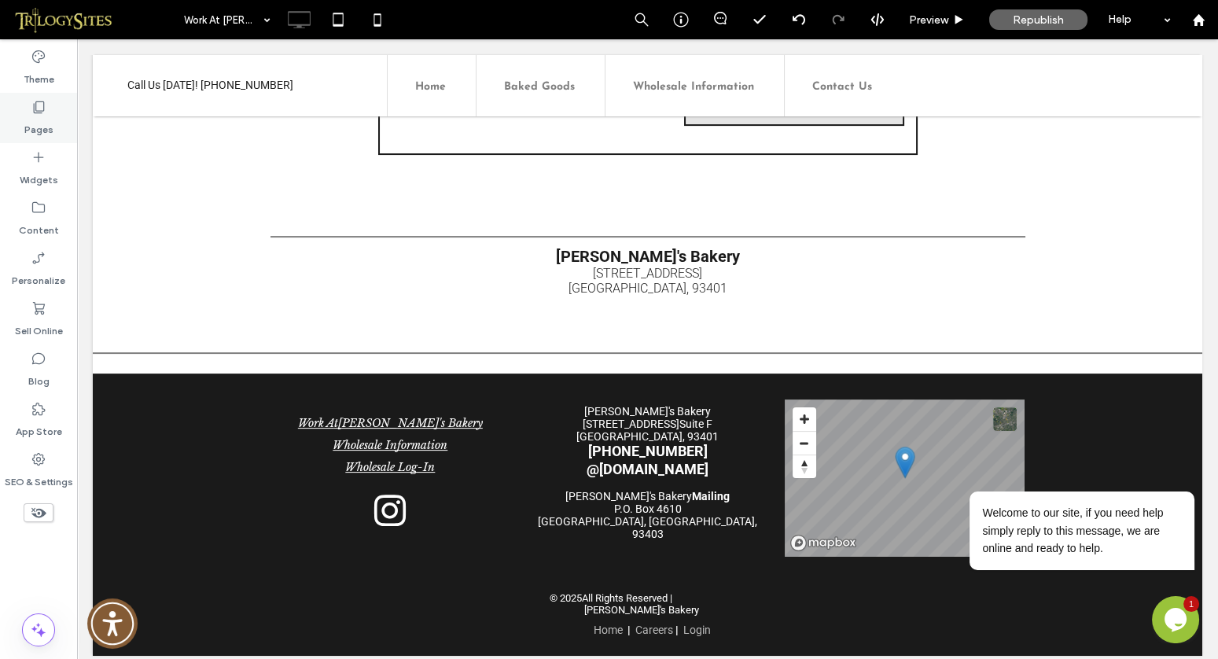
click at [38, 105] on icon at bounding box center [39, 107] width 16 height 16
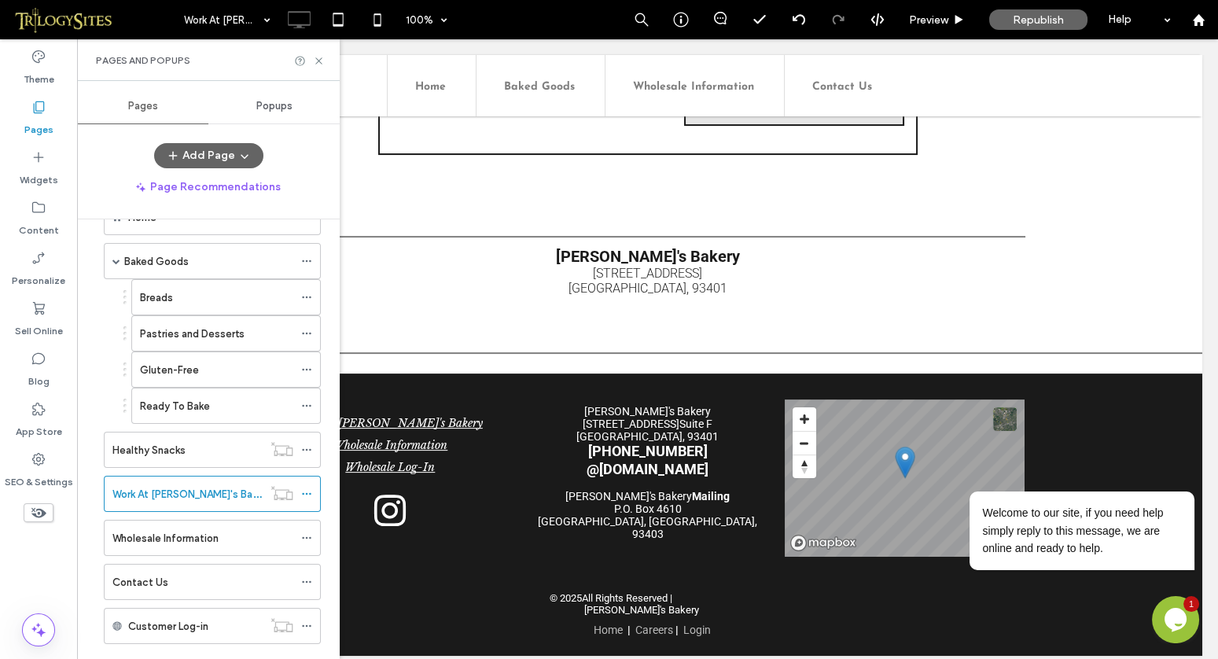
scroll to position [71, 0]
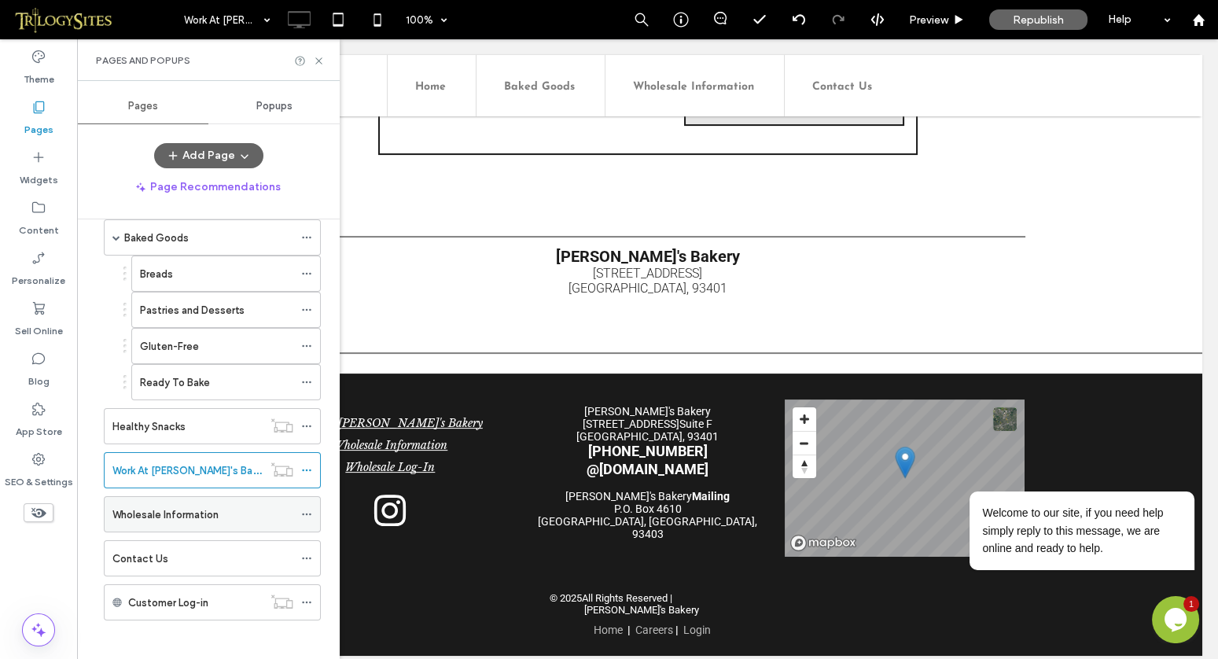
click at [190, 508] on label "Wholesale Information" at bounding box center [165, 515] width 106 height 28
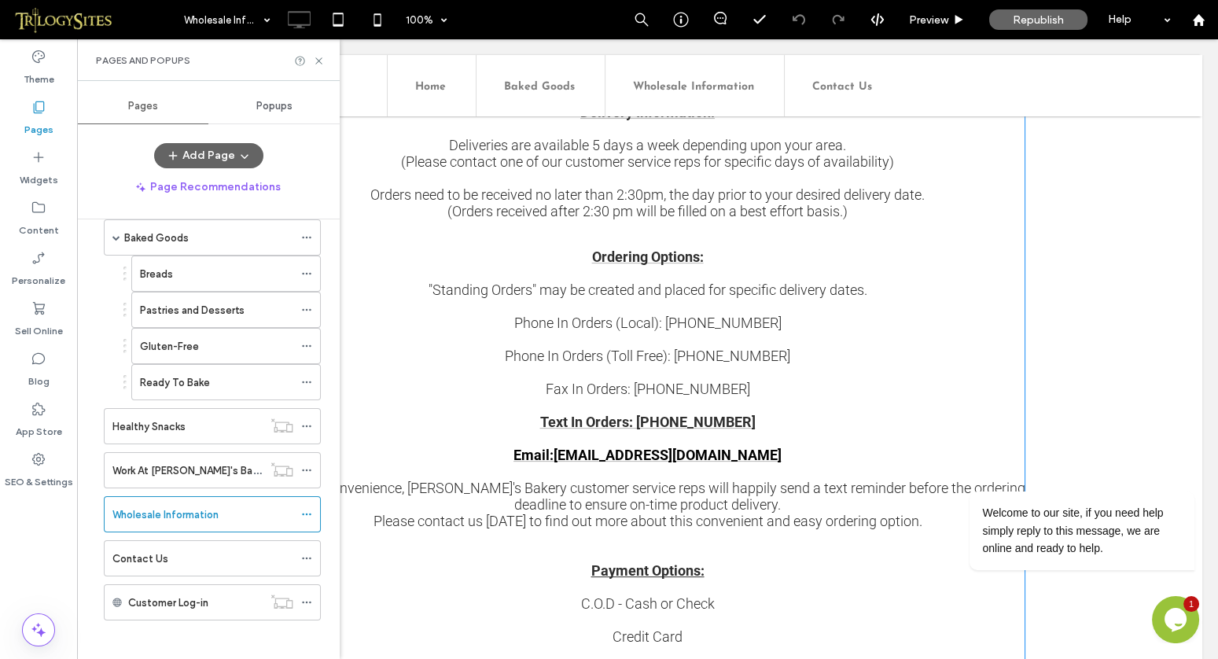
scroll to position [1050, 0]
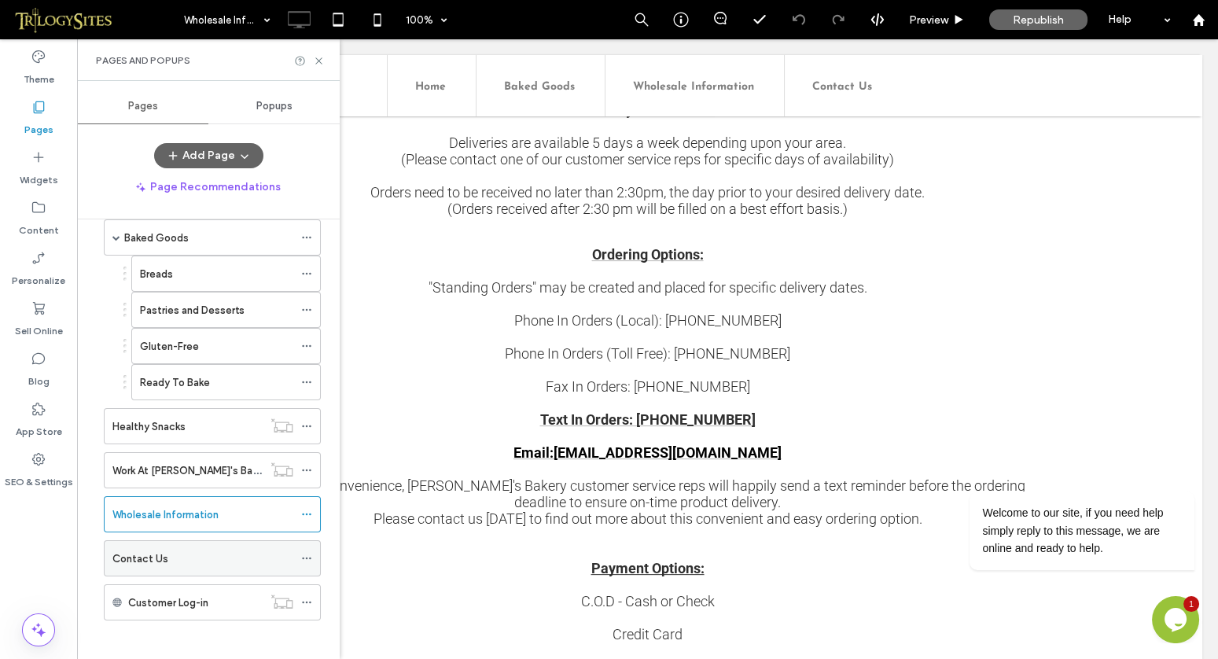
click at [171, 556] on div "Contact Us" at bounding box center [202, 559] width 181 height 17
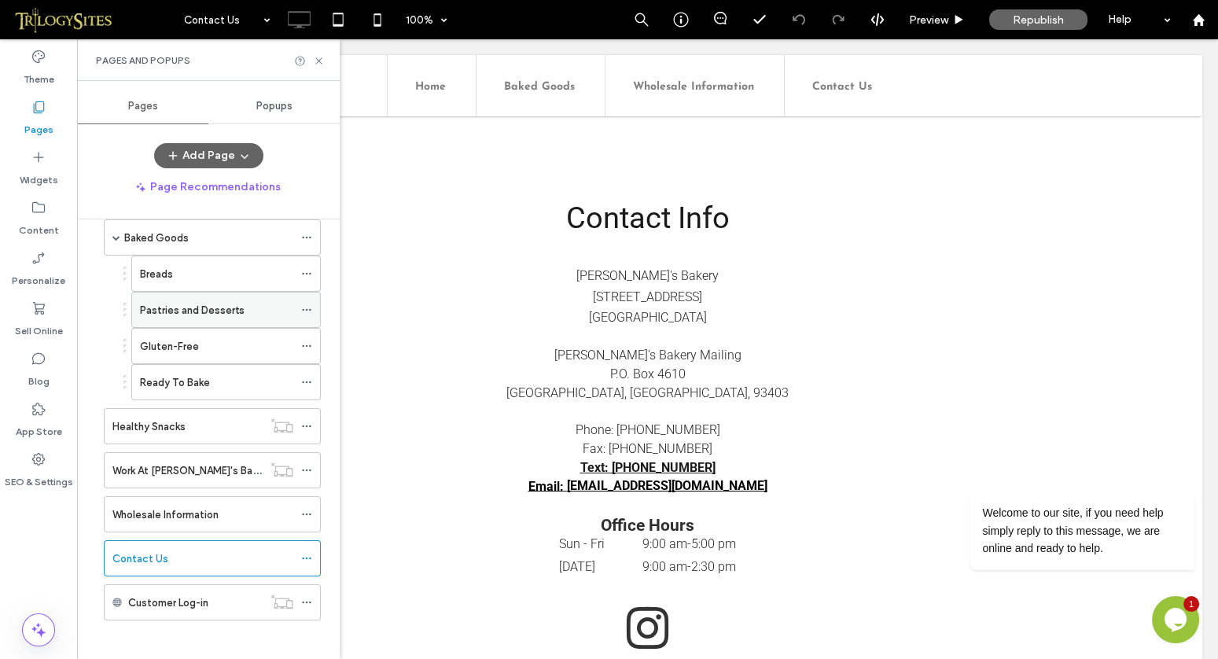
click at [208, 311] on label "Pastries and Desserts" at bounding box center [192, 310] width 105 height 28
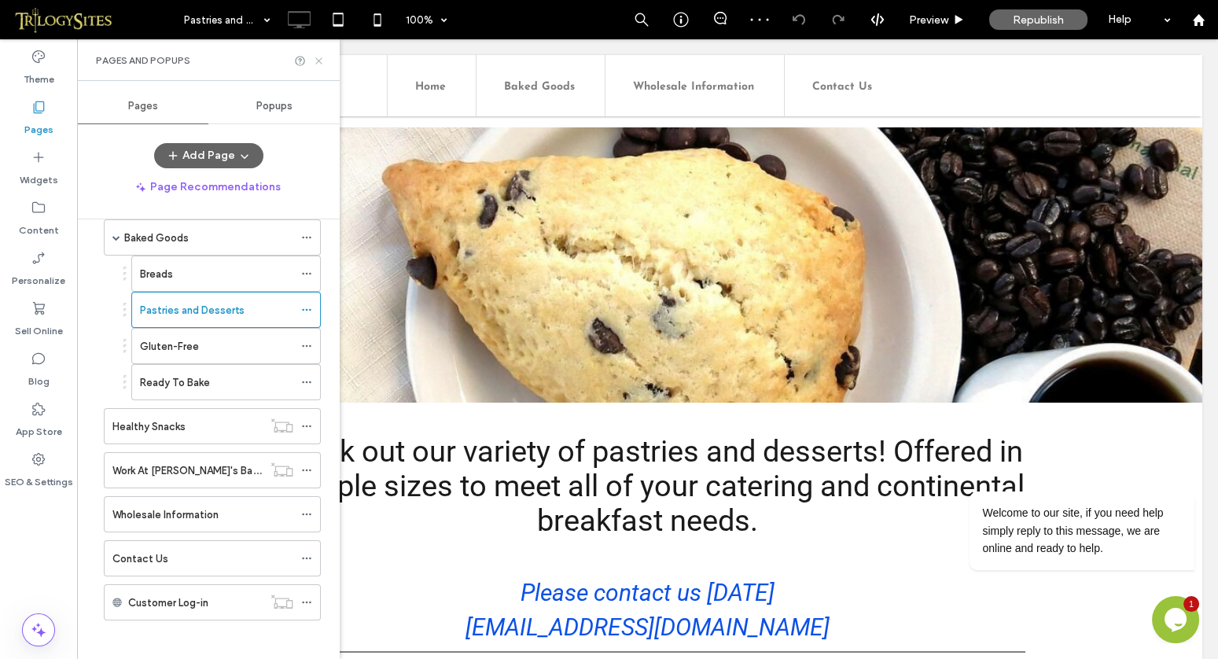
click at [319, 61] on icon at bounding box center [319, 61] width 12 height 12
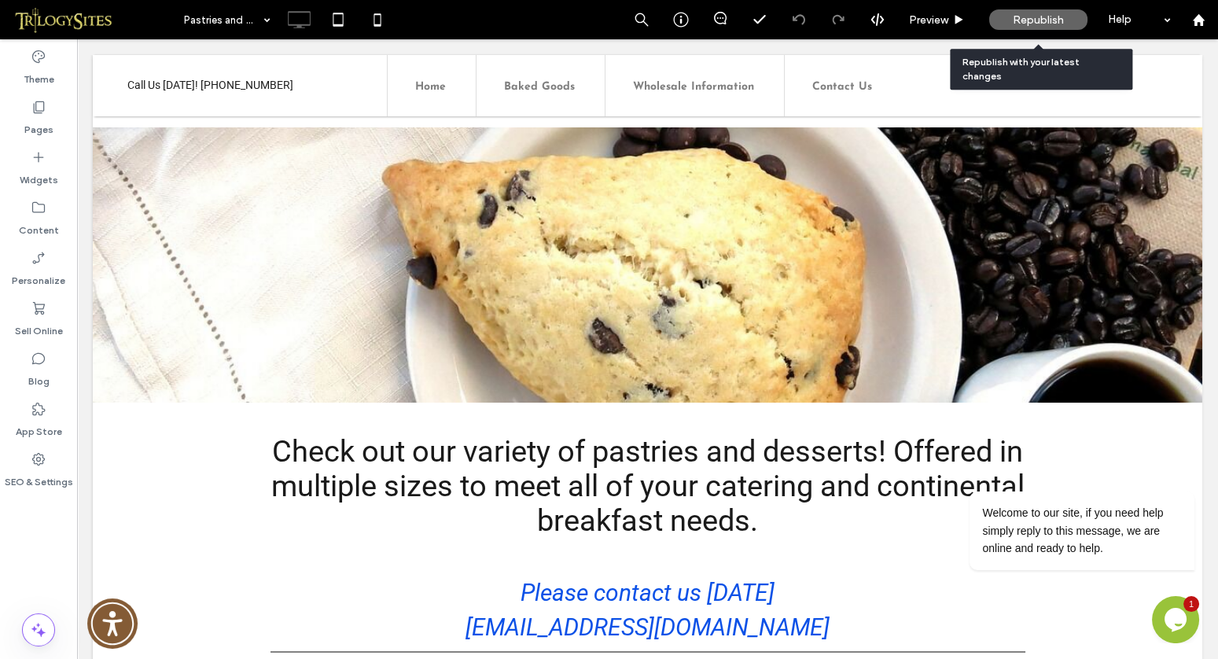
click at [1031, 21] on span "Republish" at bounding box center [1038, 19] width 51 height 13
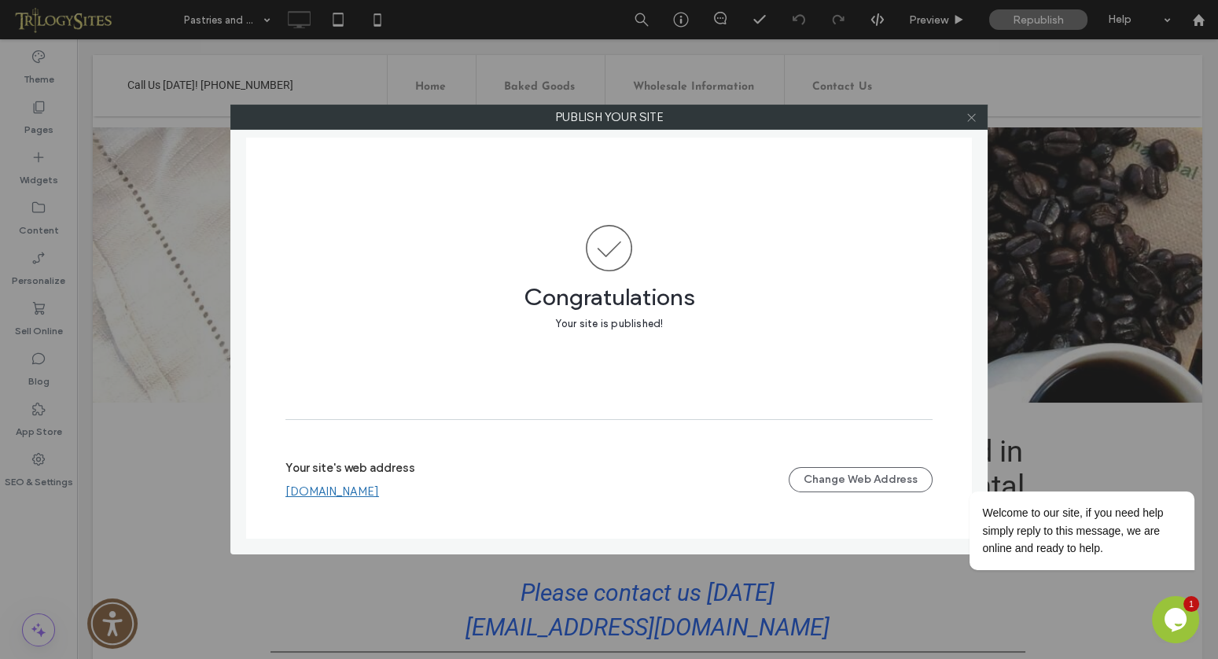
click at [973, 117] on use at bounding box center [971, 117] width 8 height 8
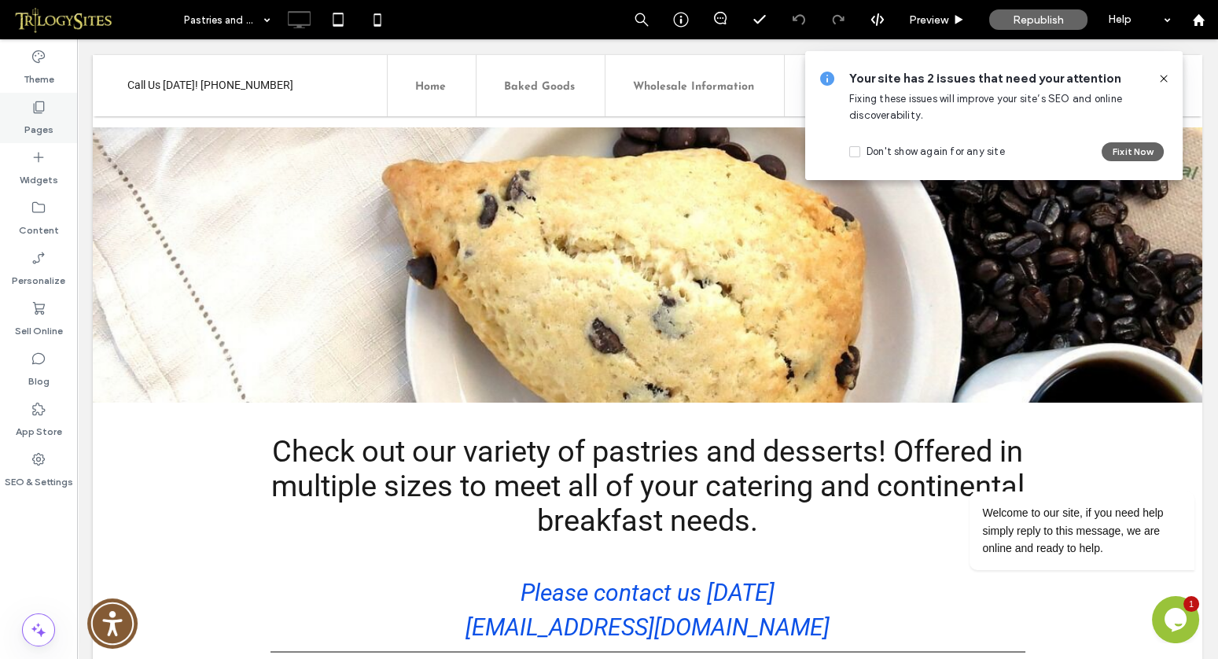
click at [39, 111] on use at bounding box center [39, 107] width 11 height 12
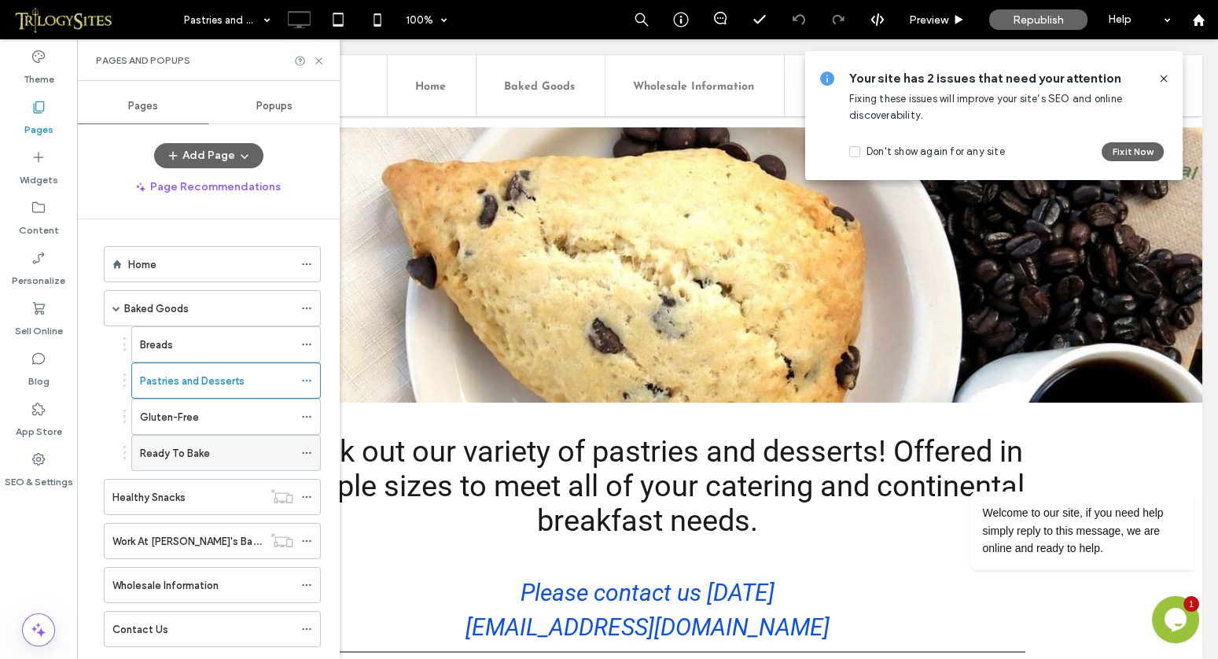
click at [198, 449] on label "Ready To Bake" at bounding box center [175, 454] width 70 height 28
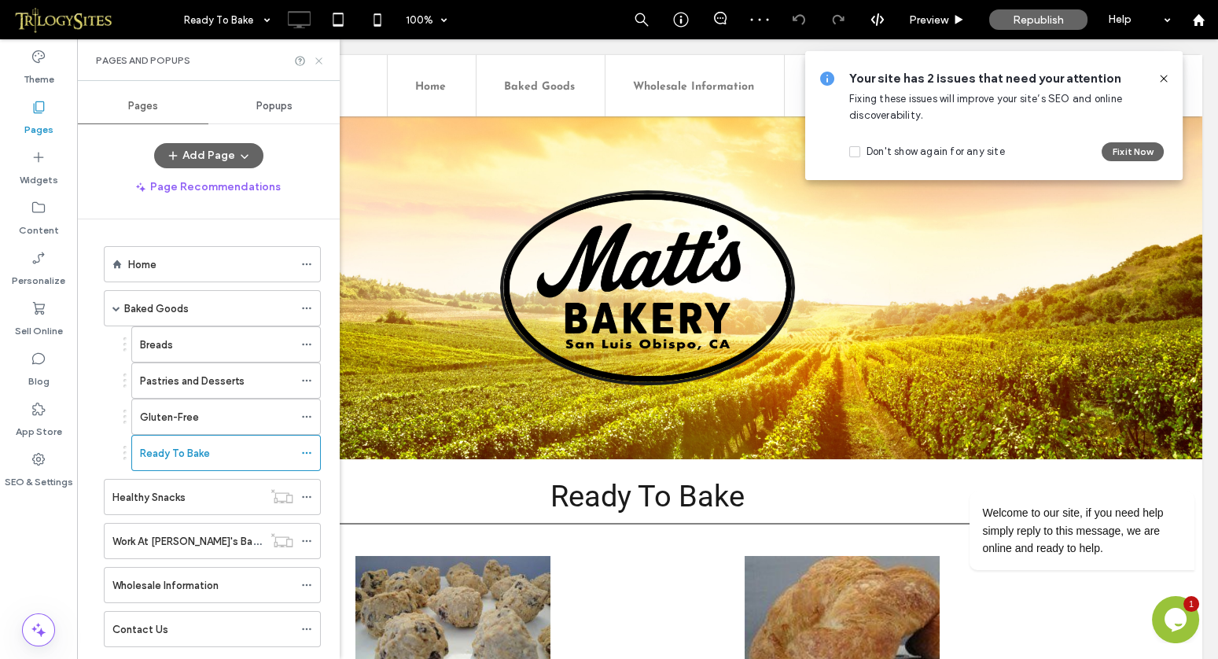
click at [318, 58] on icon at bounding box center [319, 61] width 12 height 12
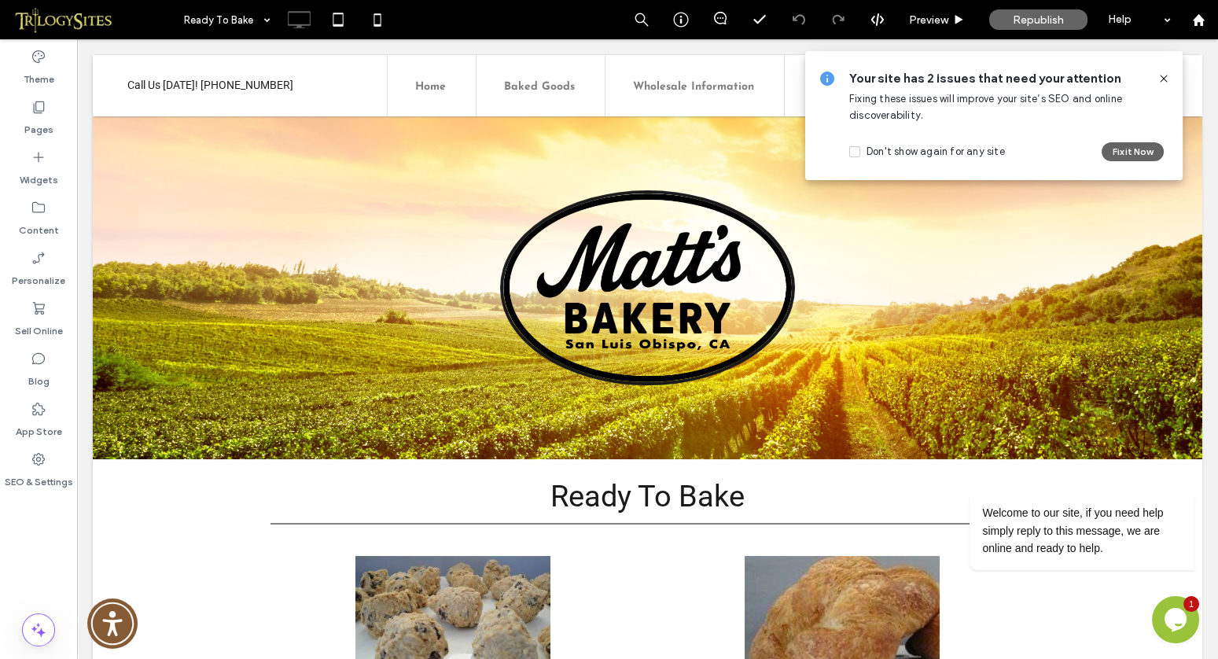
click at [1162, 80] on icon at bounding box center [1164, 78] width 13 height 13
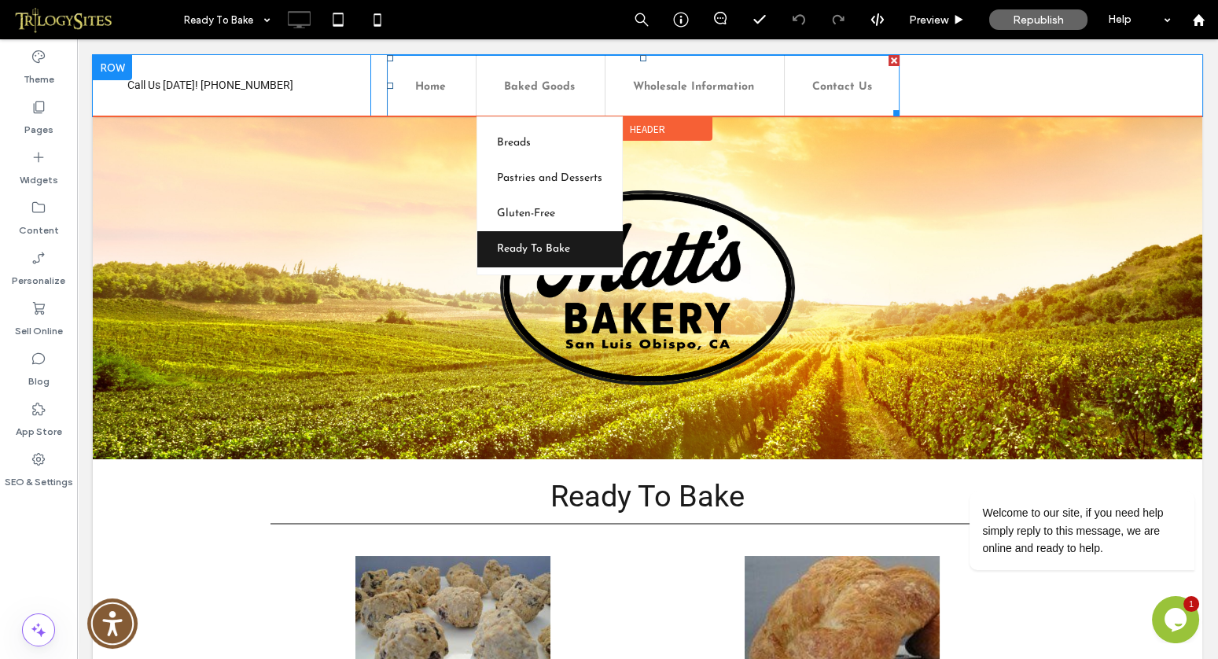
click at [524, 90] on span "Baked Goods" at bounding box center [539, 87] width 71 height 12
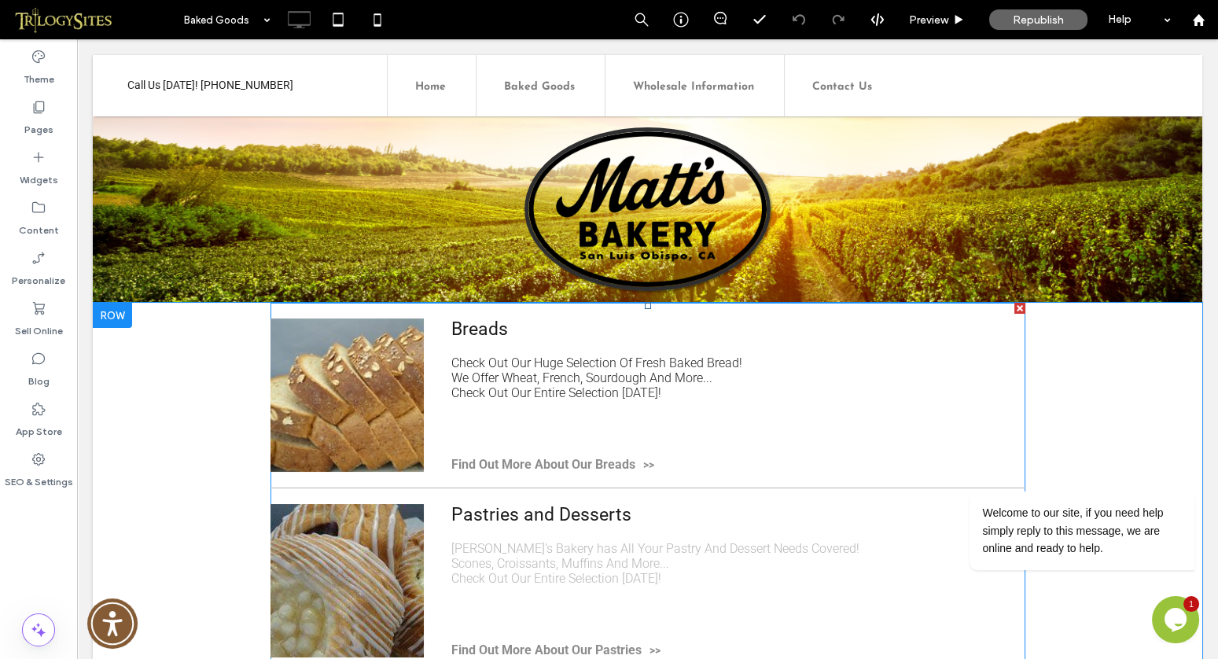
click at [612, 462] on span "Find Out More About Our Breads" at bounding box center [732, 464] width 562 height 15
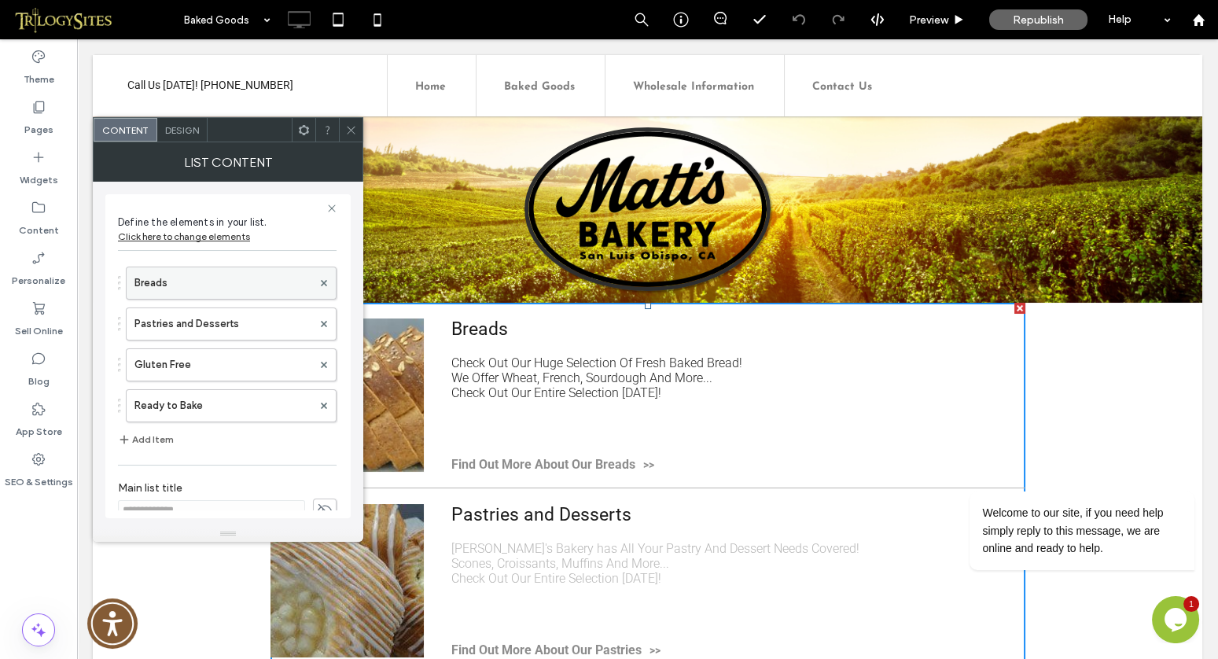
click at [224, 280] on label "Breads" at bounding box center [223, 282] width 178 height 31
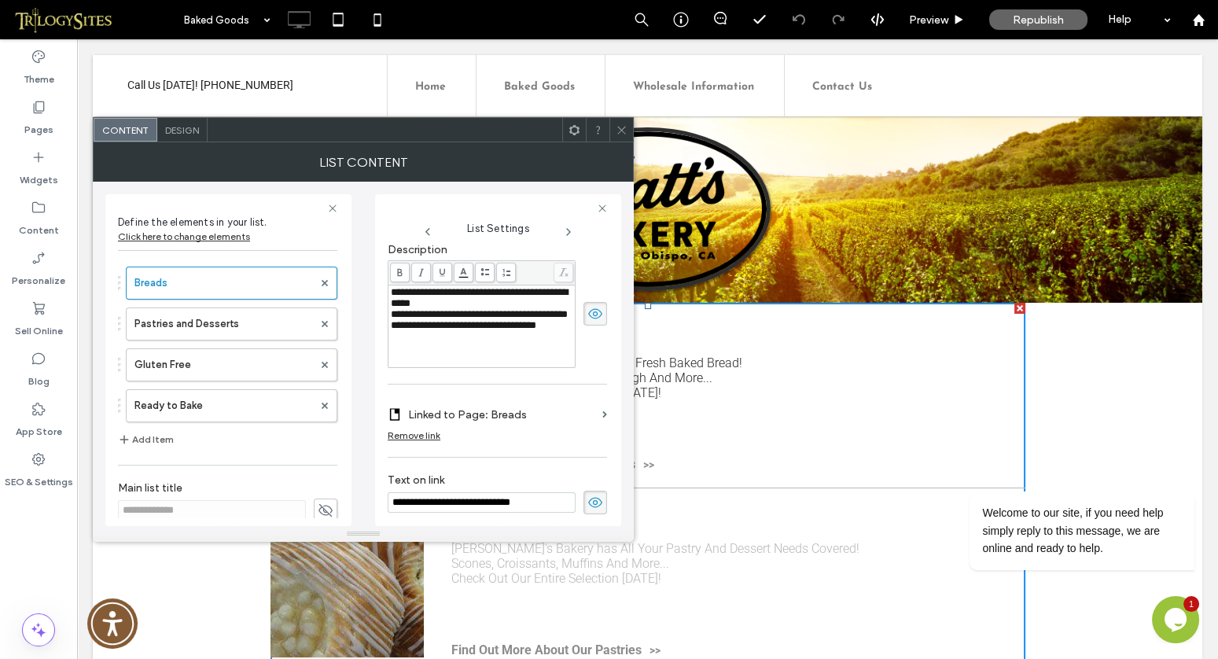
scroll to position [311, 0]
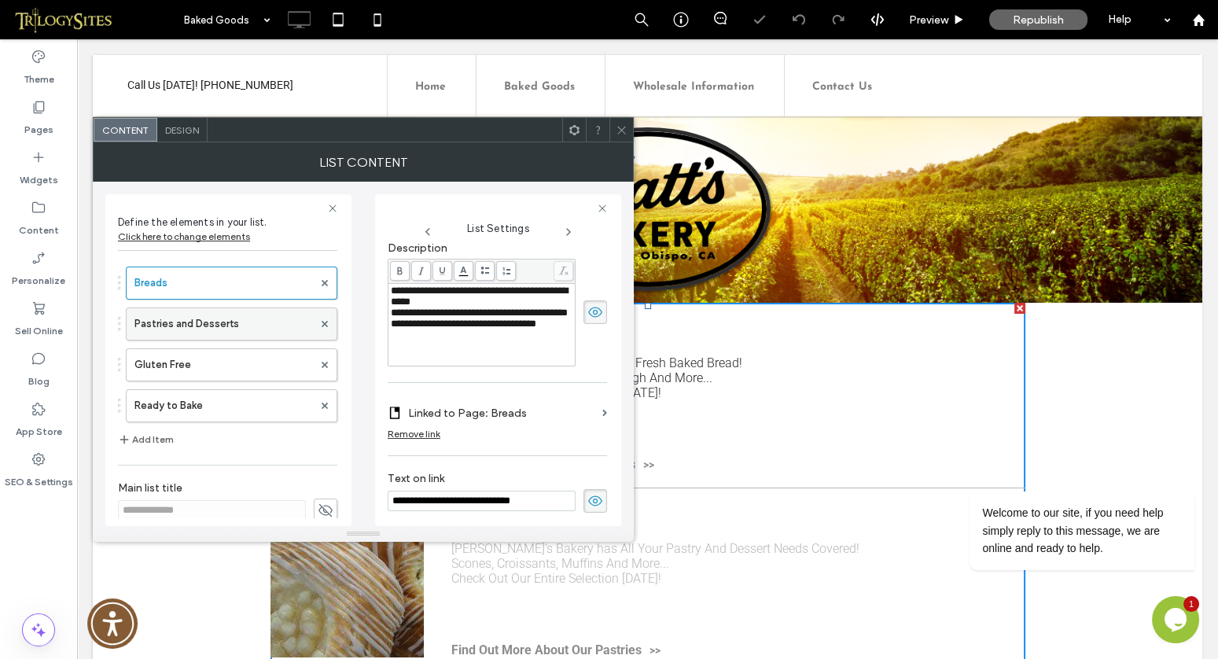
click at [203, 327] on label "Pastries and Desserts" at bounding box center [223, 323] width 179 height 31
type input "**********"
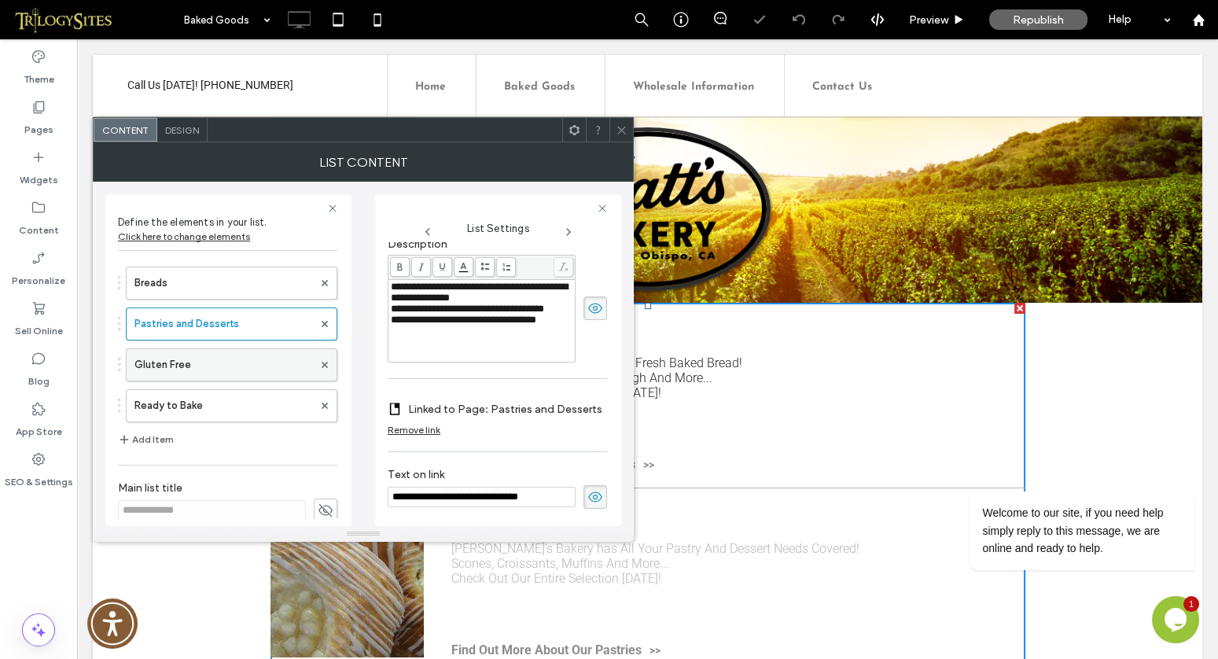
click at [191, 361] on label "Gluten Free" at bounding box center [223, 364] width 179 height 31
type input "**********"
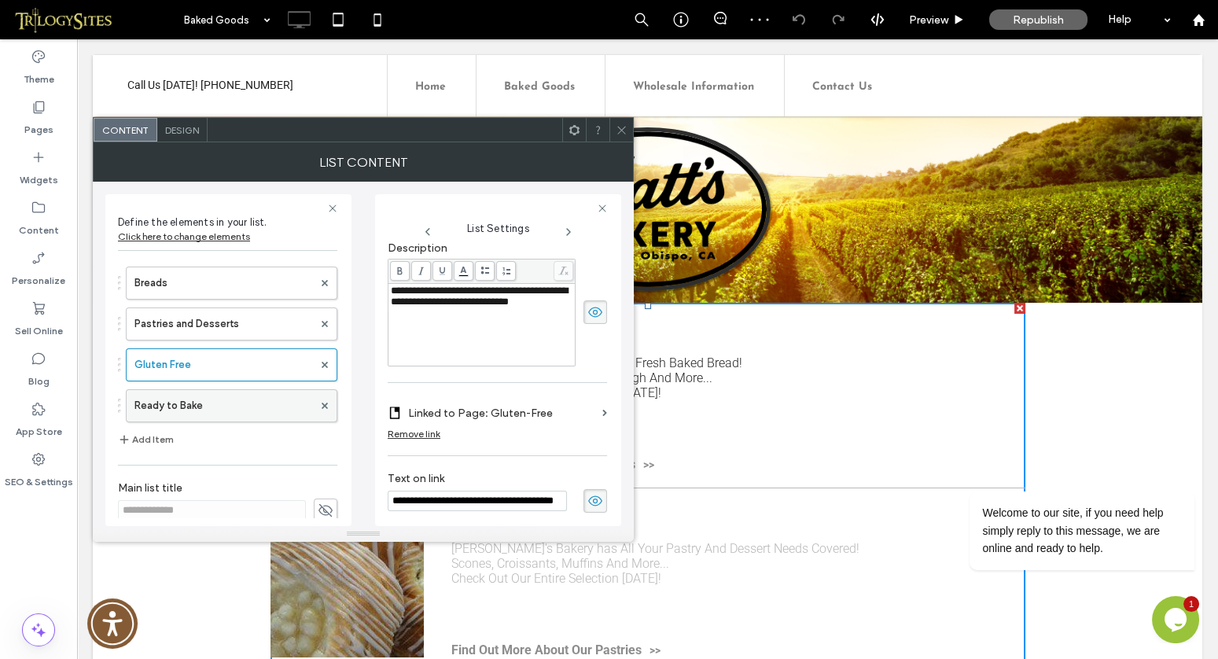
scroll to position [0, 0]
click at [191, 406] on label "Ready to Bake" at bounding box center [223, 405] width 179 height 31
type input "**********"
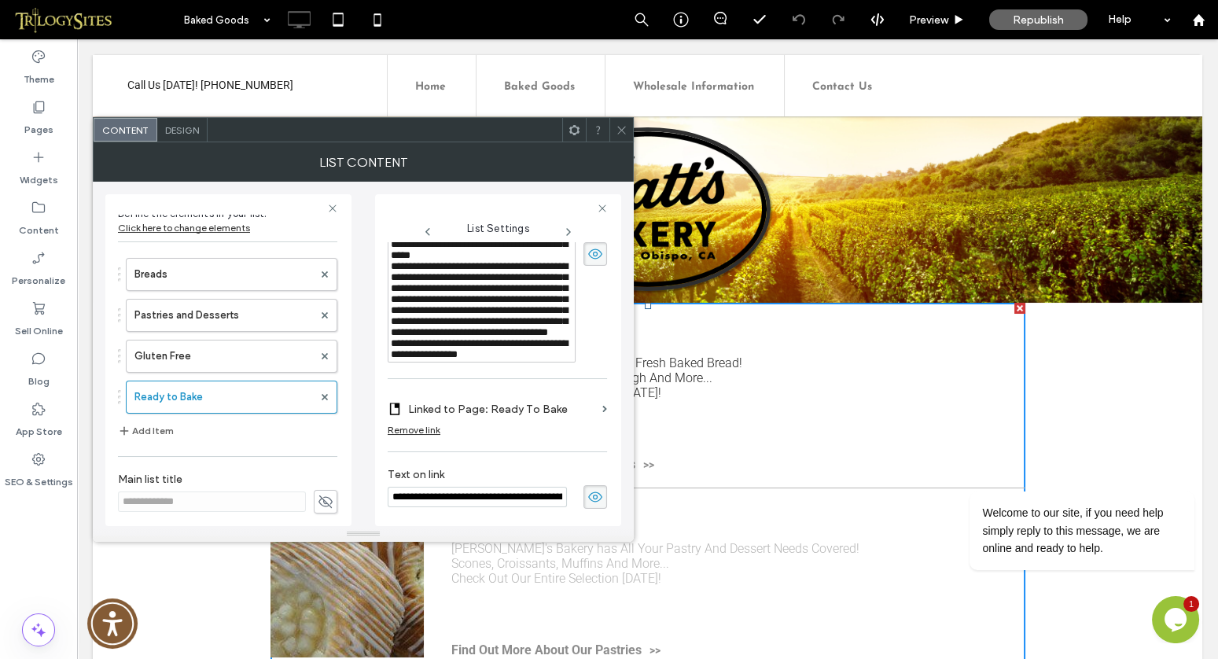
click at [619, 129] on icon at bounding box center [622, 130] width 12 height 12
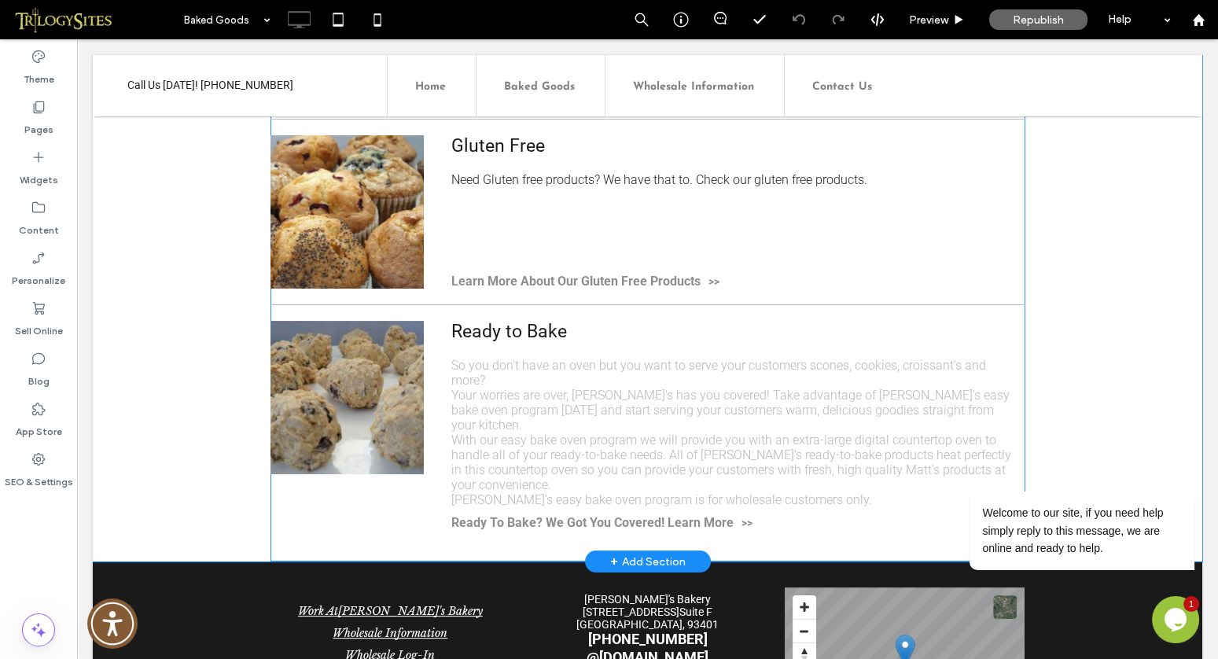
scroll to position [557, 0]
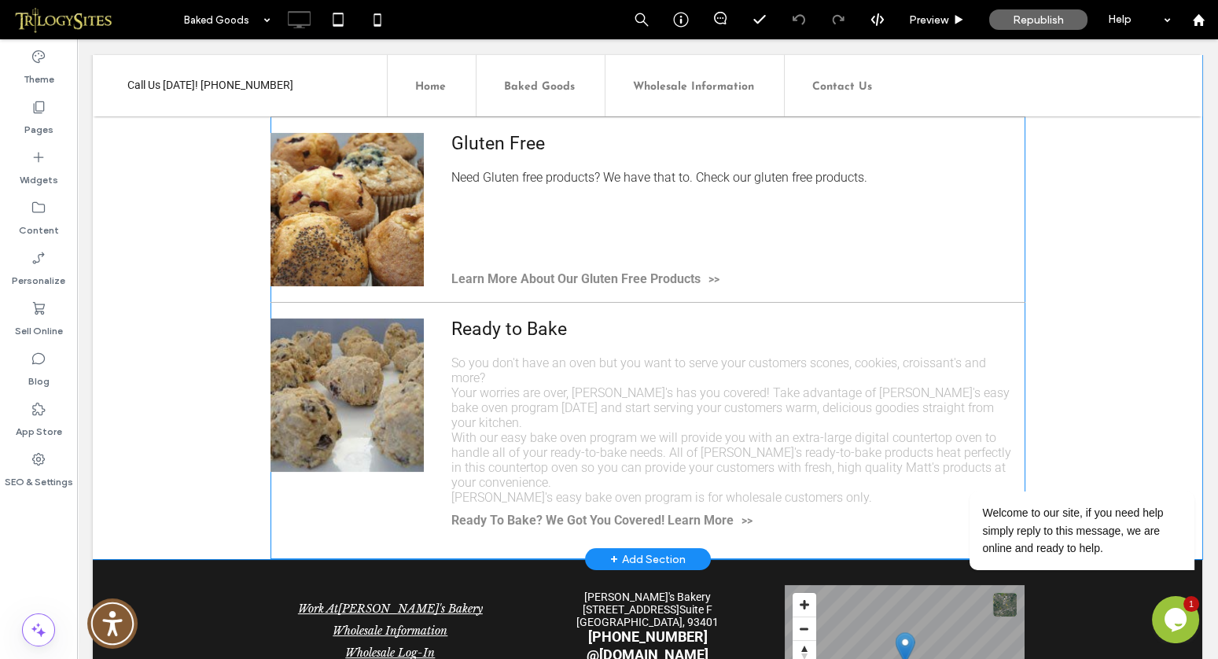
click at [577, 368] on p "So you don't have an oven but you want to serve your customers scones, cookies,…" at bounding box center [732, 370] width 562 height 30
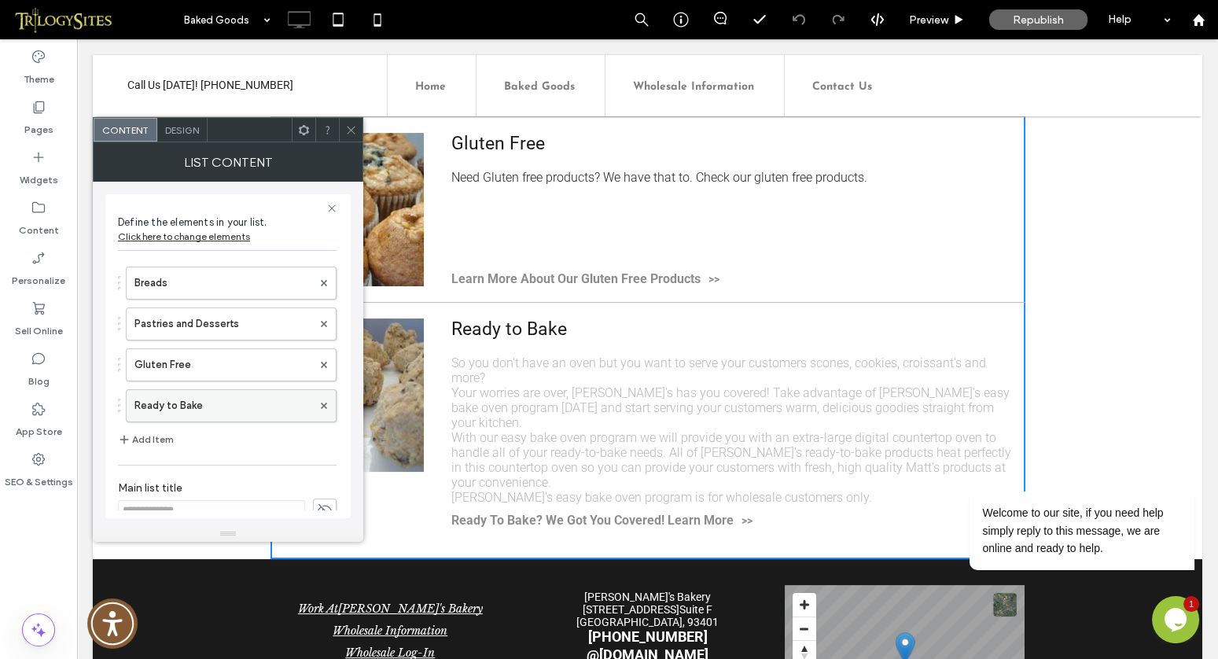
click at [274, 403] on label "Ready to Bake" at bounding box center [223, 405] width 178 height 31
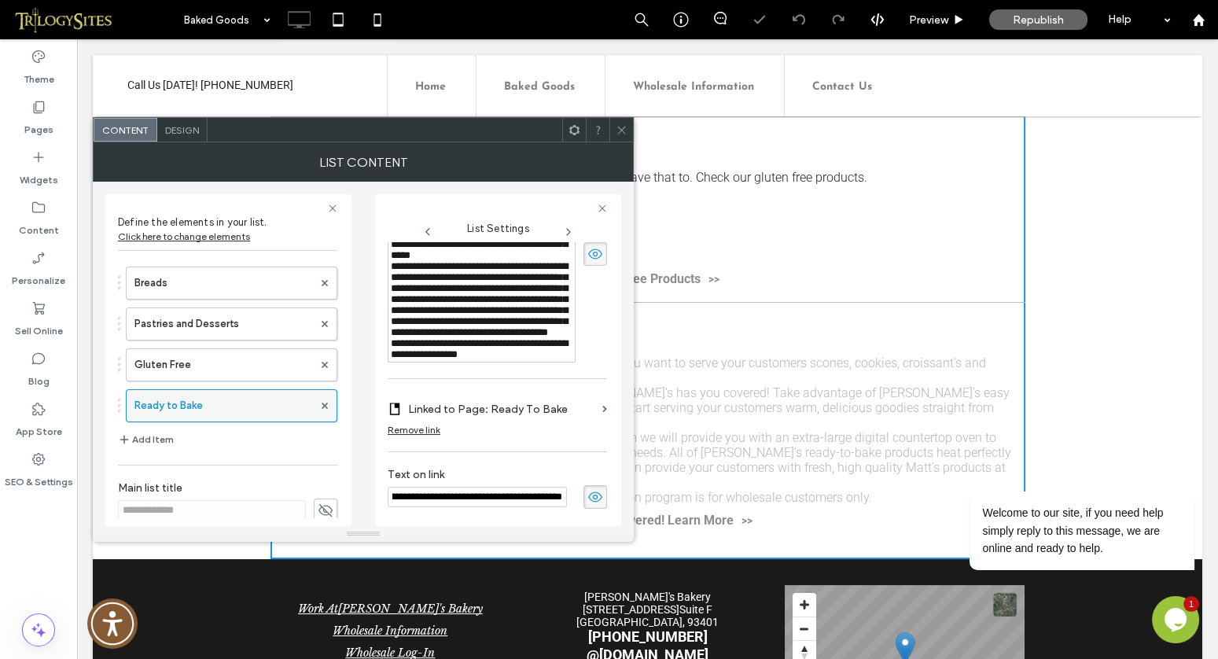
scroll to position [0, 0]
click at [625, 126] on use at bounding box center [621, 130] width 8 height 8
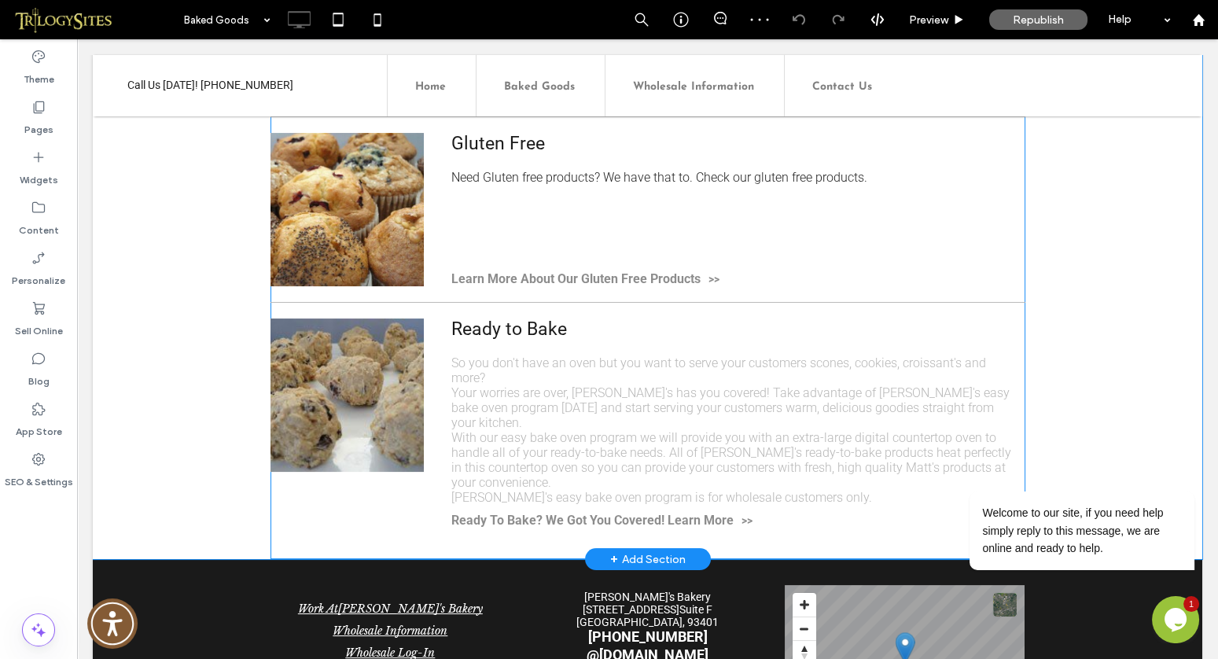
click at [650, 513] on span "Ready To Bake? We Got You Covered! Learn More" at bounding box center [732, 520] width 562 height 15
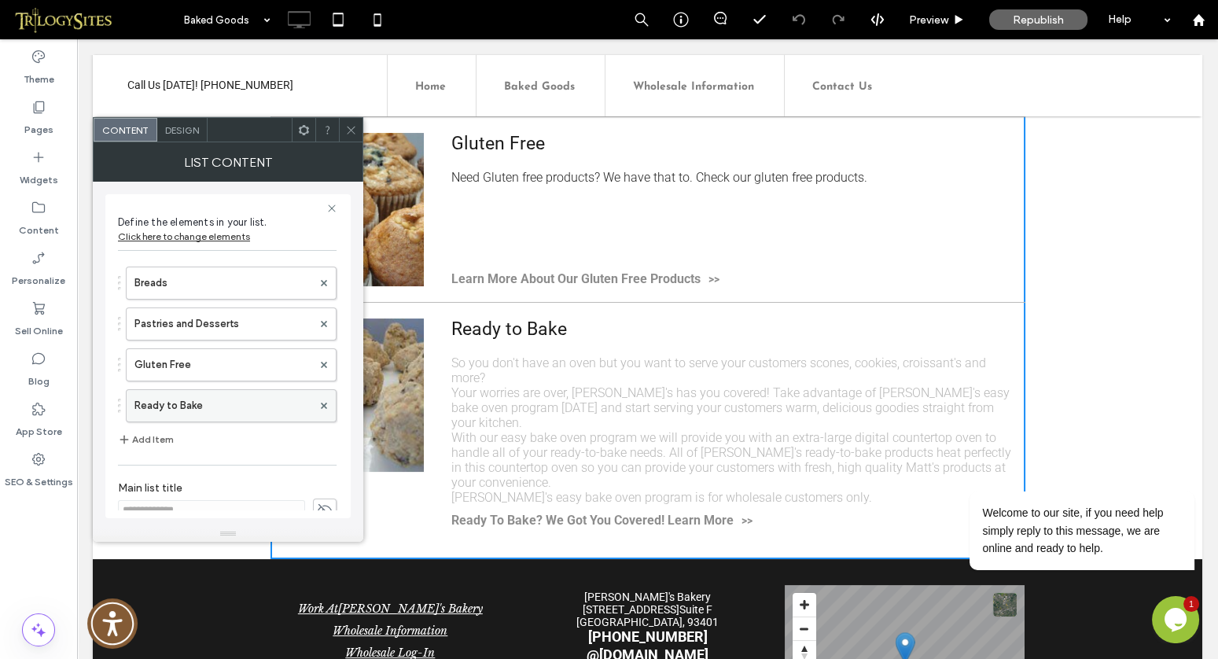
click at [190, 401] on label "Ready to Bake" at bounding box center [223, 405] width 178 height 31
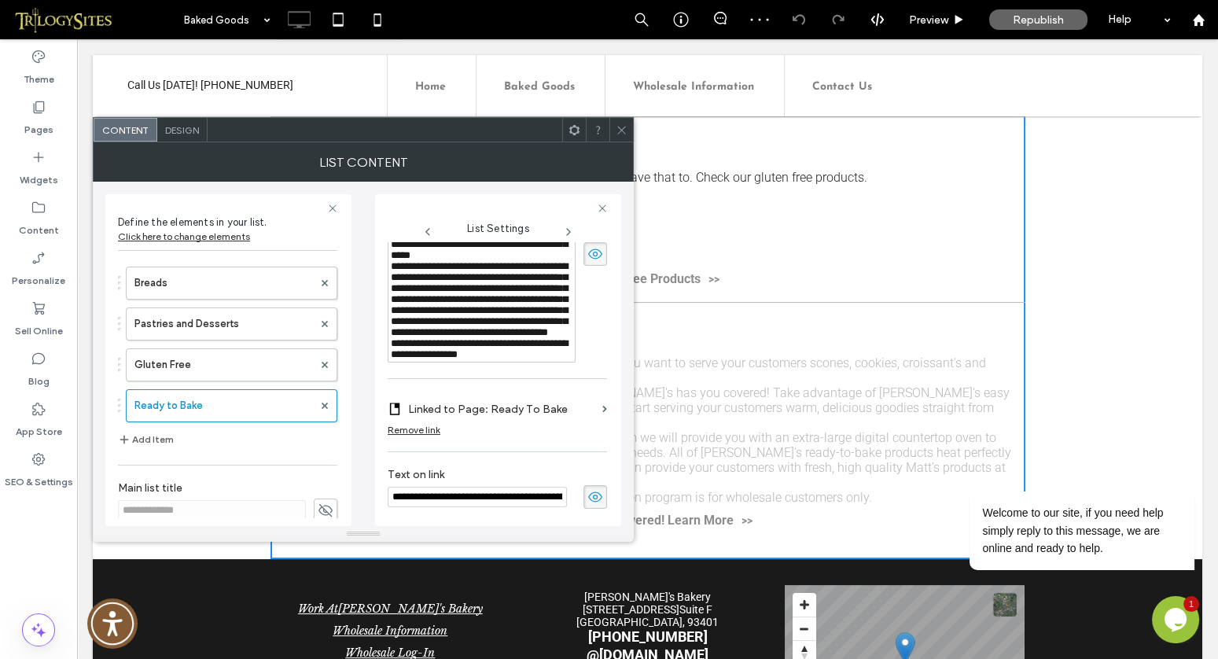
click at [624, 124] on icon at bounding box center [622, 130] width 12 height 12
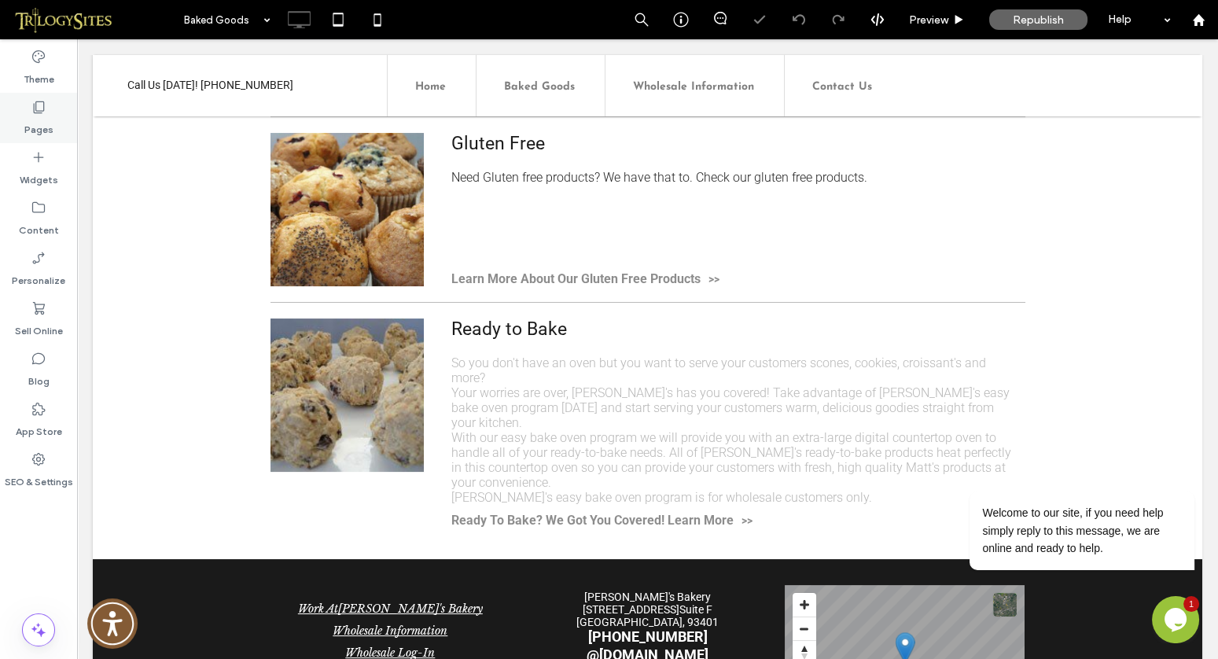
click at [47, 107] on div "Pages" at bounding box center [38, 118] width 77 height 50
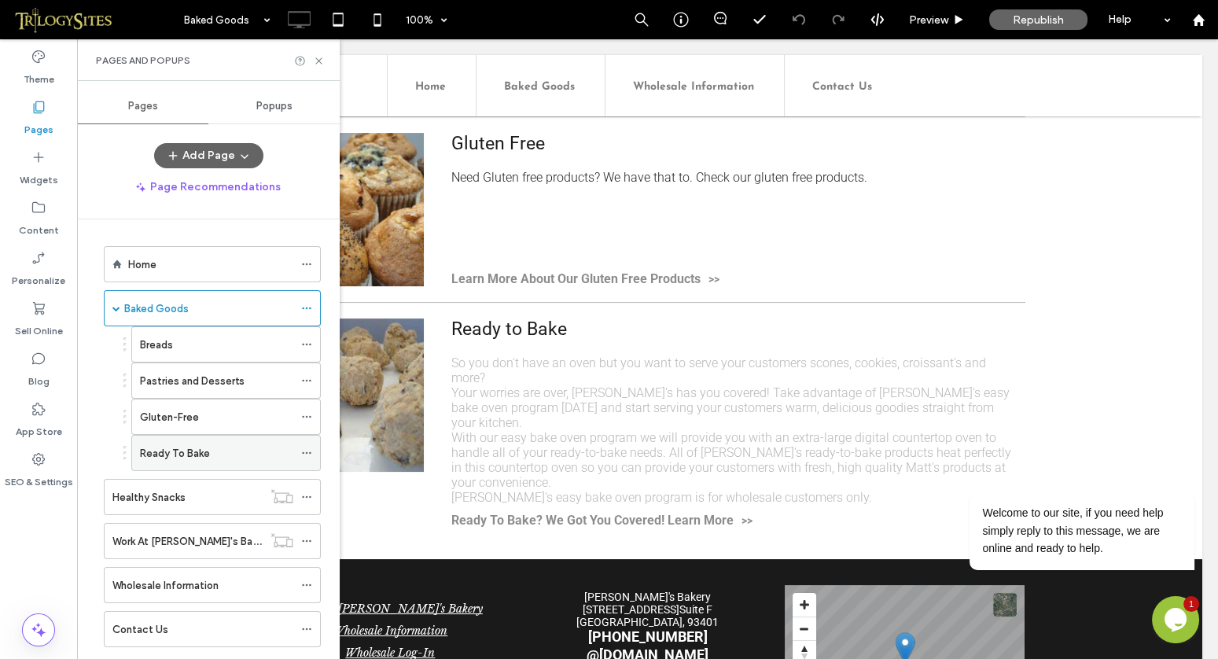
click at [192, 444] on label "Ready To Bake" at bounding box center [175, 454] width 70 height 28
click at [316, 61] on icon at bounding box center [319, 61] width 12 height 12
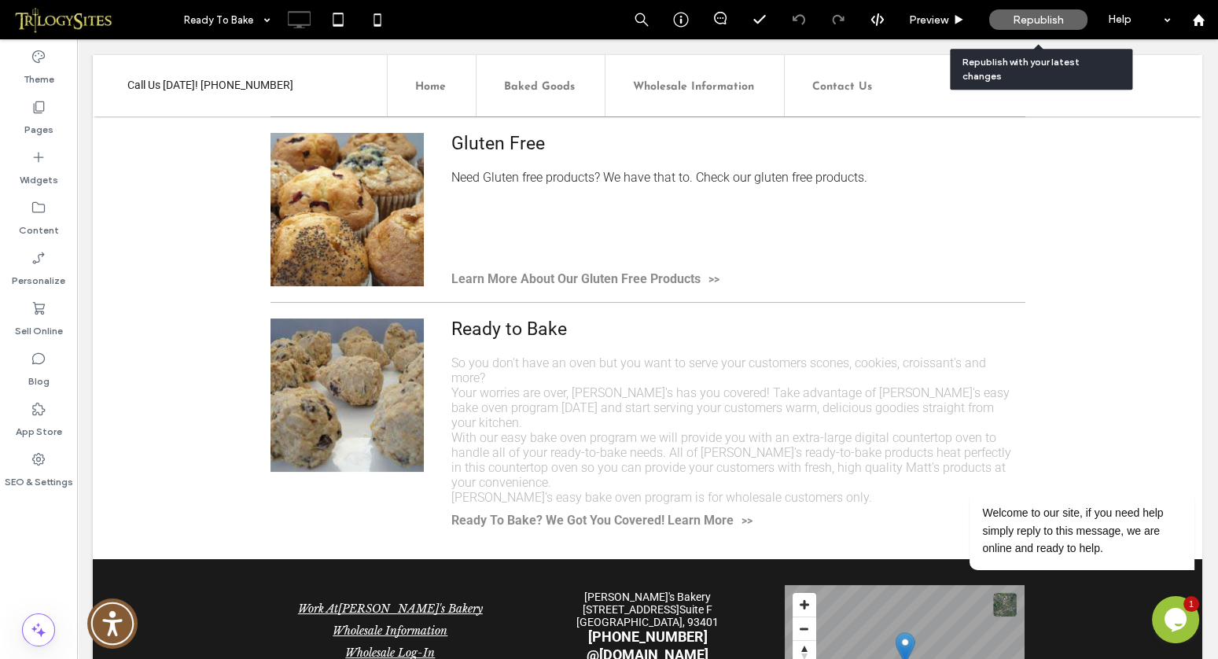
click at [1047, 15] on span "Republish" at bounding box center [1038, 19] width 51 height 13
